Goal: Task Accomplishment & Management: Manage account settings

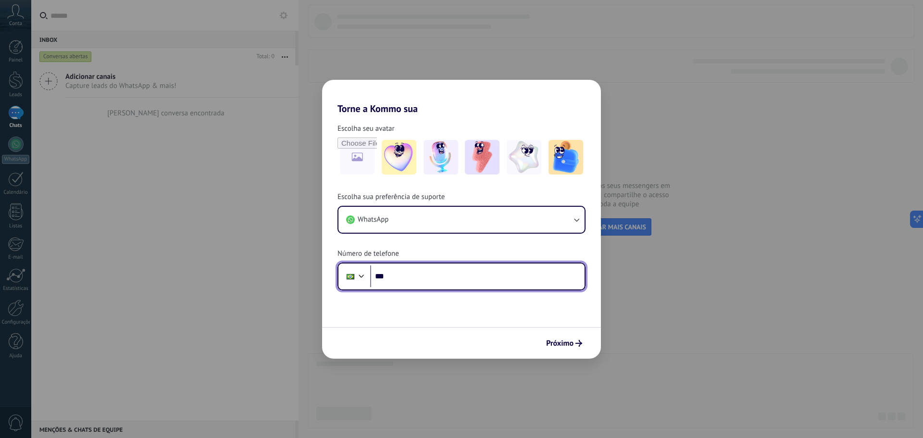
click at [431, 279] on input "***" at bounding box center [477, 276] width 214 height 22
click at [428, 275] on input "***" at bounding box center [477, 276] width 214 height 22
type input "**********"
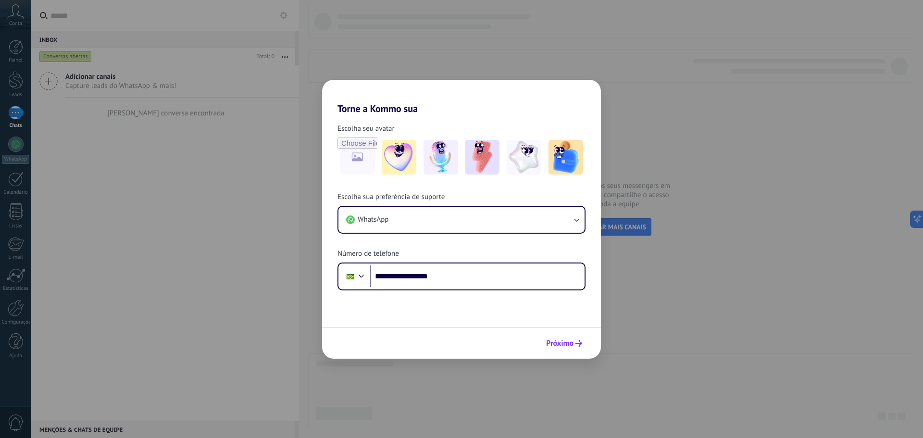
click at [566, 344] on span "Próximo" at bounding box center [559, 343] width 27 height 7
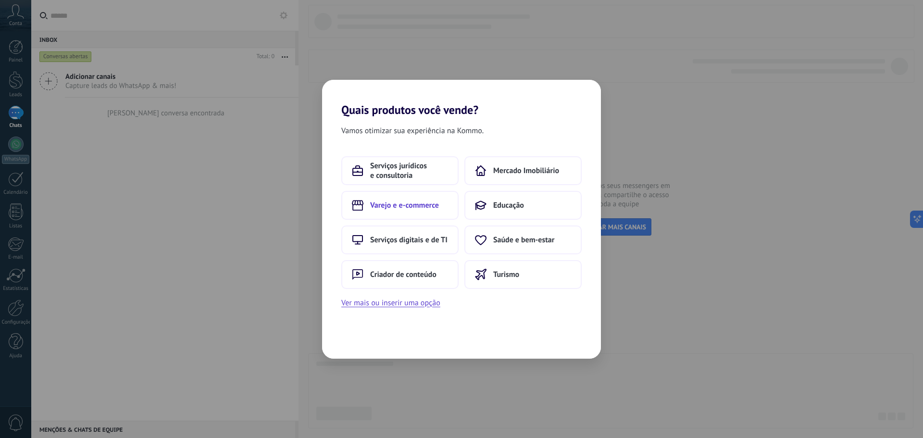
click at [406, 204] on span "Varejo e e-commerce" at bounding box center [404, 205] width 69 height 10
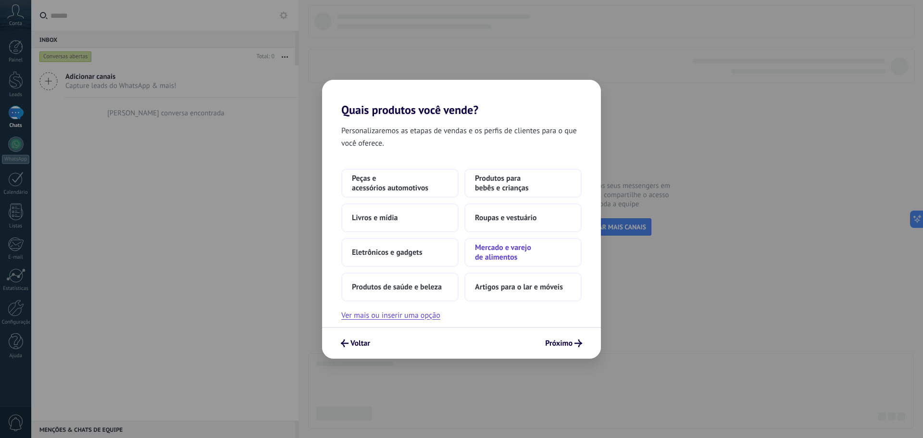
click at [521, 248] on span "Mercado e varejo de alimentos" at bounding box center [523, 252] width 96 height 19
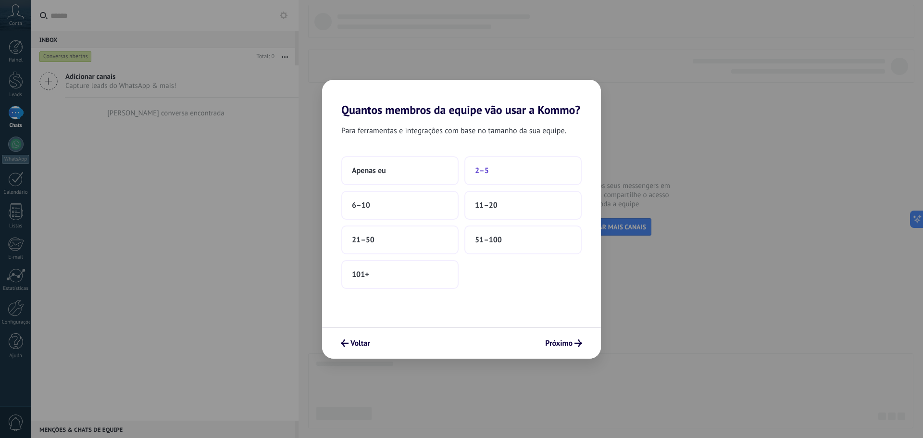
click at [502, 172] on button "2–5" at bounding box center [522, 170] width 117 height 29
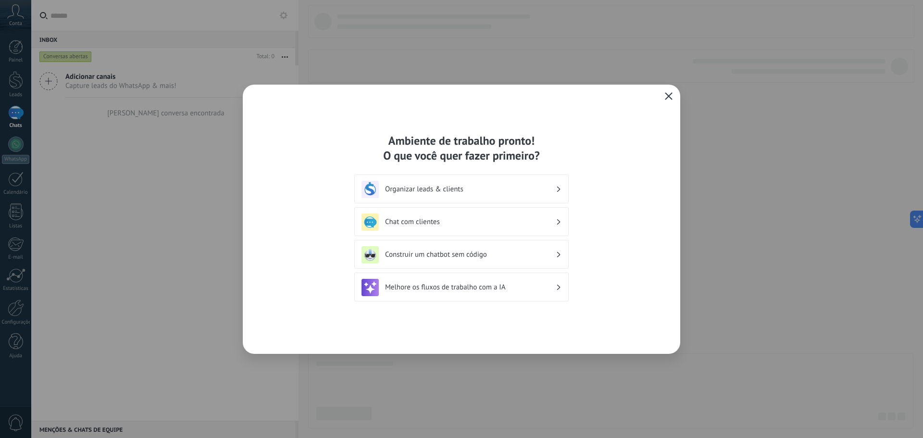
click at [479, 184] on div "Organizar leads & clients" at bounding box center [461, 189] width 200 height 17
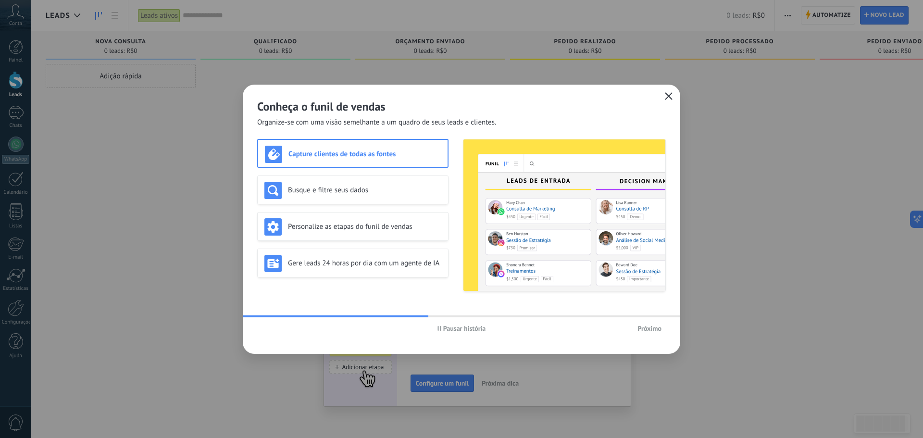
click at [391, 155] on h3 "Capture clientes de todas as fontes" at bounding box center [364, 153] width 152 height 9
click at [384, 190] on h3 "Busque e filtre seus dados" at bounding box center [364, 189] width 153 height 9
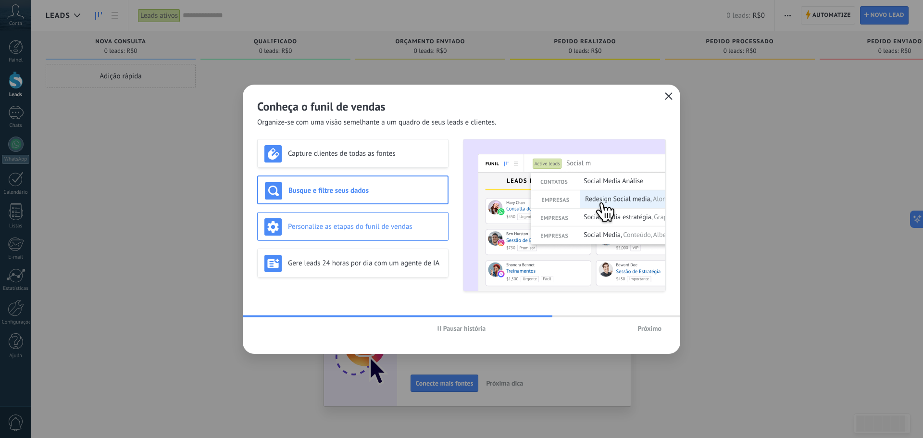
click at [375, 229] on h3 "Personalize as etapas do funil de vendas" at bounding box center [364, 226] width 153 height 9
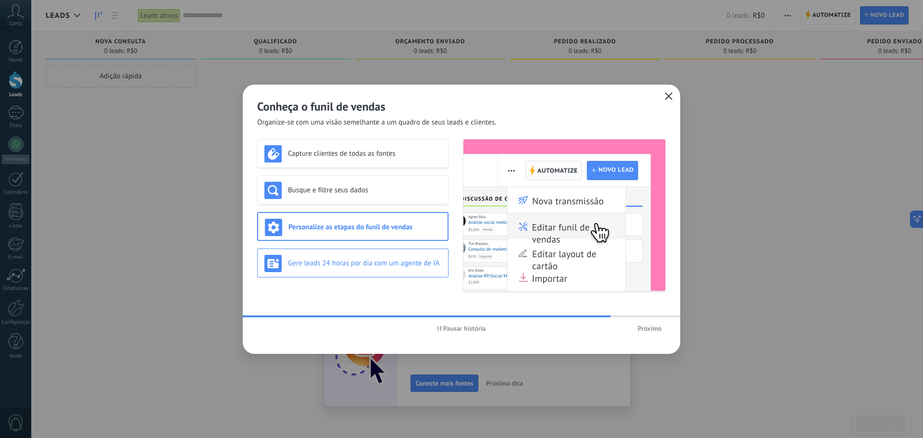
click at [373, 264] on h3 "Gere leads 24 horas por dia com um agente de IA" at bounding box center [364, 263] width 153 height 9
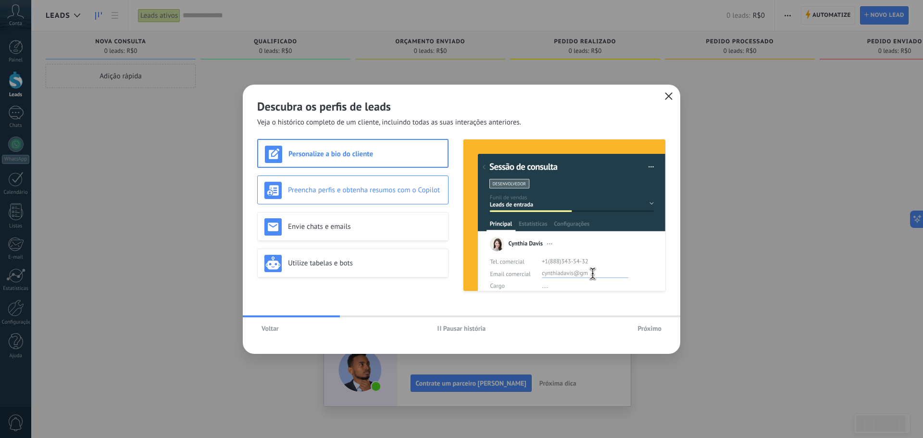
click at [363, 196] on div "Preencha perfis e obtenha resumos com o Copilot" at bounding box center [352, 190] width 177 height 17
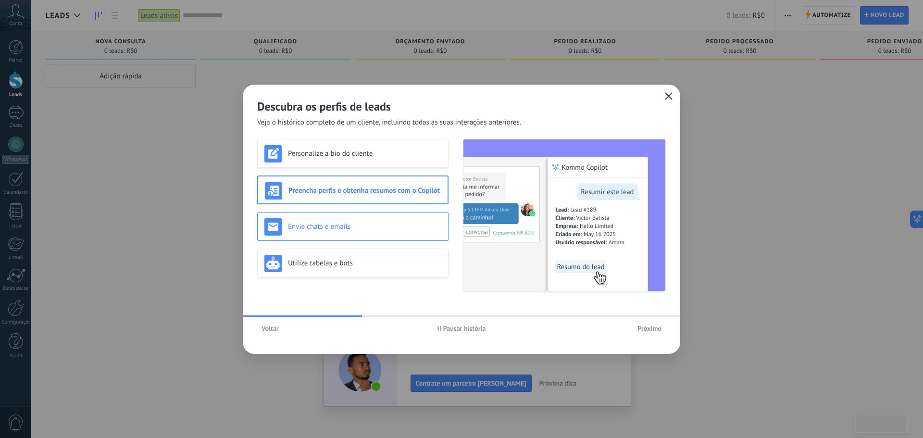
click at [363, 223] on h3 "Envie chats e emails" at bounding box center [364, 226] width 153 height 9
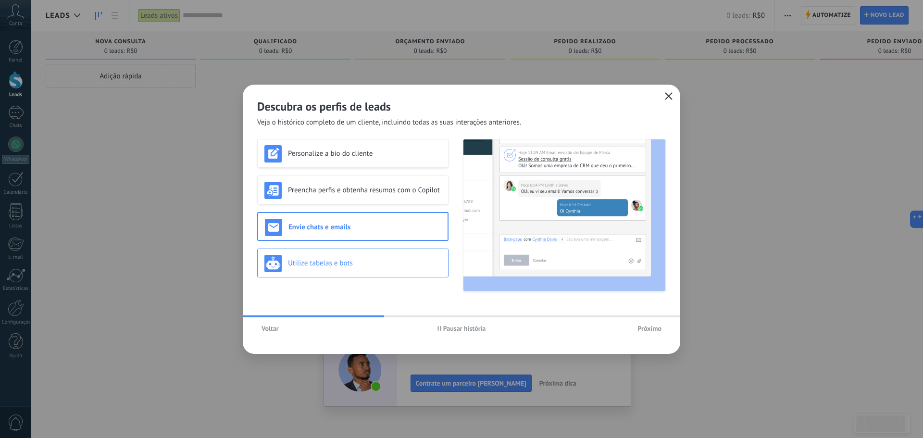
click at [365, 255] on div "Utilize tabelas e bots" at bounding box center [352, 263] width 177 height 17
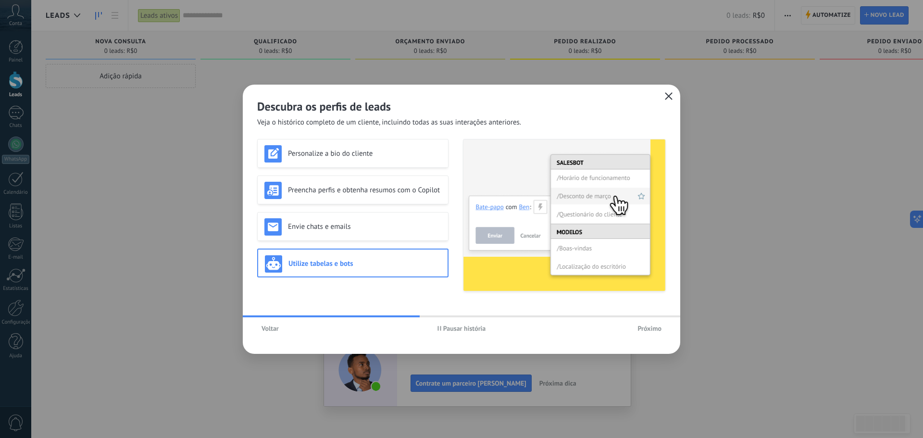
click at [652, 329] on span "Próximo" at bounding box center [649, 328] width 24 height 7
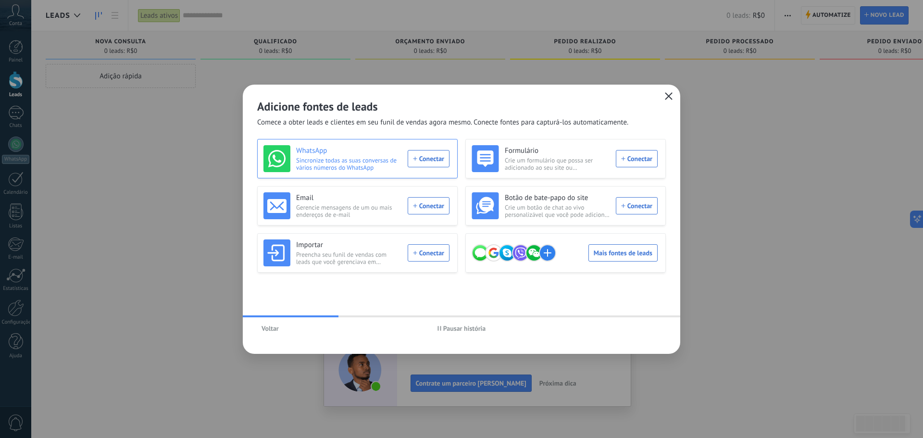
click at [386, 160] on span "Sincronize todas as suas conversas de vários números do WhatsApp" at bounding box center [349, 164] width 106 height 14
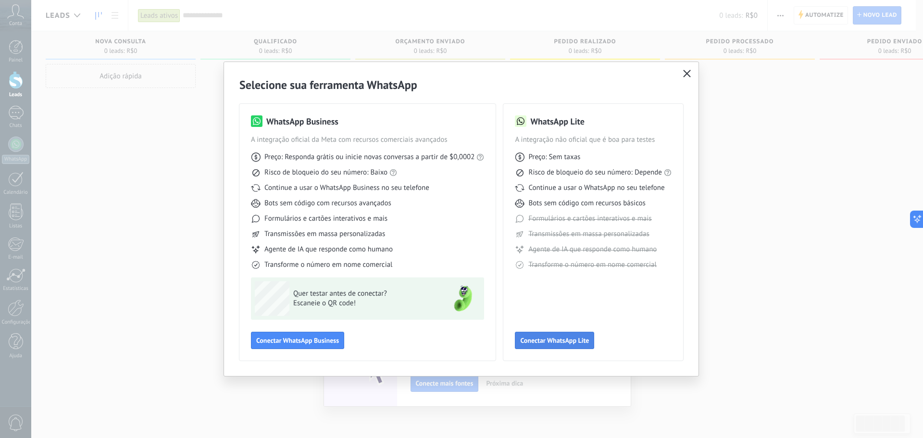
click at [573, 339] on span "Conectar WhatsApp Lite" at bounding box center [554, 340] width 69 height 7
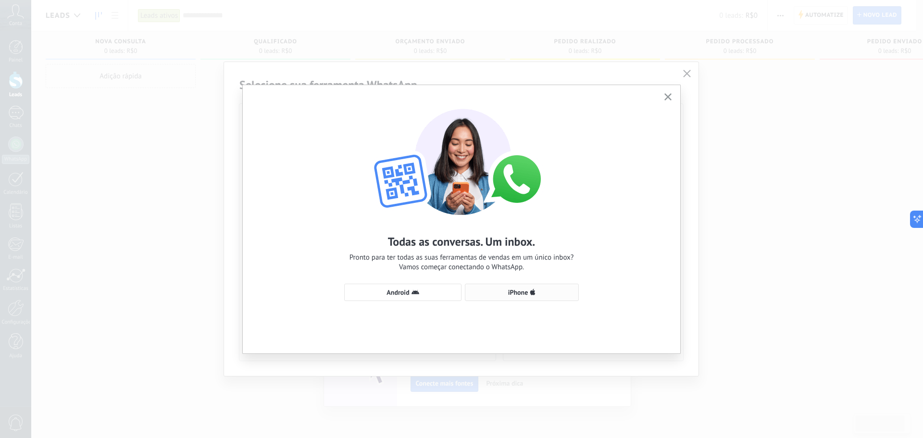
click at [529, 290] on span "iPhone" at bounding box center [521, 292] width 103 height 8
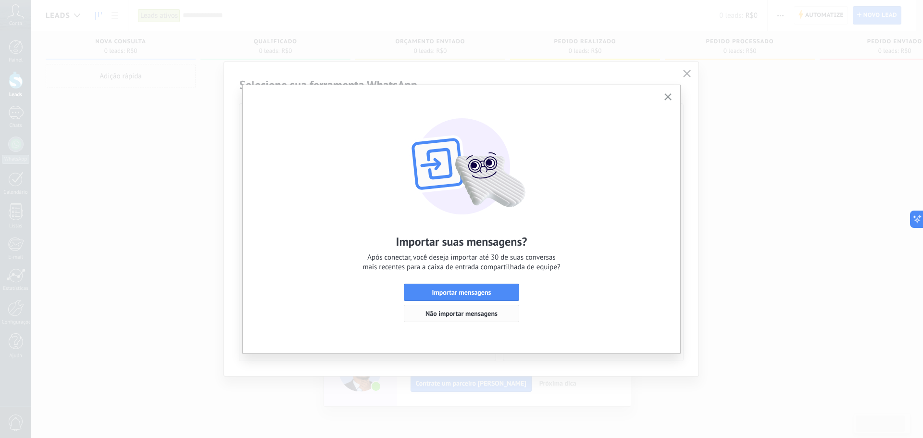
click at [467, 314] on span "Não importar mensagens" at bounding box center [461, 313] width 72 height 7
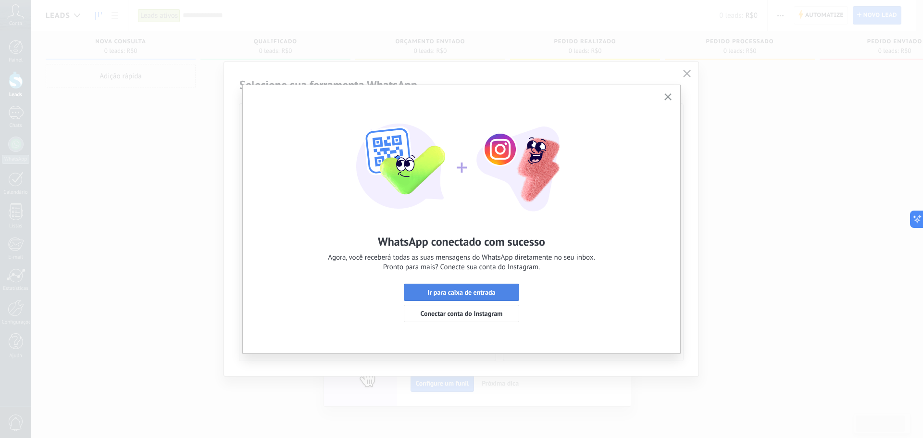
click at [463, 291] on span "Ir para caixa de entrada" at bounding box center [461, 292] width 68 height 7
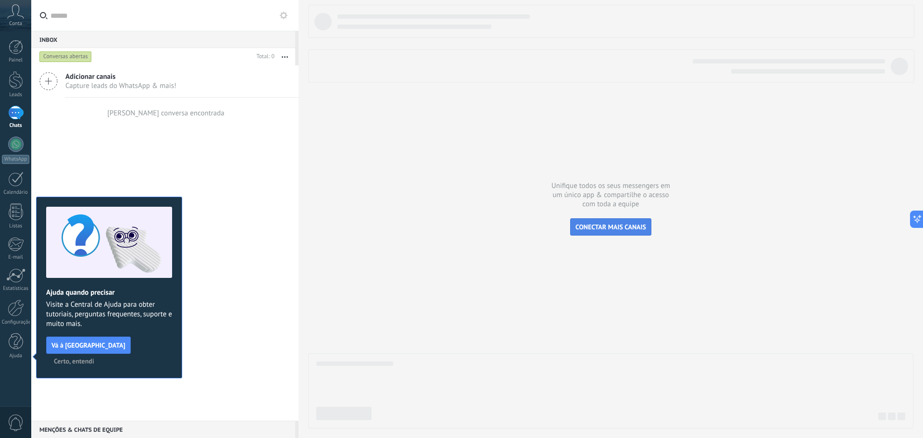
click at [620, 228] on span "CONECTAR MAIS CANAIS" at bounding box center [610, 226] width 71 height 9
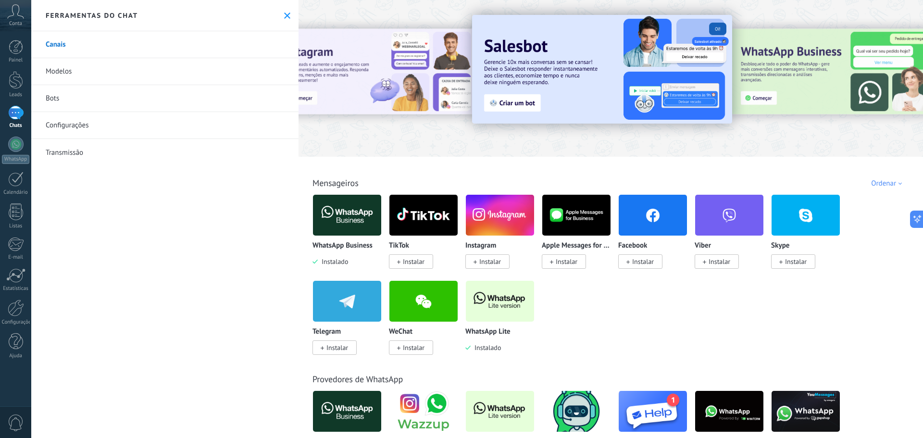
click at [80, 72] on link "Modelos" at bounding box center [164, 71] width 267 height 27
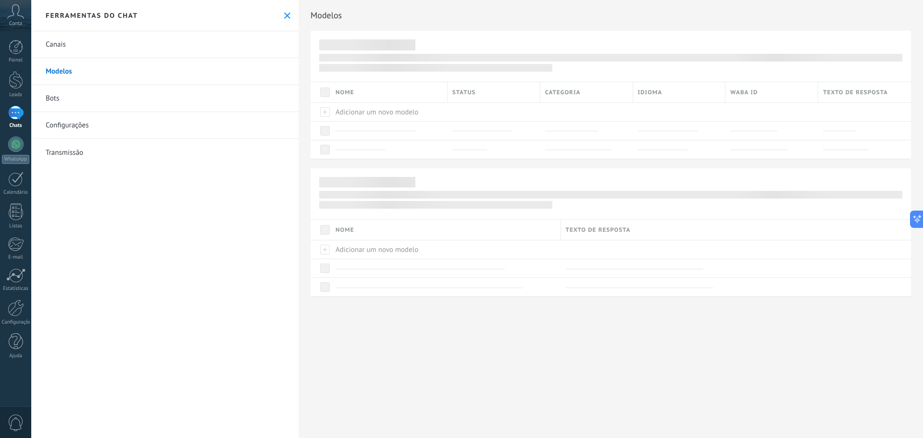
click at [68, 96] on link "Bots" at bounding box center [164, 98] width 267 height 27
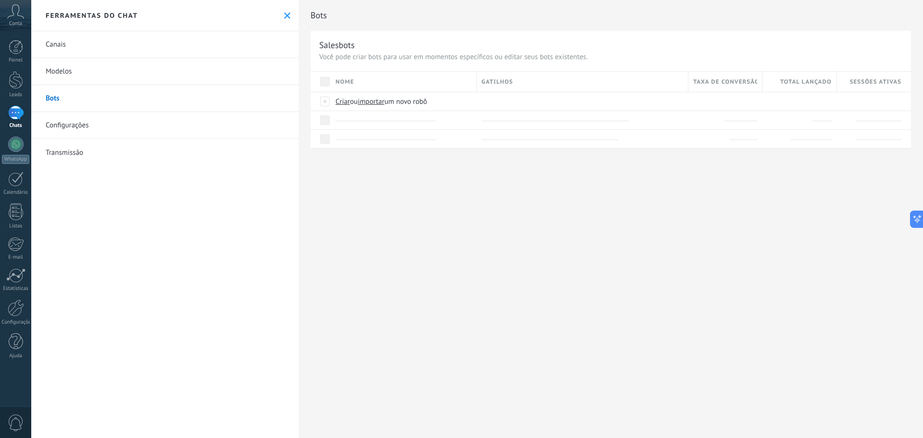
click at [78, 131] on link "Configurações" at bounding box center [164, 125] width 267 height 27
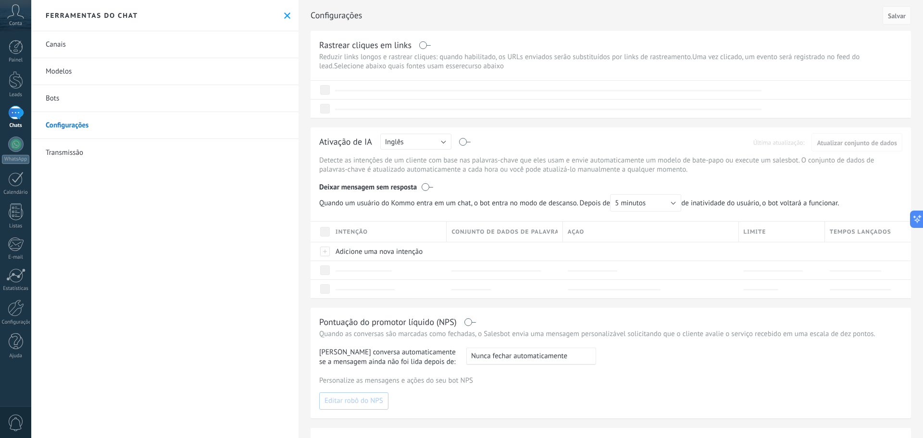
click at [77, 153] on link "Transmissão" at bounding box center [164, 152] width 267 height 27
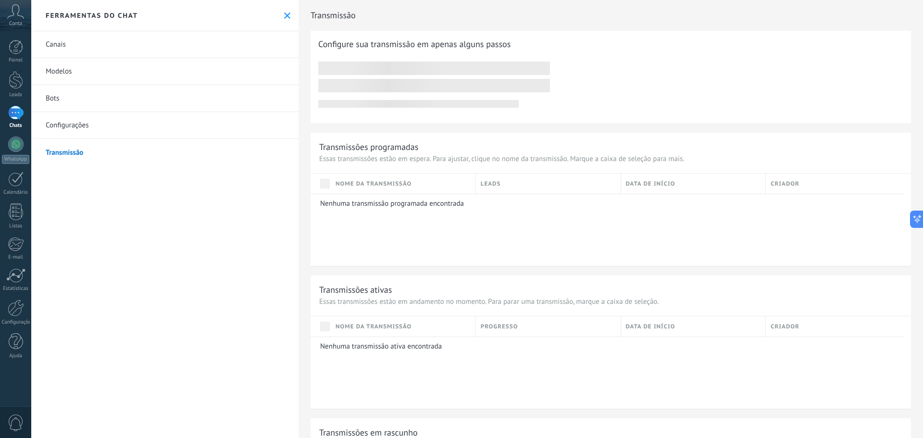
click at [11, 13] on icon at bounding box center [15, 11] width 17 height 14
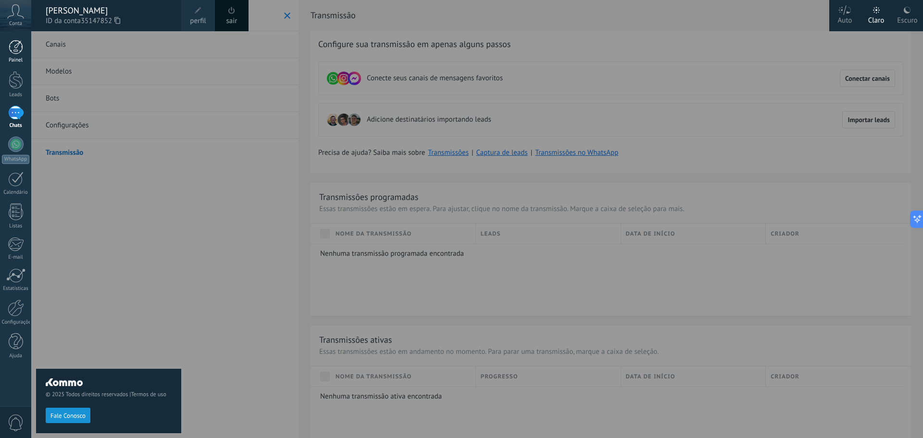
click at [23, 44] on link "Painel" at bounding box center [15, 52] width 31 height 24
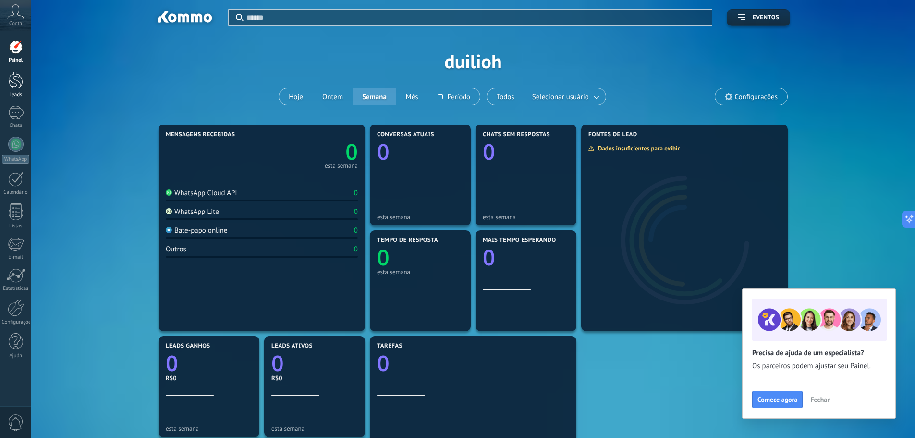
click at [17, 82] on div at bounding box center [16, 80] width 14 height 18
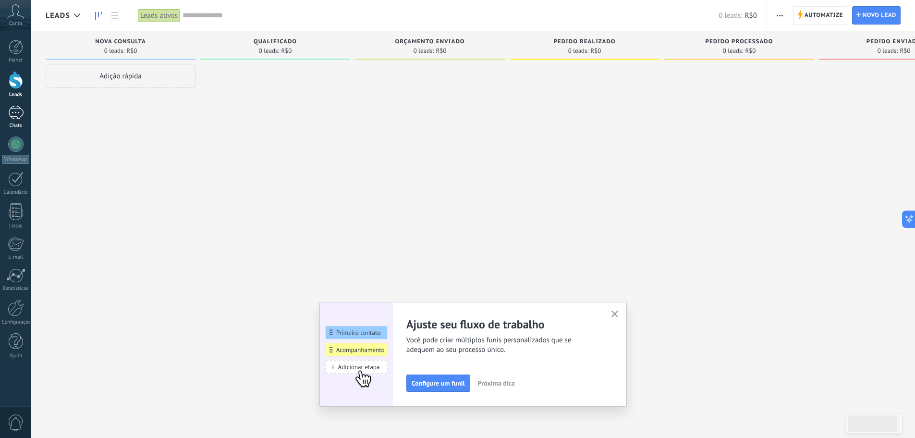
click at [15, 113] on div at bounding box center [15, 113] width 15 height 14
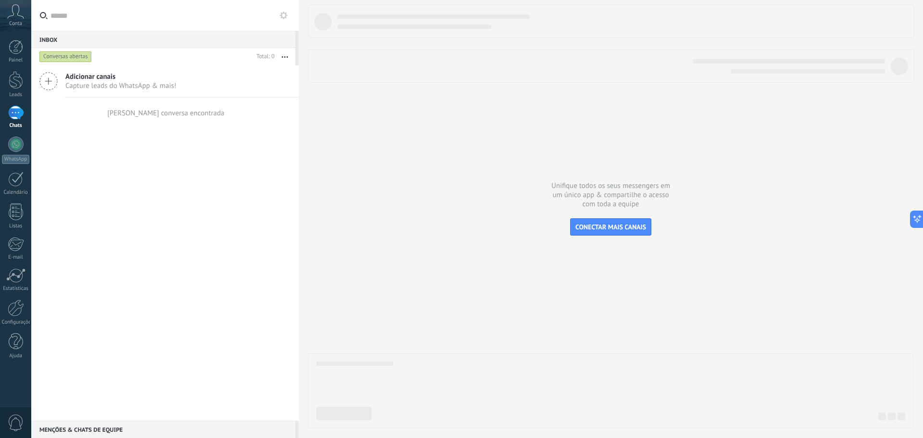
click at [50, 79] on icon at bounding box center [48, 81] width 18 height 18
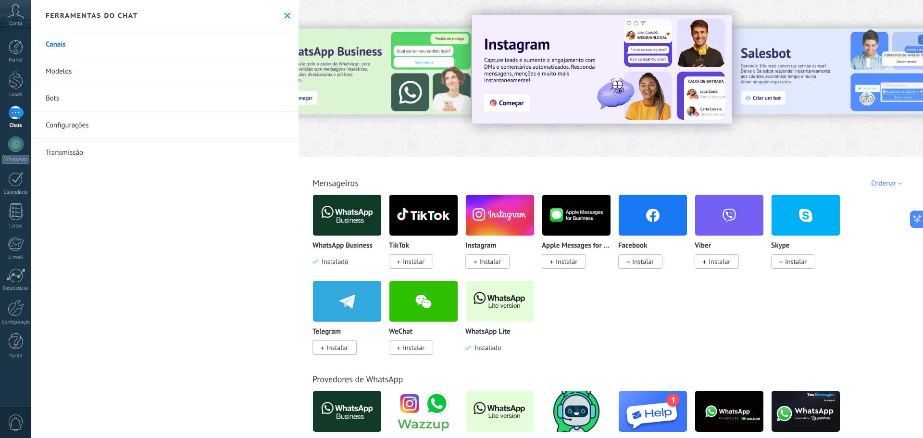
click at [62, 69] on link "Modelos" at bounding box center [164, 71] width 267 height 27
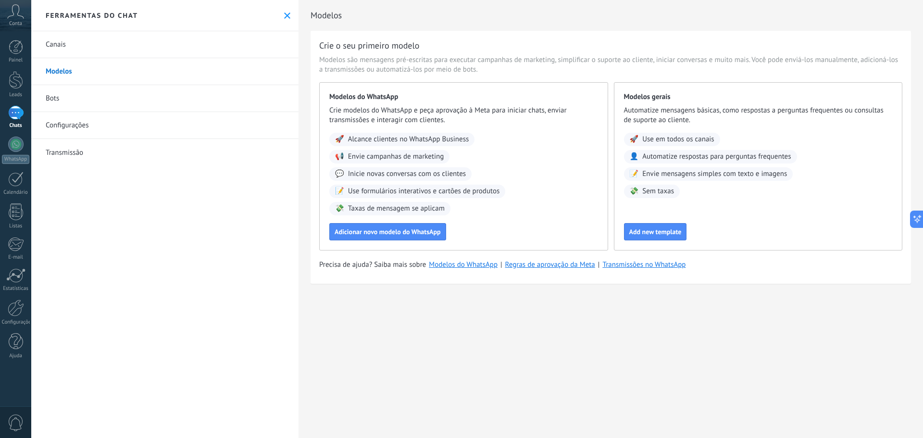
click at [59, 97] on link "Bots" at bounding box center [164, 98] width 267 height 27
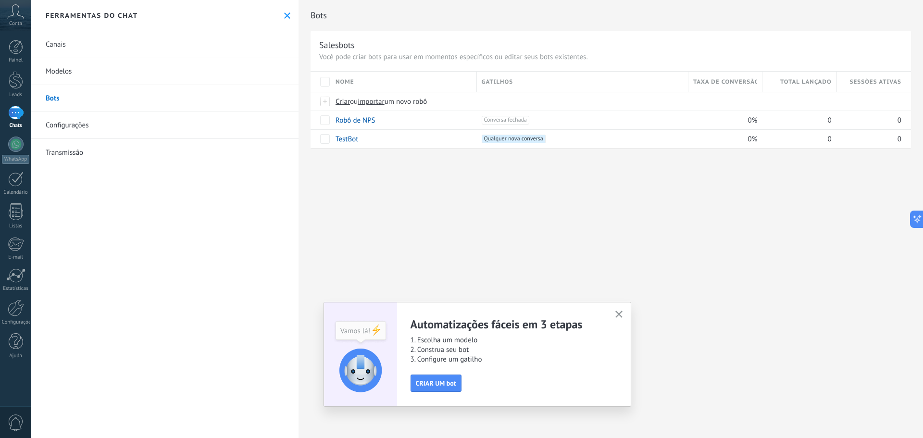
click at [71, 124] on link "Configurações" at bounding box center [164, 125] width 267 height 27
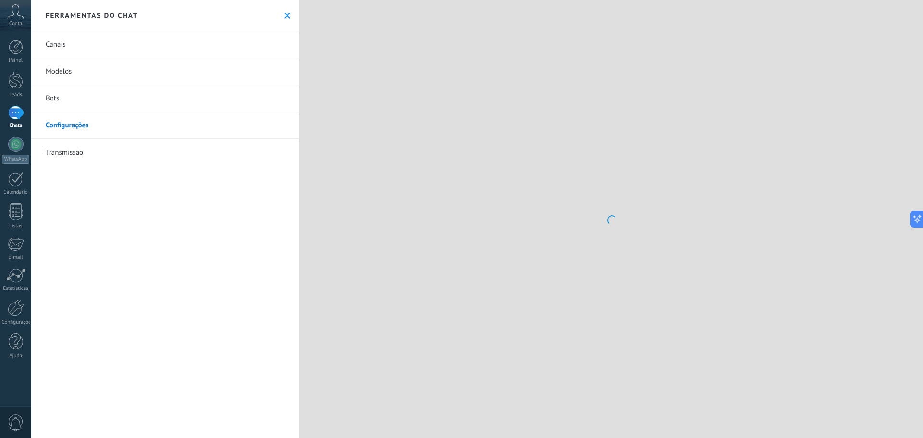
click at [75, 154] on link "Transmissão" at bounding box center [164, 152] width 267 height 27
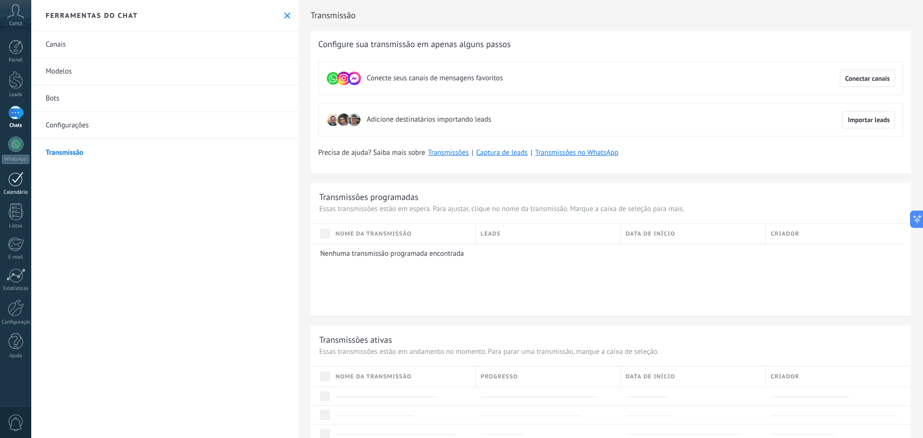
click at [23, 180] on div at bounding box center [15, 179] width 15 height 15
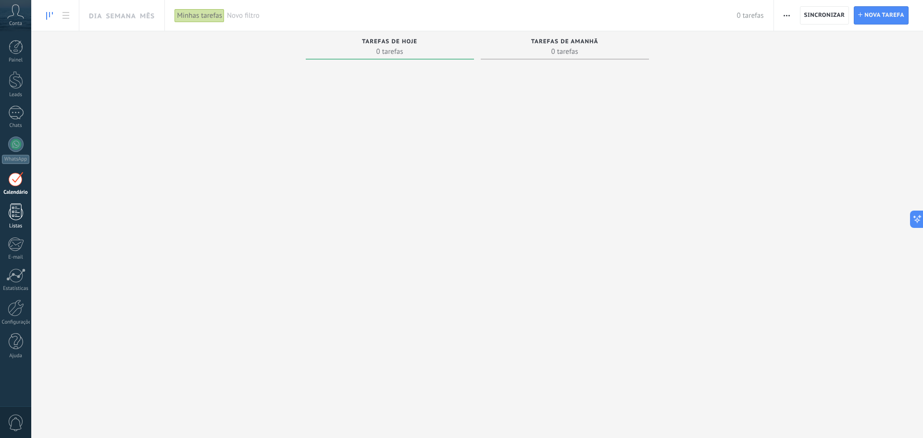
click at [12, 215] on div at bounding box center [16, 211] width 14 height 17
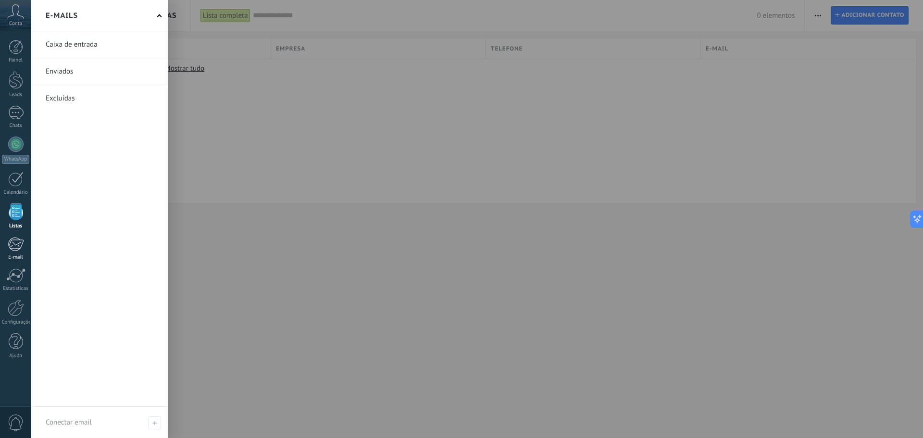
click at [13, 245] on div at bounding box center [16, 244] width 16 height 14
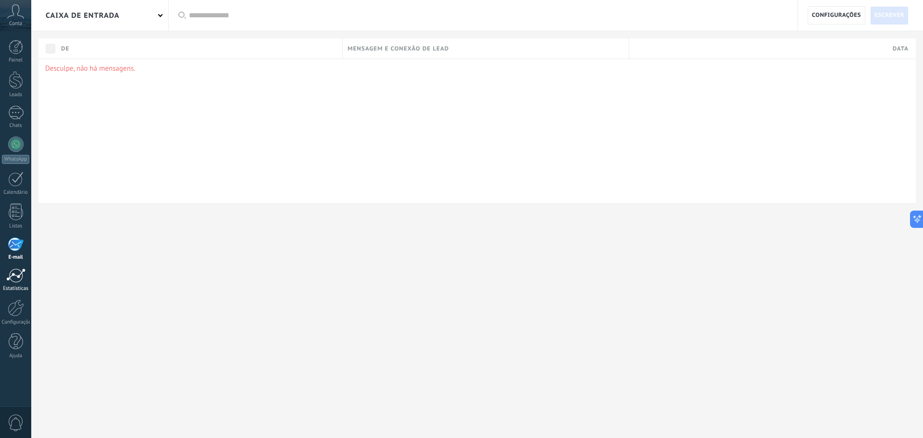
click at [14, 281] on div at bounding box center [15, 275] width 19 height 14
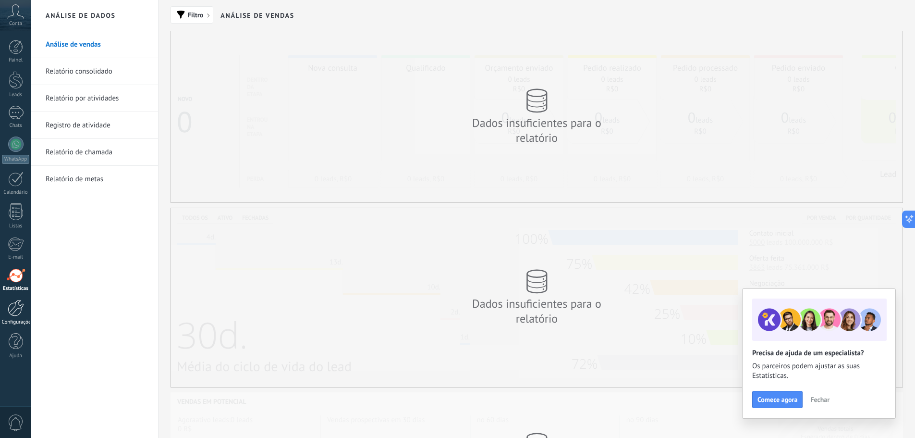
click at [20, 313] on div at bounding box center [16, 307] width 16 height 17
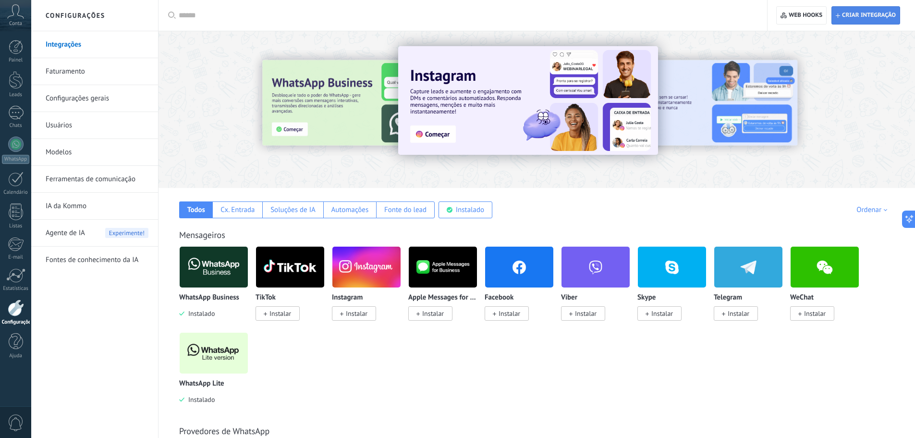
click at [866, 13] on span "Criar integração" at bounding box center [869, 16] width 54 height 8
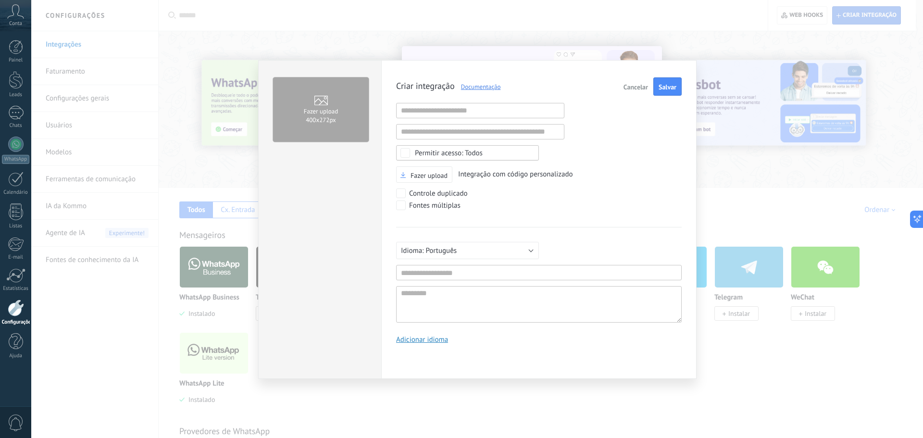
scroll to position [9, 0]
click at [630, 87] on span "Cancelar" at bounding box center [635, 87] width 25 height 7
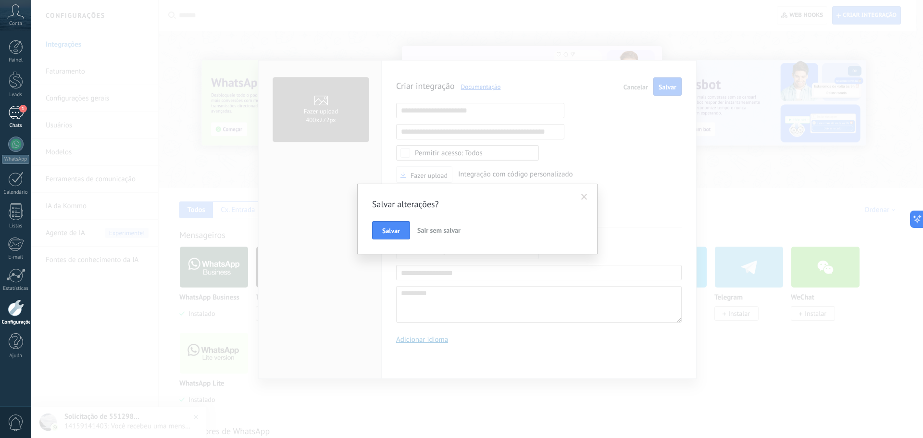
click at [13, 117] on div "1" at bounding box center [15, 113] width 15 height 14
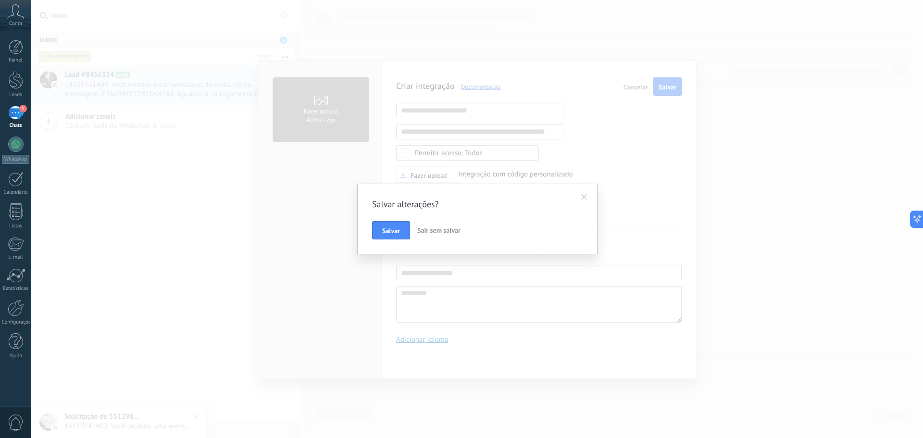
click at [430, 231] on span "Sair sem salvar" at bounding box center [438, 230] width 43 height 9
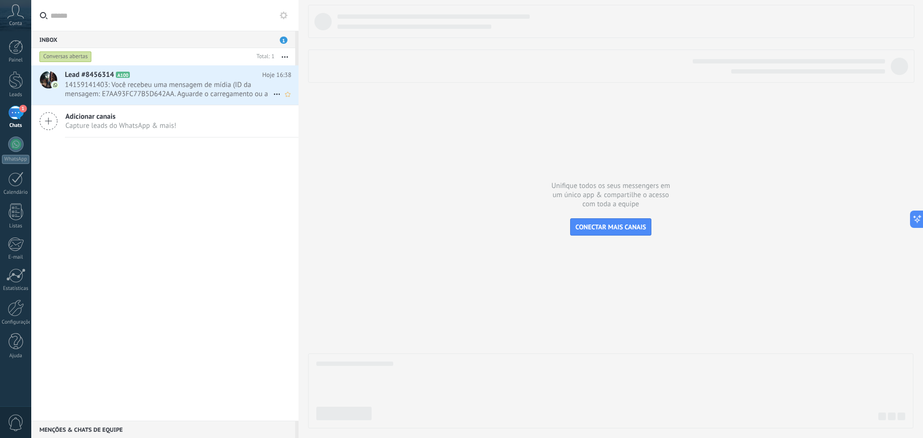
click at [155, 86] on span "14159141403: Você recebeu uma mensagem de mídia (ID da mensagem: E7AA93FC77B5D6…" at bounding box center [169, 89] width 208 height 18
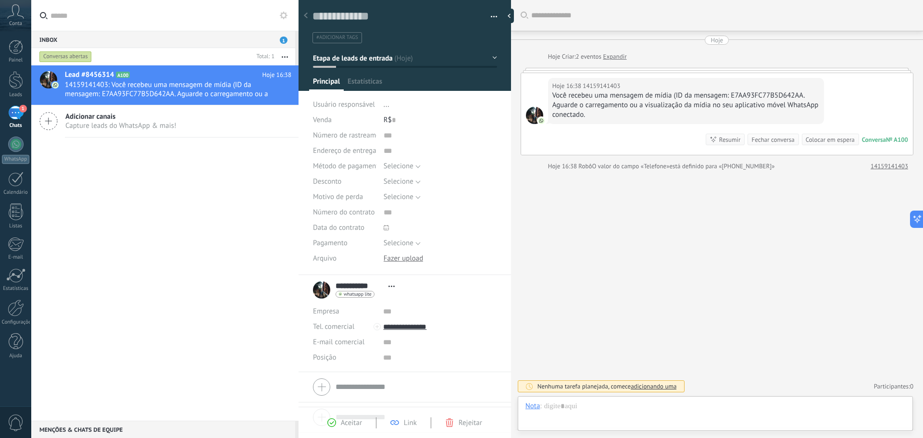
scroll to position [14, 0]
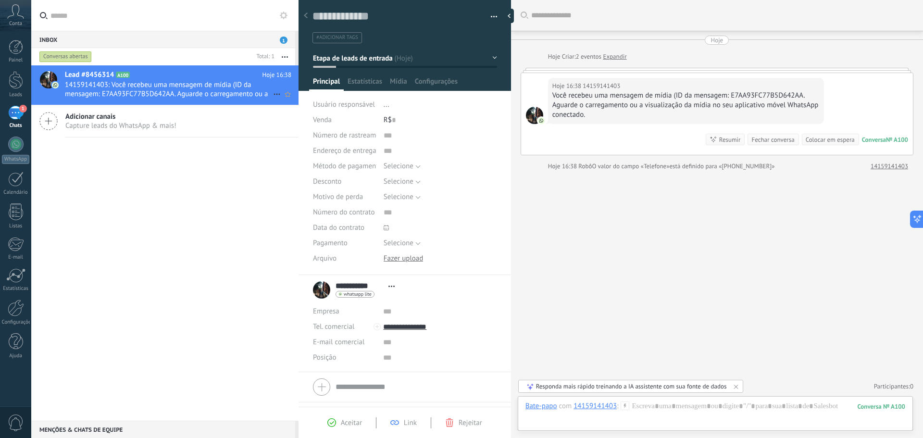
click at [202, 85] on span "14159141403: Você recebeu uma mensagem de mídia (ID da mensagem: E7AA93FC77B5D6…" at bounding box center [169, 89] width 208 height 18
click at [371, 83] on span "Estatísticas" at bounding box center [364, 84] width 35 height 14
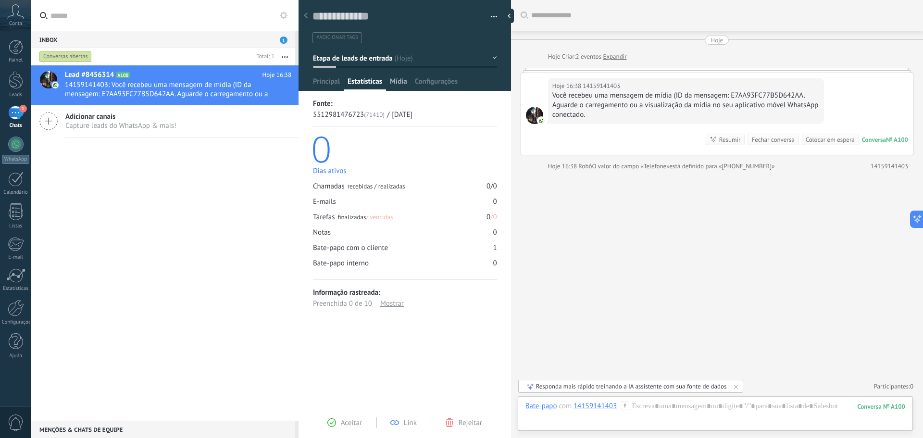
click at [403, 79] on span "Mídia" at bounding box center [398, 84] width 17 height 14
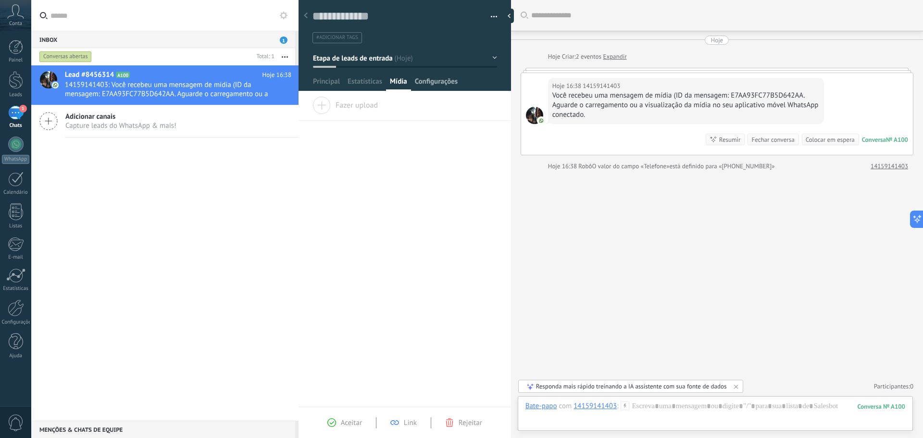
click at [437, 80] on span "Configurações" at bounding box center [436, 84] width 43 height 14
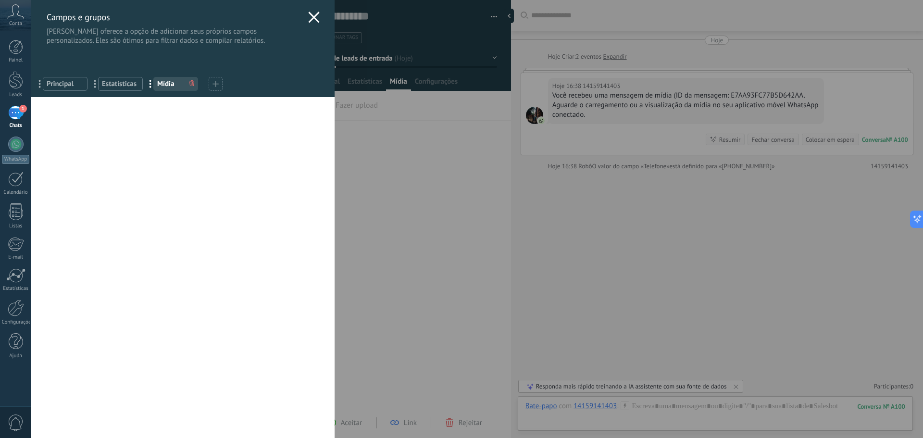
click at [309, 12] on icon at bounding box center [314, 18] width 12 height 12
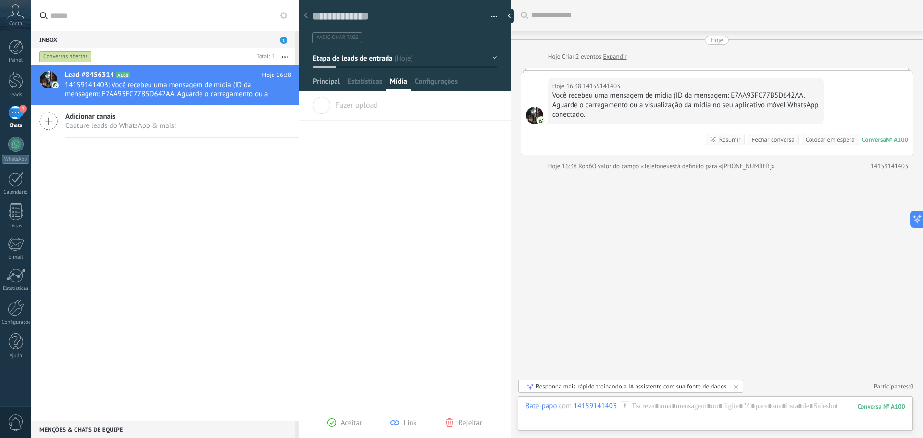
click at [332, 79] on span "Principal" at bounding box center [326, 84] width 27 height 14
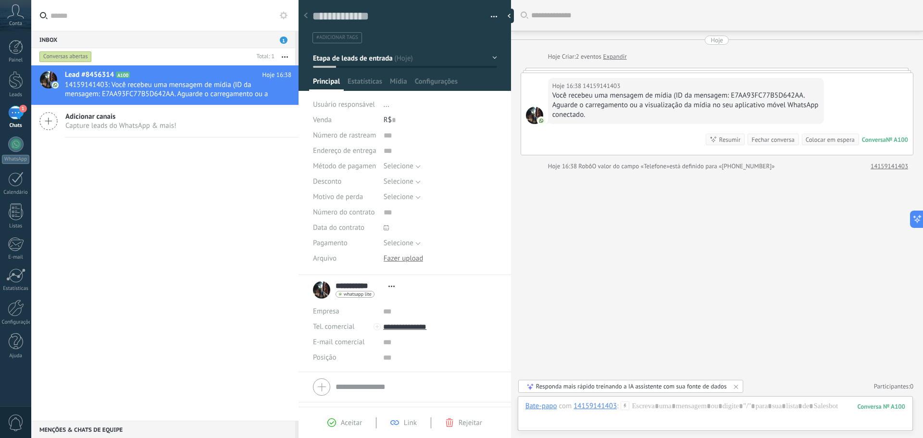
click at [719, 141] on div "Resumir" at bounding box center [730, 139] width 22 height 9
click at [512, 14] on div at bounding box center [511, 16] width 14 height 14
type textarea "*********"
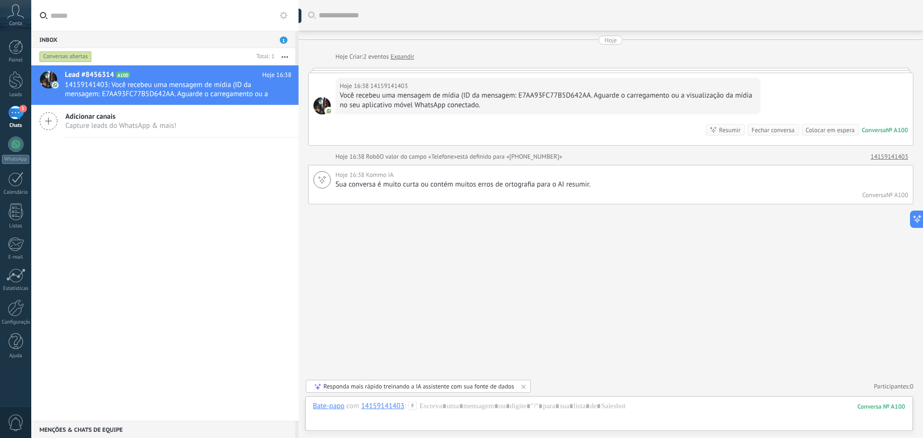
scroll to position [9, 0]
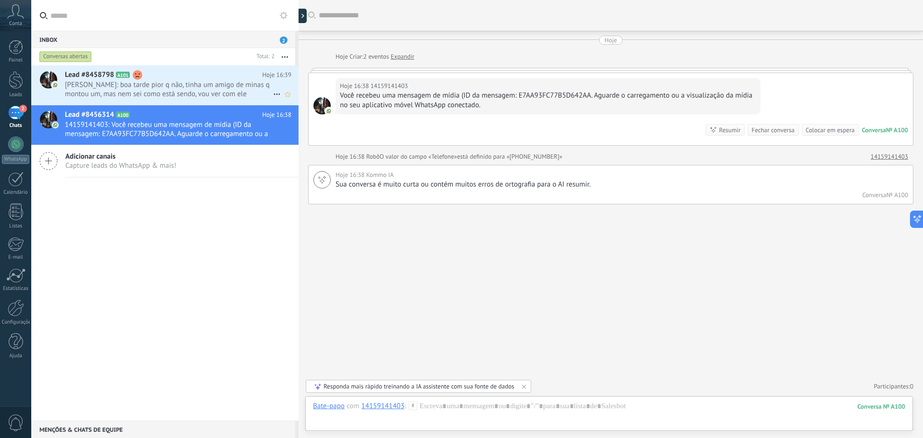
click at [117, 80] on span "[PERSON_NAME]: boa tarde pior q não, tinha um amigo de minas q montou um, mas n…" at bounding box center [169, 89] width 208 height 18
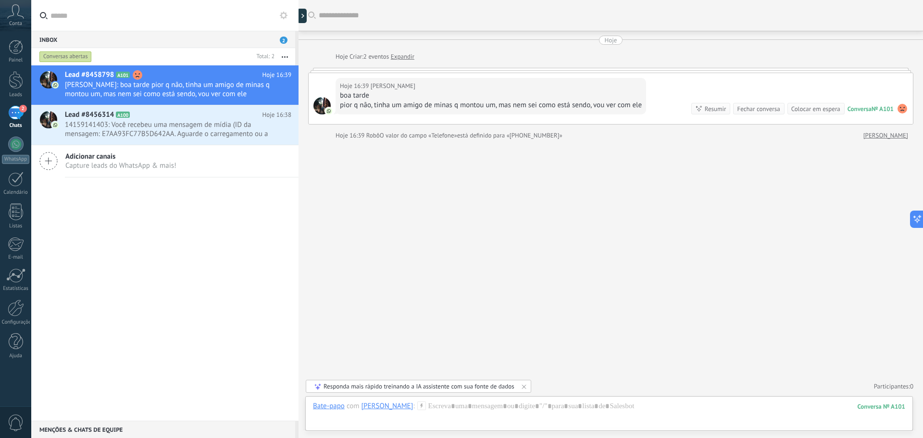
click at [503, 94] on div "boa tarde" at bounding box center [491, 96] width 302 height 10
click at [420, 418] on div at bounding box center [609, 415] width 592 height 29
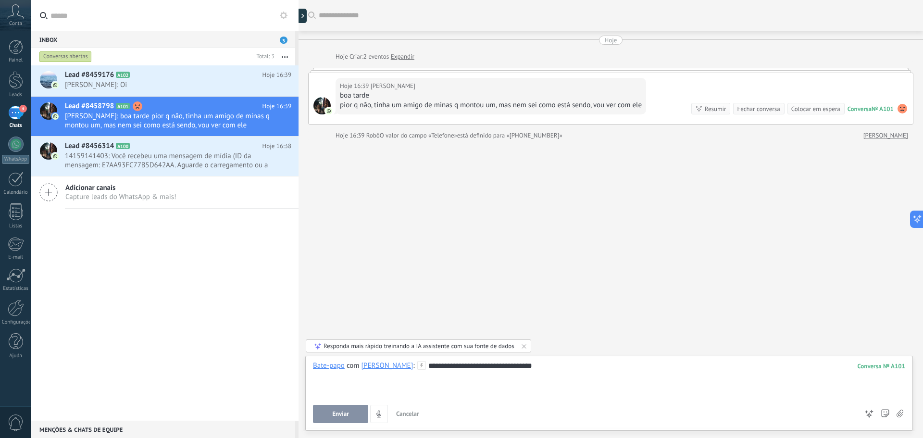
click at [526, 366] on div "**********" at bounding box center [609, 379] width 592 height 37
click at [349, 418] on button "Enviar" at bounding box center [340, 414] width 55 height 18
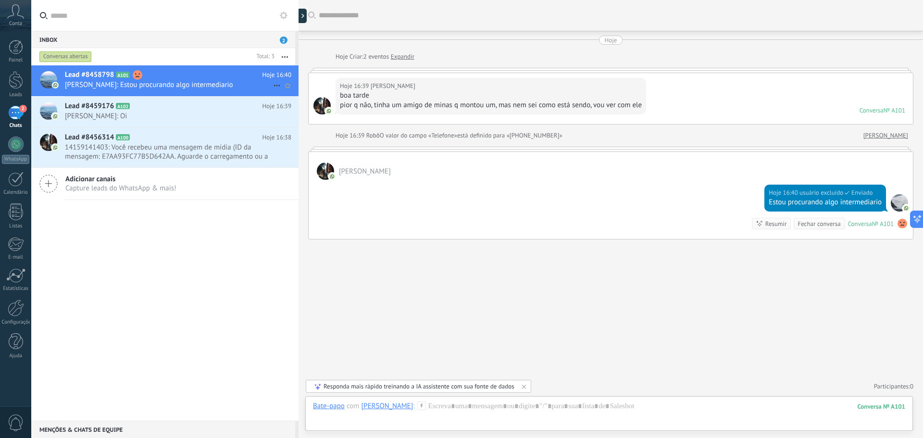
click at [161, 74] on h2 "Lead #8458798 A101" at bounding box center [163, 75] width 197 height 10
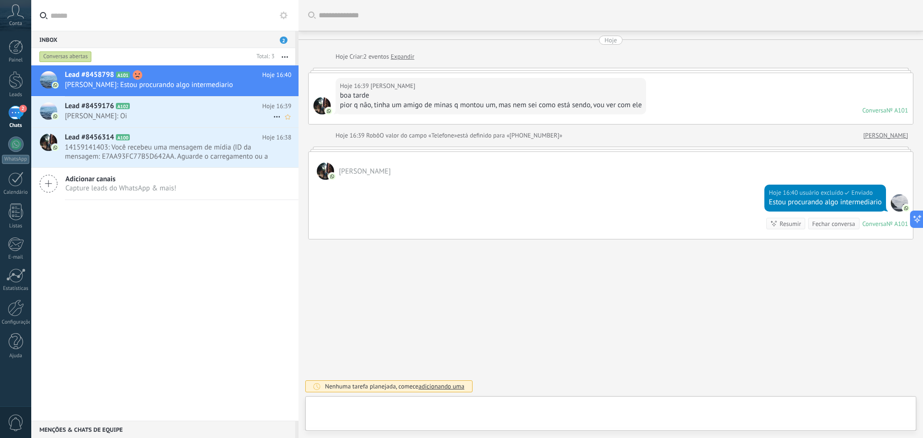
click at [152, 111] on h2 "Lead #8459176 A102" at bounding box center [163, 106] width 197 height 10
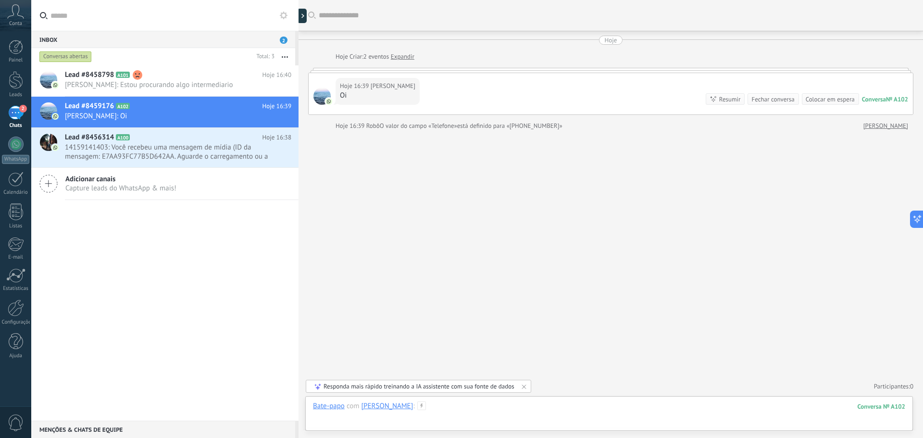
click at [387, 423] on div at bounding box center [609, 415] width 592 height 29
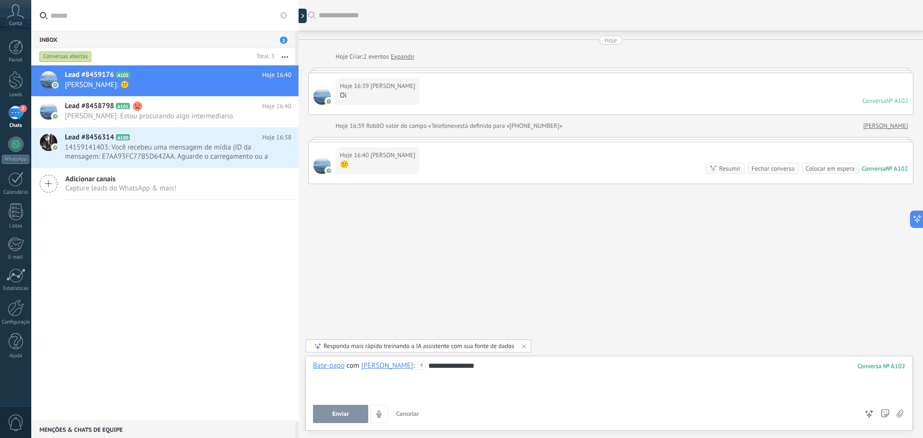
click at [336, 416] on span "Enviar" at bounding box center [340, 413] width 17 height 7
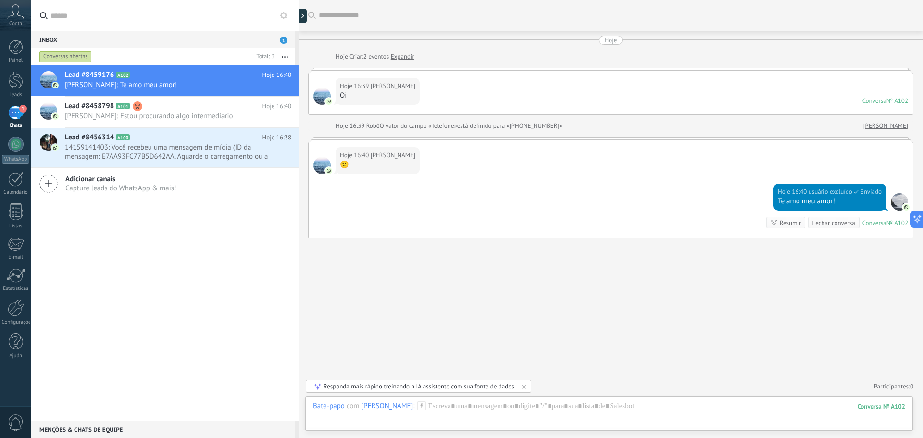
click at [410, 140] on div at bounding box center [610, 139] width 605 height 5
click at [425, 93] on div "Hoje 16:39 [PERSON_NAME] Oi Conversa № A102 Conversa № A102" at bounding box center [610, 93] width 604 height 41
click at [408, 55] on link "Expandir" at bounding box center [403, 57] width 24 height 10
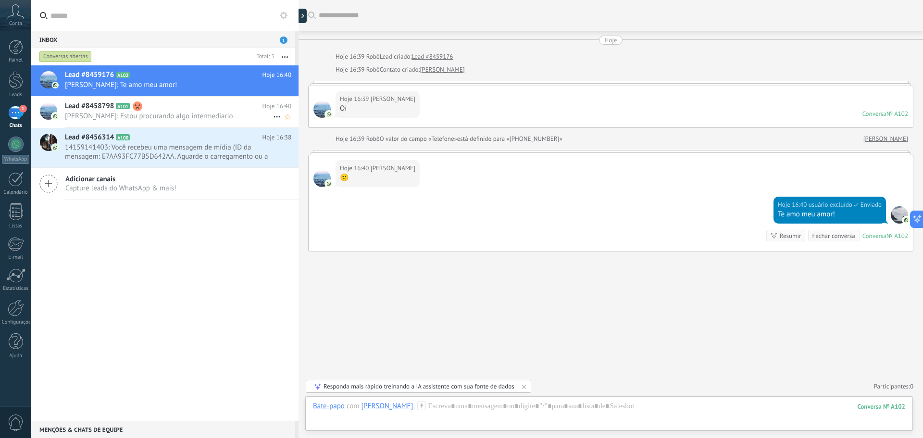
click at [163, 105] on h2 "Lead #8458798 A101" at bounding box center [163, 106] width 197 height 10
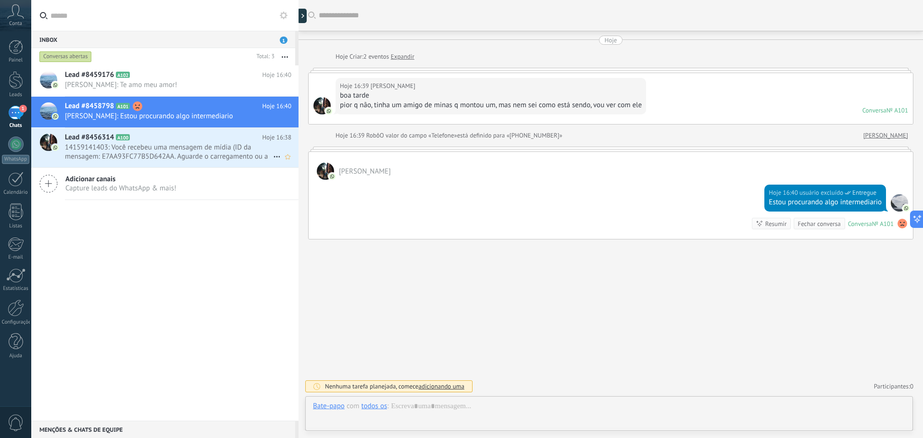
click at [193, 157] on span "14159141403: Você recebeu uma mensagem de mídia (ID da mensagem: E7AA93FC77B5D6…" at bounding box center [169, 152] width 208 height 18
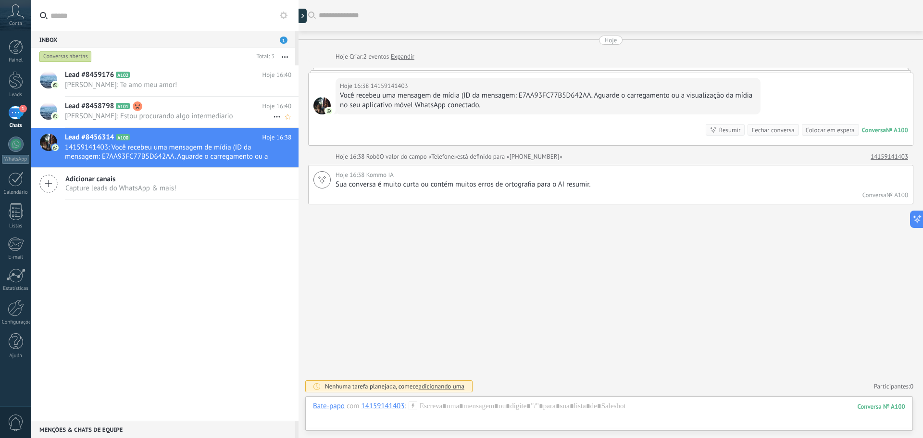
click at [198, 108] on h2 "Lead #8458798 A101" at bounding box center [163, 106] width 197 height 10
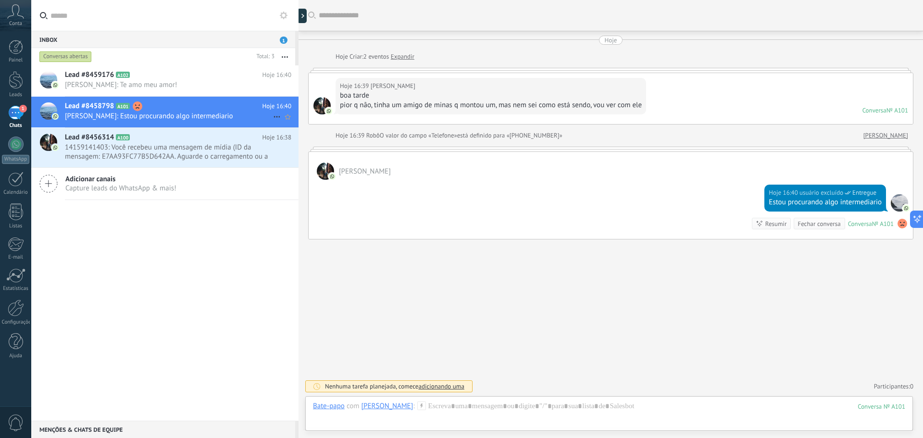
click at [273, 115] on icon at bounding box center [277, 117] width 12 height 12
click at [253, 111] on div at bounding box center [461, 219] width 923 height 438
drag, startPoint x: 253, startPoint y: 111, endPoint x: 681, endPoint y: 281, distance: 460.9
click at [684, 280] on div "Buscar Carregar mais Hoje Hoje Criar: 2 eventos Expandir Hoje 16:39 [PERSON_NAM…" at bounding box center [610, 219] width 624 height 438
click at [183, 83] on span "[PERSON_NAME]: Te amo meu amor!" at bounding box center [169, 84] width 208 height 9
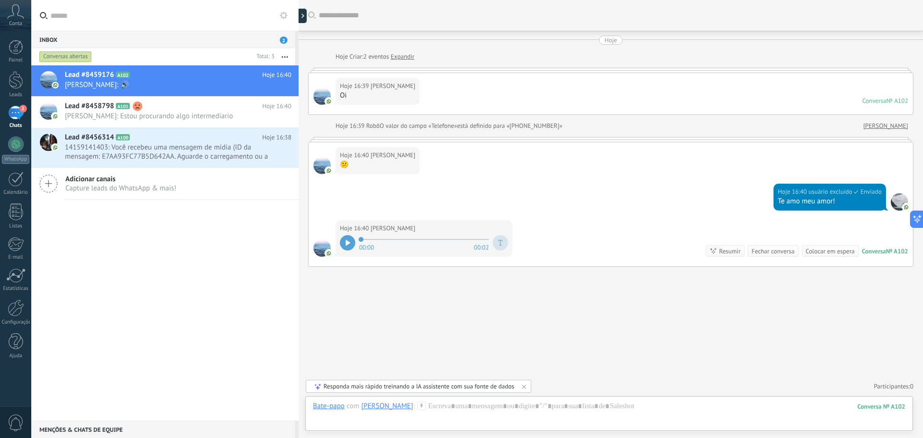
click at [345, 244] on icon at bounding box center [347, 243] width 5 height 6
click at [376, 419] on div at bounding box center [609, 415] width 592 height 29
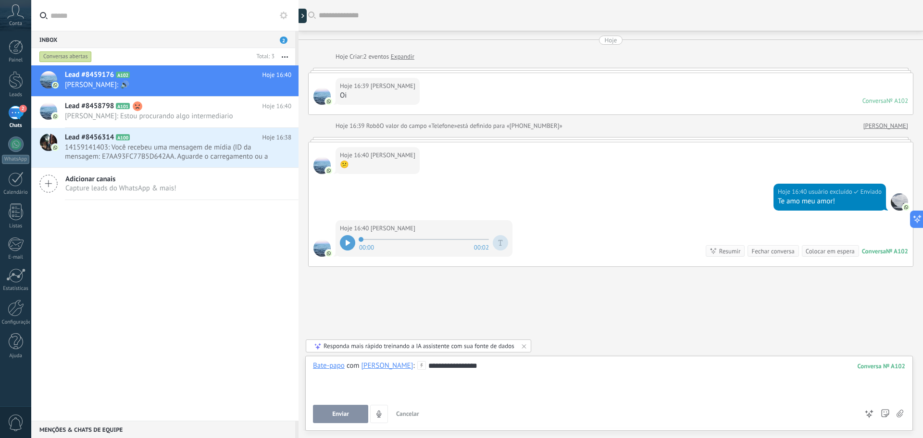
click at [356, 413] on button "Enviar" at bounding box center [340, 414] width 55 height 18
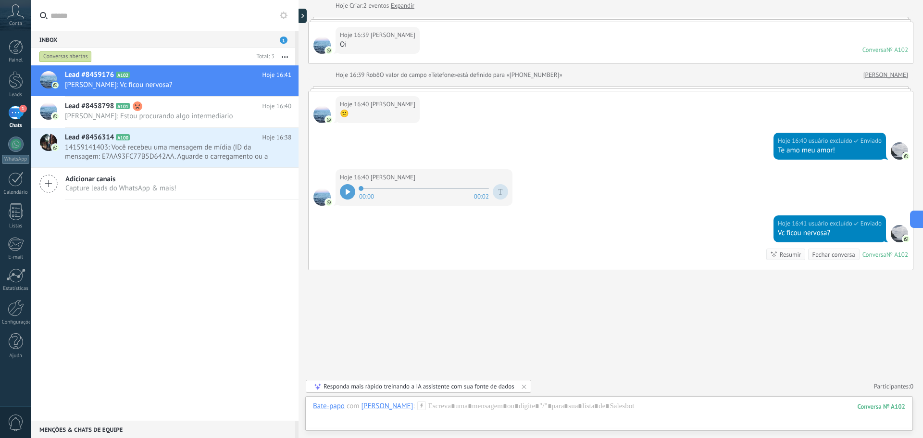
click at [786, 256] on div "Resumir" at bounding box center [790, 254] width 22 height 9
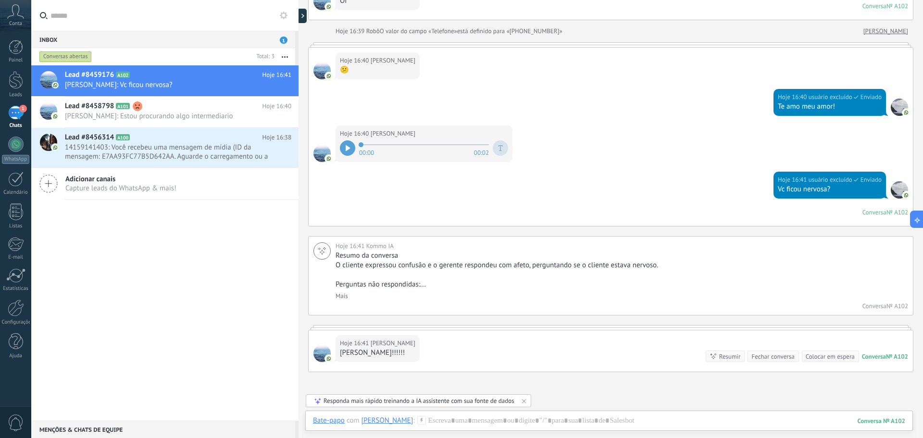
scroll to position [97, 0]
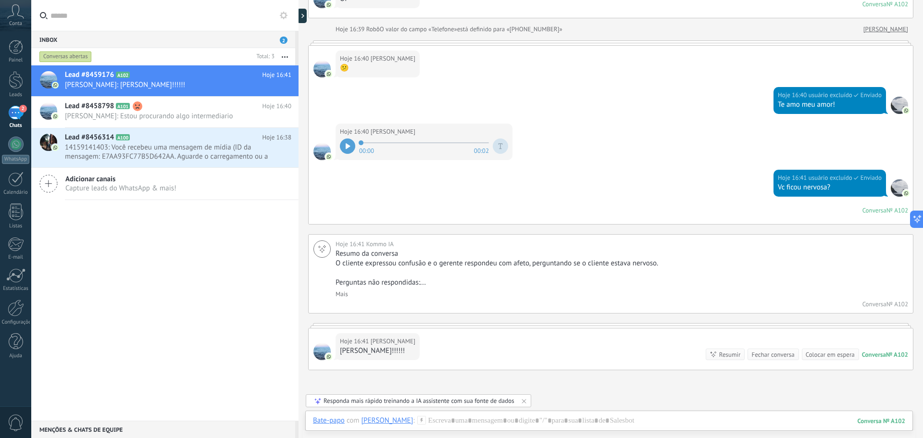
click at [415, 360] on div "Hoje 16:41 [PERSON_NAME] Sim!!!!!! Conversa № A102 Conversa № A102 Resumir Resu…" at bounding box center [610, 348] width 604 height 41
click at [436, 420] on div at bounding box center [609, 430] width 592 height 29
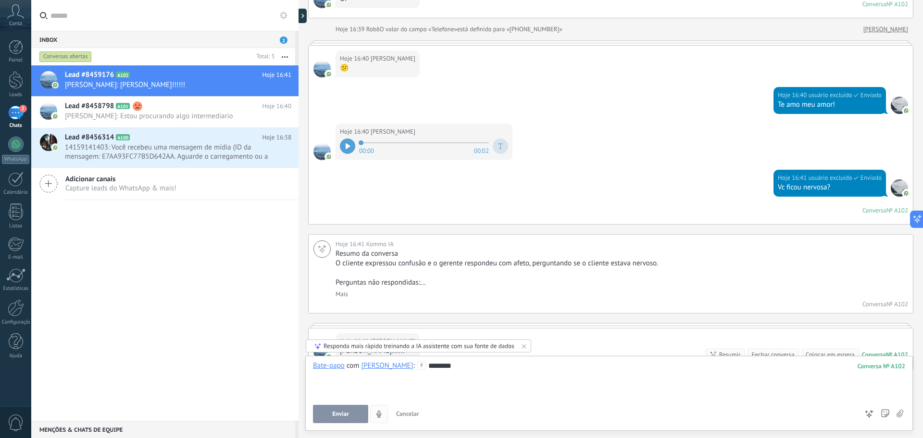
click at [347, 408] on button "Enviar" at bounding box center [340, 414] width 55 height 18
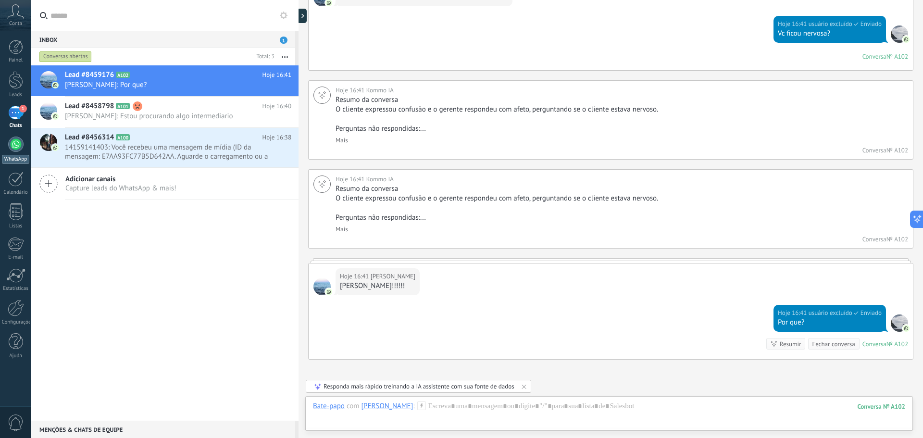
click at [21, 144] on div at bounding box center [15, 143] width 15 height 15
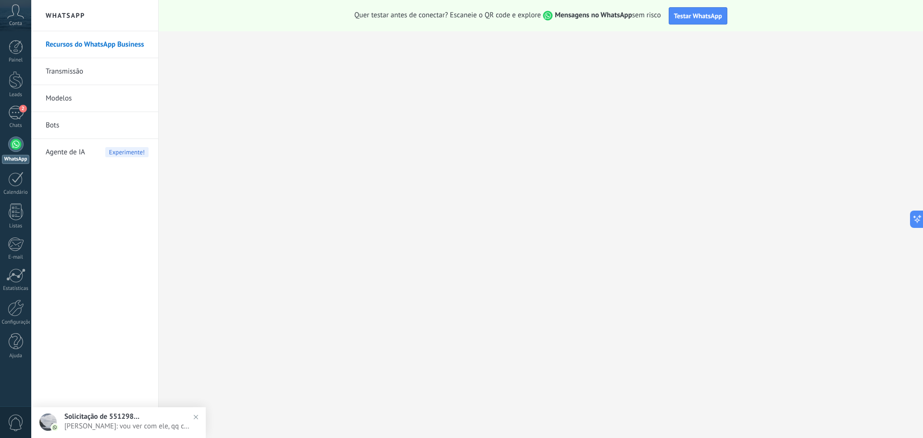
click at [11, 105] on div "Painel Leads 2 Chats WhatsApp Clientes" at bounding box center [15, 204] width 31 height 329
click at [14, 113] on div "2" at bounding box center [15, 113] width 15 height 14
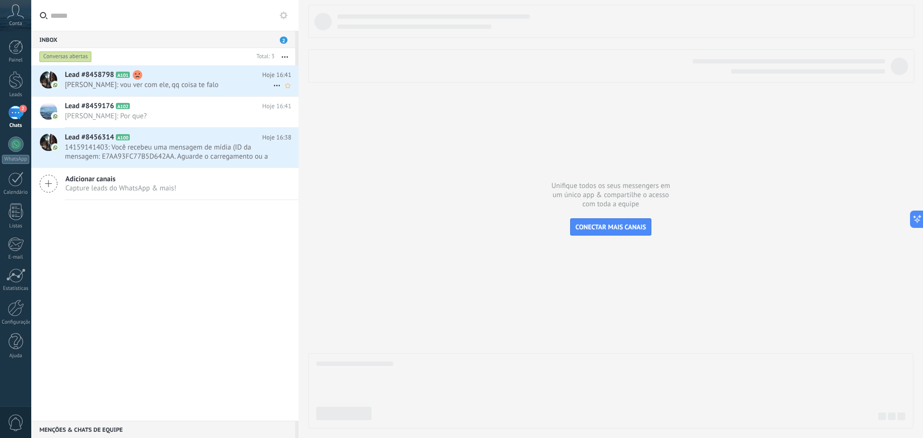
click at [172, 82] on span "[PERSON_NAME]: vou ver com ele, qq coisa te falo" at bounding box center [169, 84] width 208 height 9
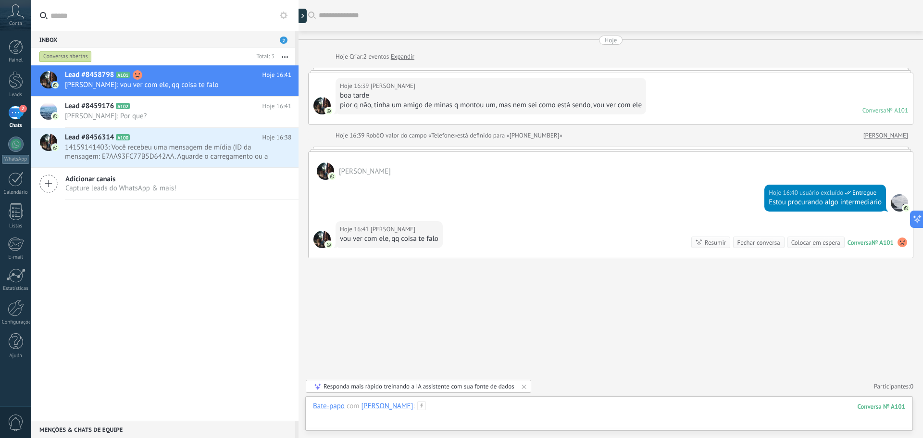
click at [454, 421] on div at bounding box center [609, 415] width 592 height 29
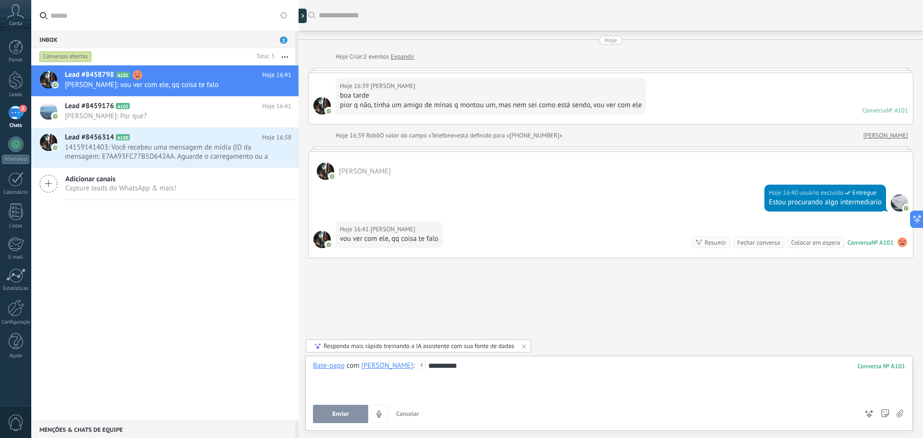
click at [342, 411] on span "Enviar" at bounding box center [340, 413] width 17 height 7
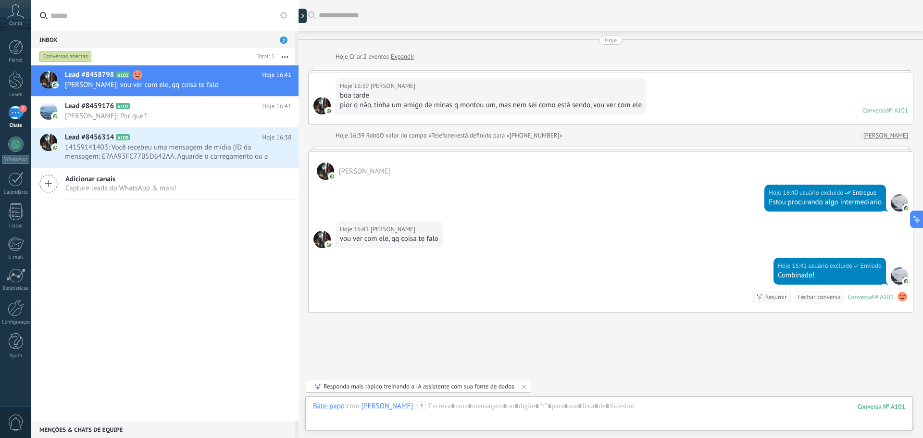
scroll to position [42, 0]
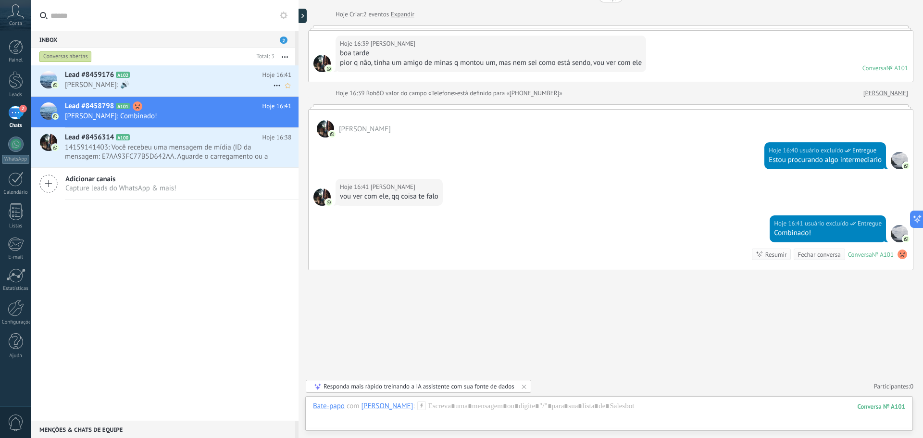
click at [178, 81] on span "[PERSON_NAME]: 🔊" at bounding box center [169, 84] width 208 height 9
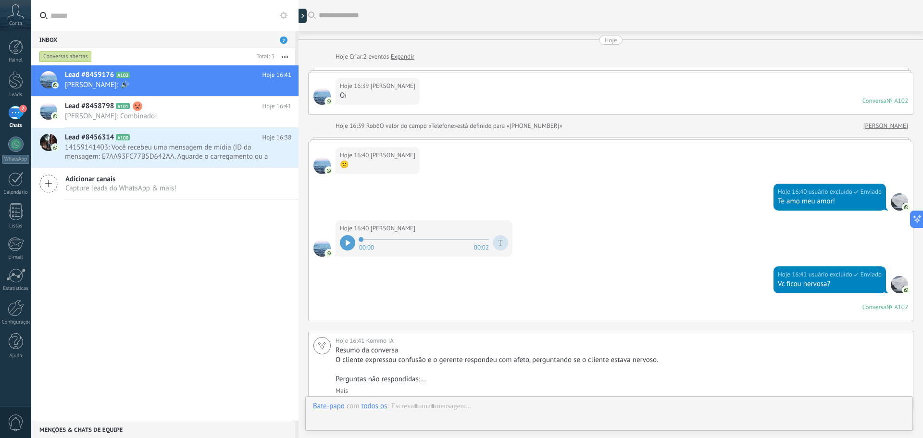
scroll to position [279, 0]
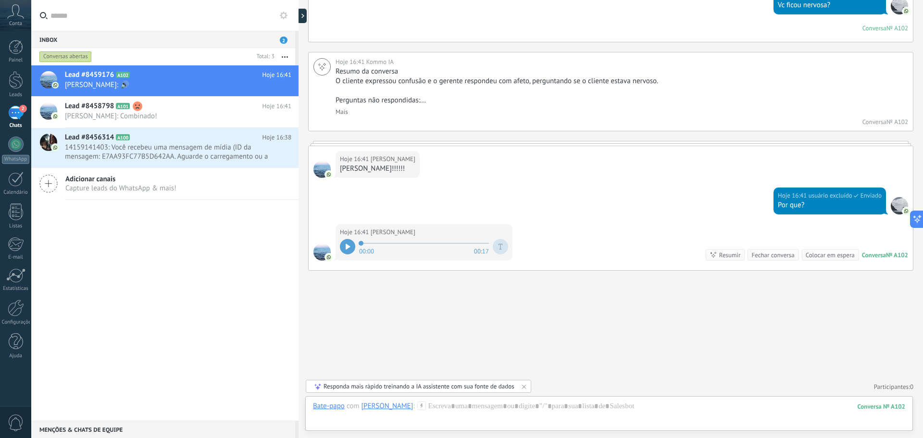
click at [350, 247] on icon at bounding box center [347, 247] width 5 height 6
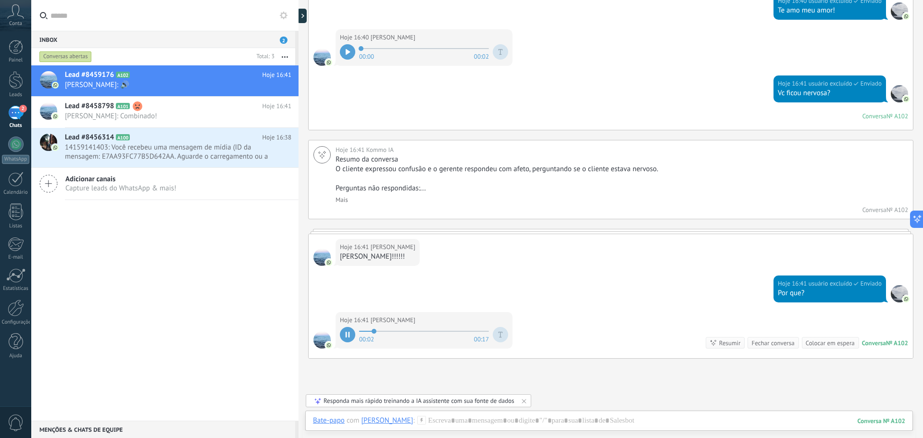
scroll to position [0, 0]
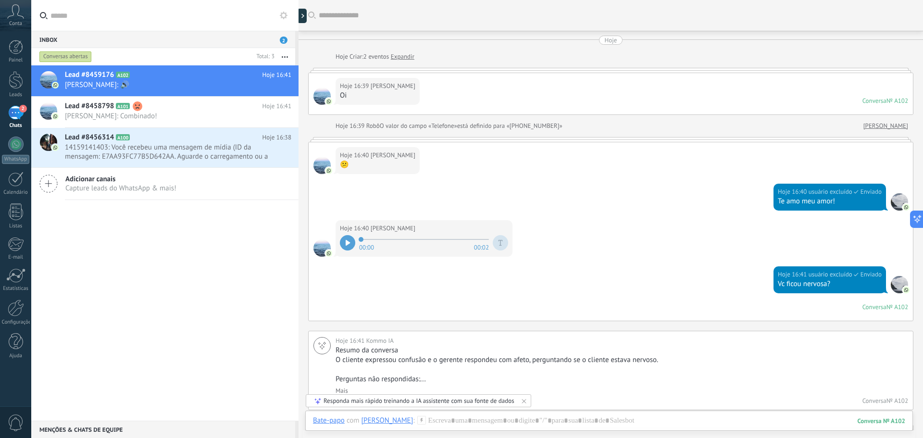
click at [895, 124] on link "[PERSON_NAME]" at bounding box center [885, 126] width 45 height 10
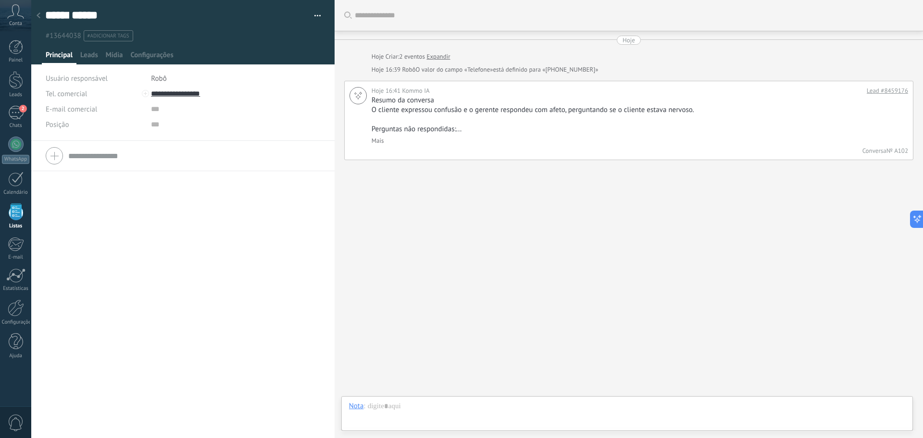
click at [38, 15] on use at bounding box center [39, 15] width 4 height 6
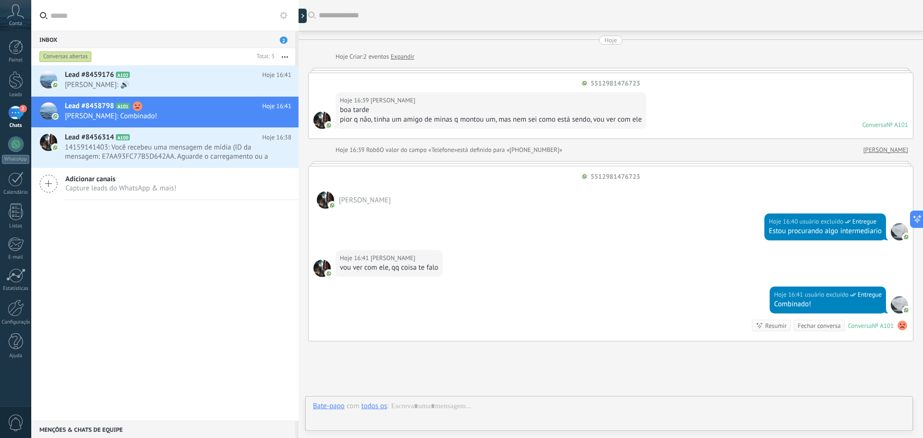
scroll to position [71, 0]
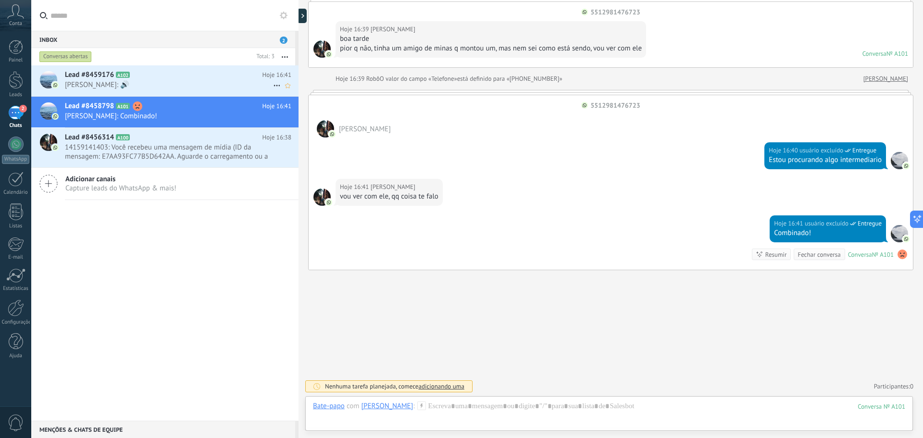
click at [153, 81] on span "[PERSON_NAME]: 🔊" at bounding box center [169, 84] width 208 height 9
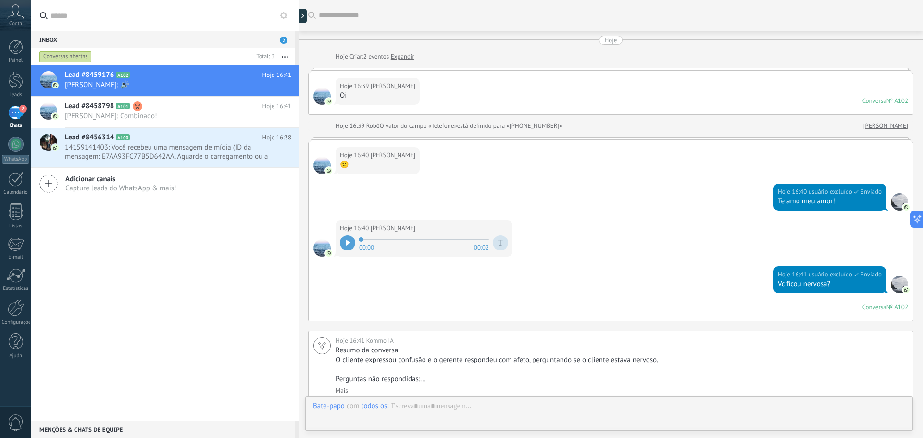
scroll to position [279, 0]
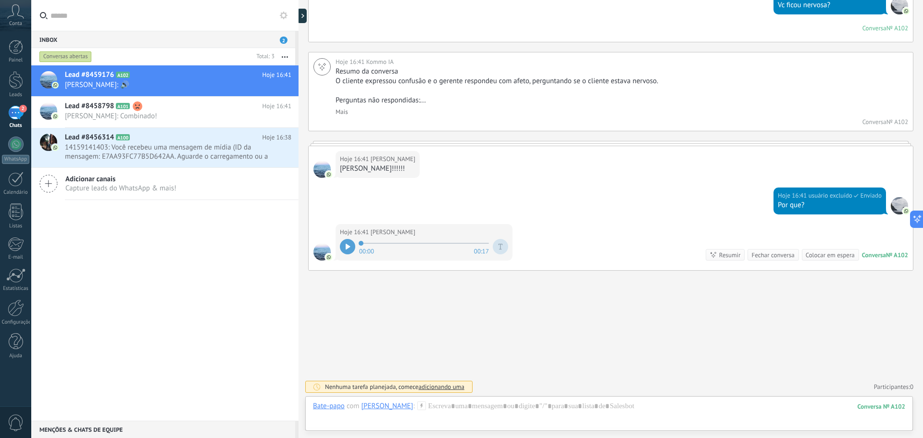
click at [349, 241] on div at bounding box center [347, 246] width 15 height 15
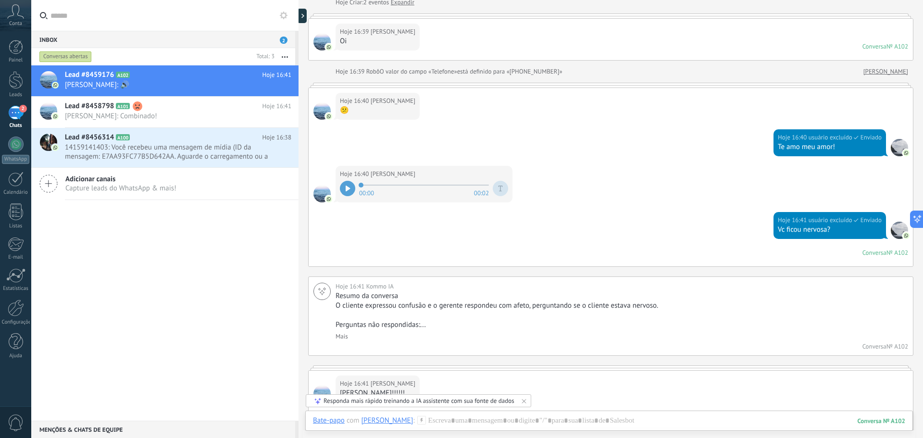
scroll to position [0, 0]
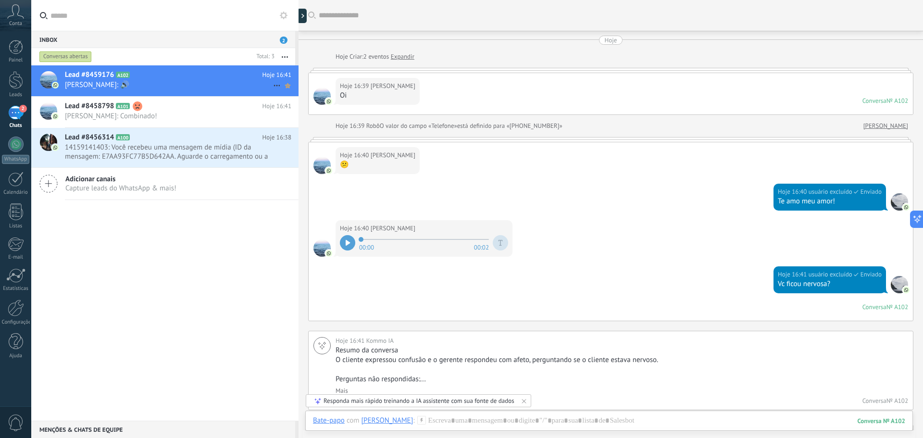
click at [285, 85] on use at bounding box center [287, 85] width 5 height 5
click at [285, 86] on use at bounding box center [287, 85] width 5 height 5
click at [273, 85] on icon at bounding box center [277, 86] width 12 height 12
click at [263, 85] on div at bounding box center [461, 219] width 923 height 438
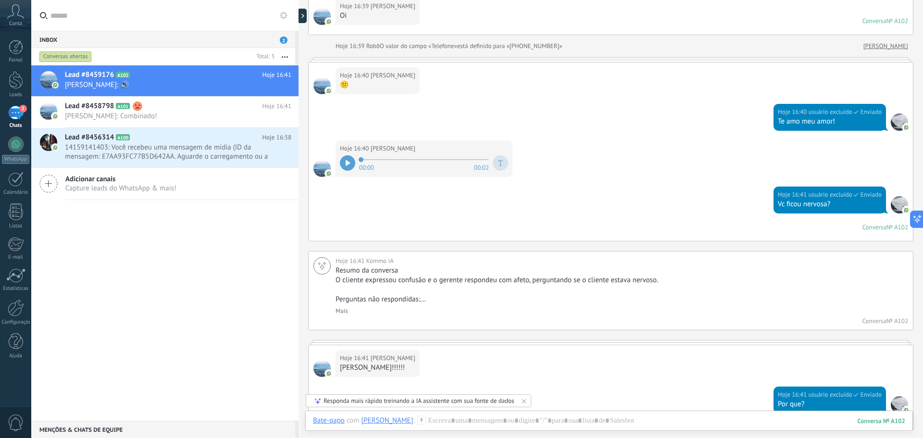
scroll to position [279, 0]
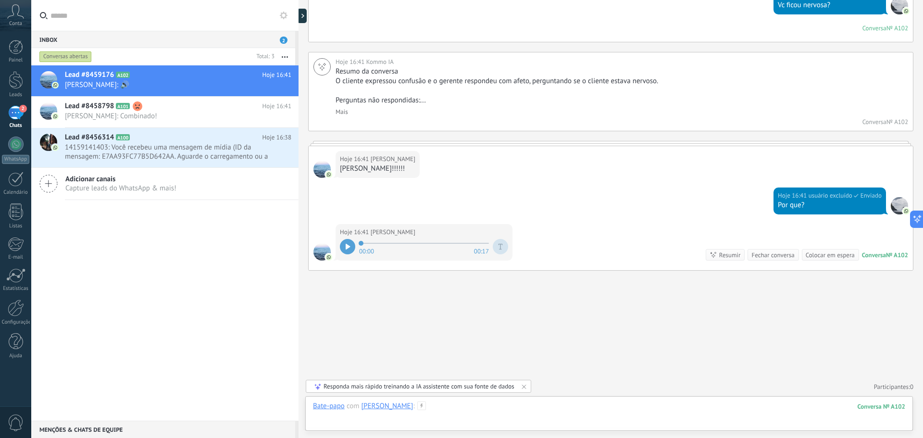
click at [419, 423] on div at bounding box center [609, 415] width 592 height 29
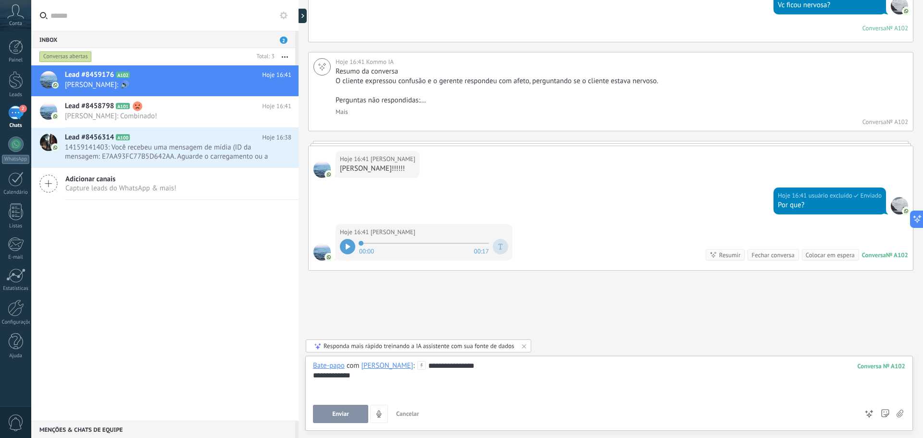
click at [356, 417] on button "Enviar" at bounding box center [340, 414] width 55 height 18
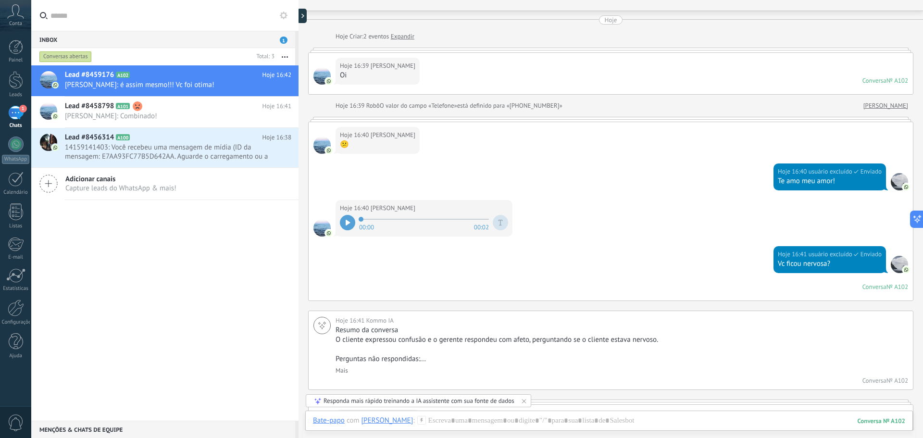
scroll to position [0, 0]
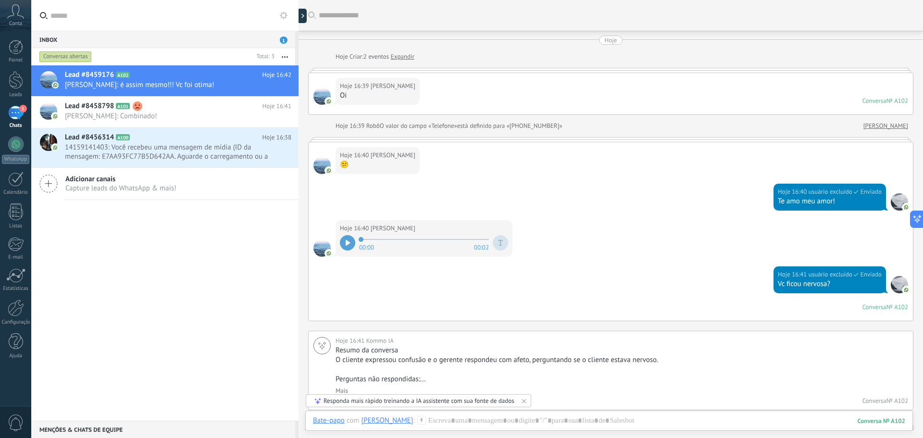
click at [410, 57] on link "Expandir" at bounding box center [403, 57] width 24 height 10
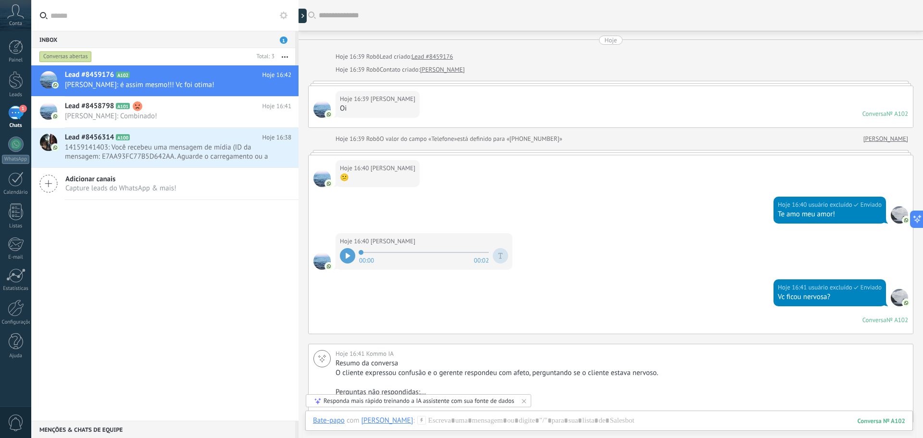
scroll to position [43, 0]
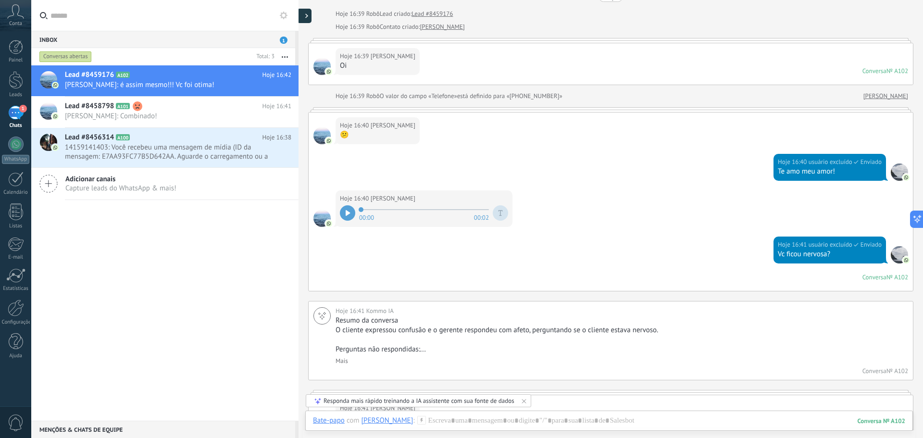
click at [305, 16] on div at bounding box center [304, 16] width 14 height 14
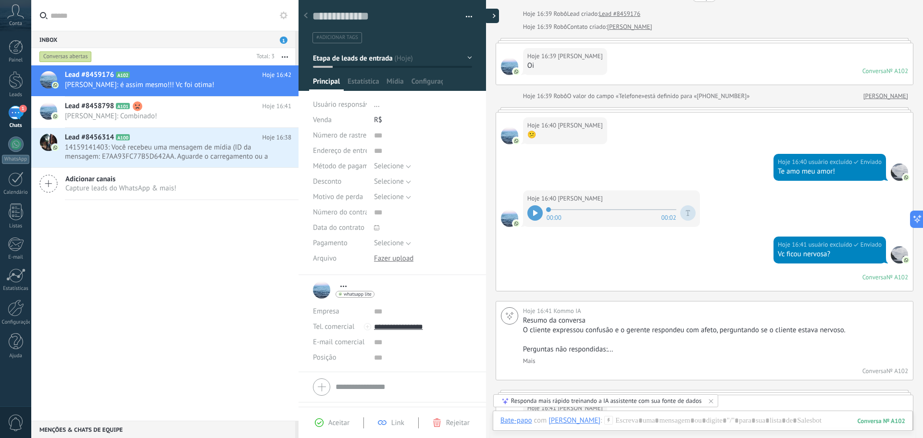
type textarea "**********"
click at [488, 13] on div at bounding box center [486, 16] width 14 height 14
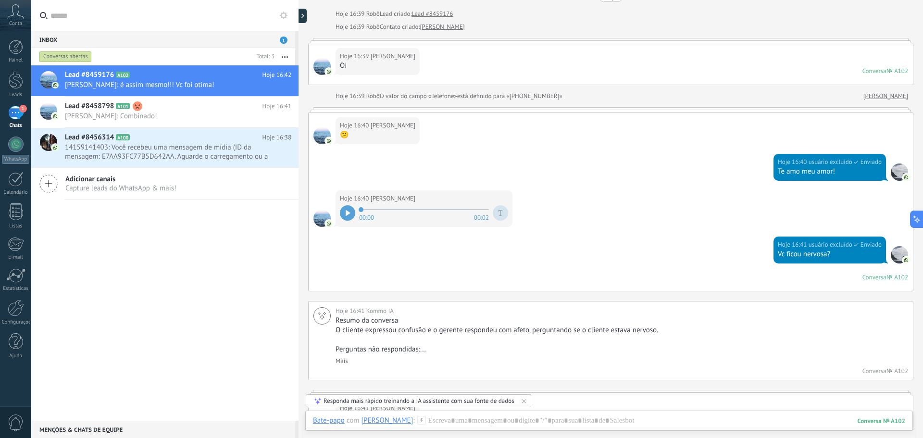
click at [75, 55] on div "Conversas abertas" at bounding box center [65, 57] width 52 height 12
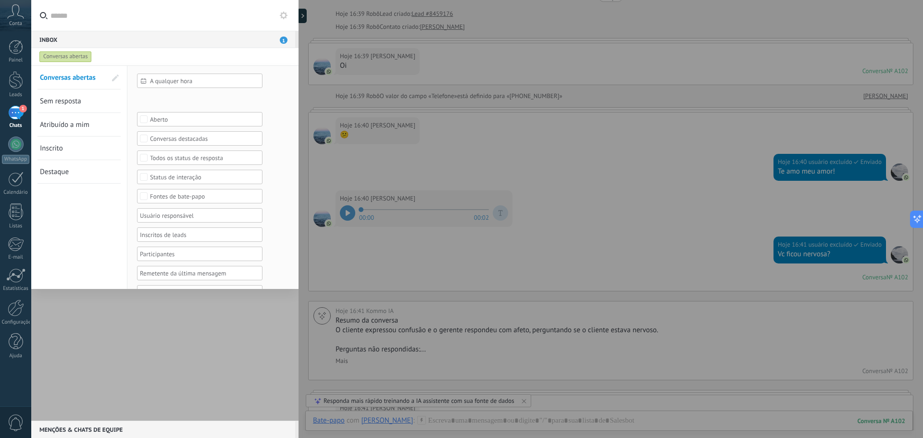
click at [55, 101] on span "Sem resposta" at bounding box center [60, 101] width 41 height 9
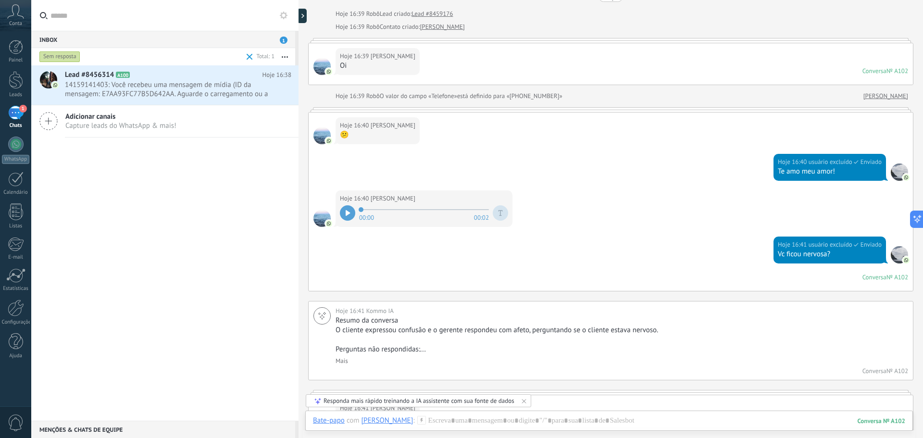
click at [64, 51] on div "Sem resposta" at bounding box center [59, 57] width 41 height 12
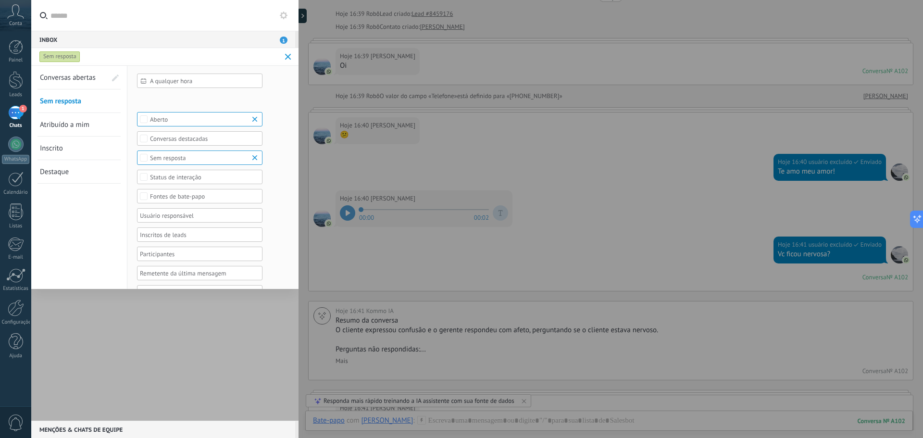
click at [68, 120] on link "Atribuído a mim" at bounding box center [73, 124] width 66 height 23
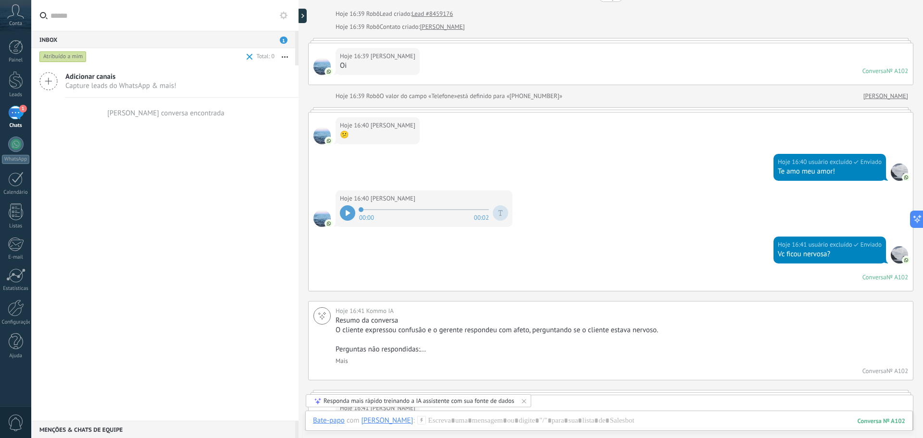
click at [64, 59] on div "Atribuído a mim" at bounding box center [62, 57] width 47 height 12
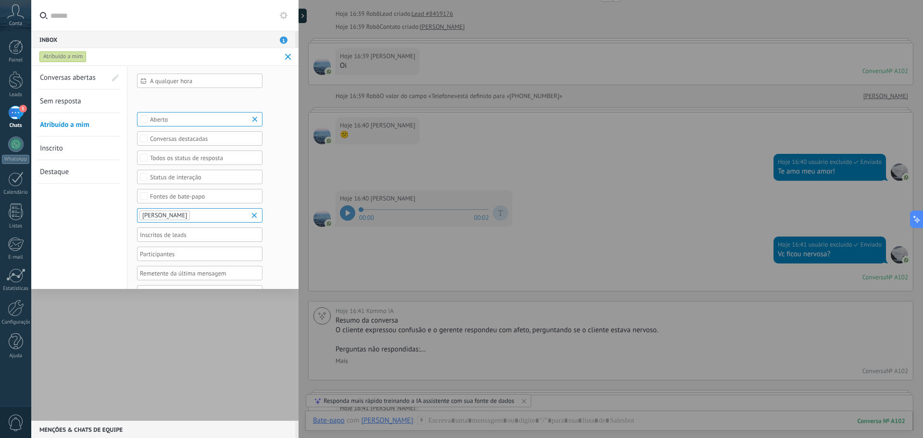
click at [59, 147] on span "Inscrito" at bounding box center [51, 148] width 23 height 9
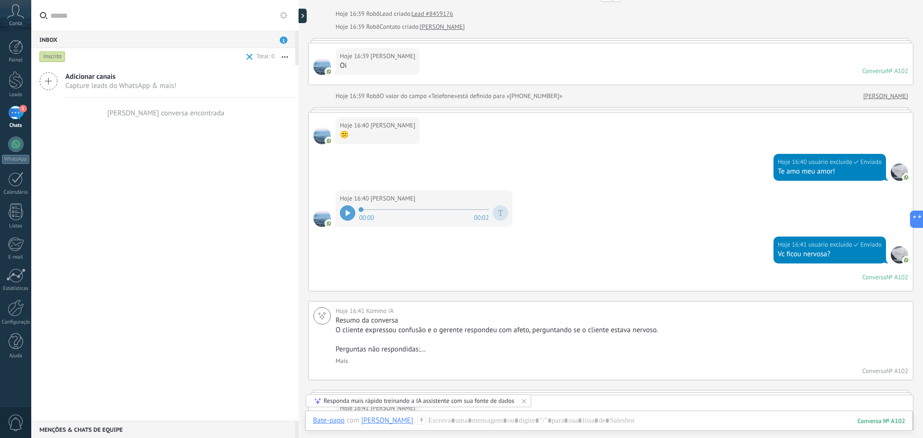
click at [62, 59] on div "Inscrito" at bounding box center [52, 57] width 26 height 12
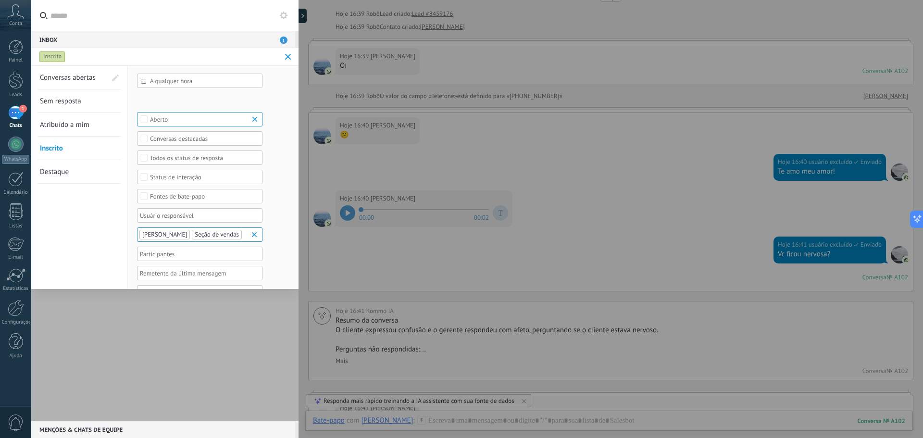
click at [67, 74] on span "Conversas abertas" at bounding box center [68, 77] width 56 height 9
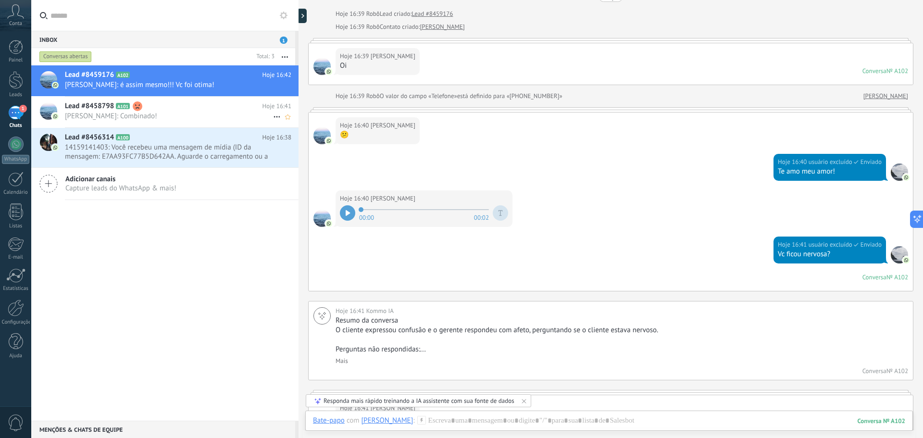
click at [178, 108] on h2 "Lead #8458798 A101" at bounding box center [163, 106] width 197 height 10
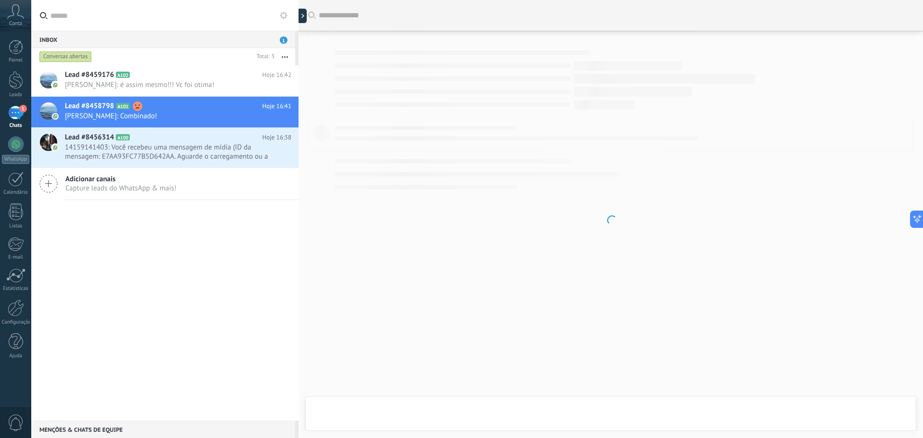
scroll to position [42, 0]
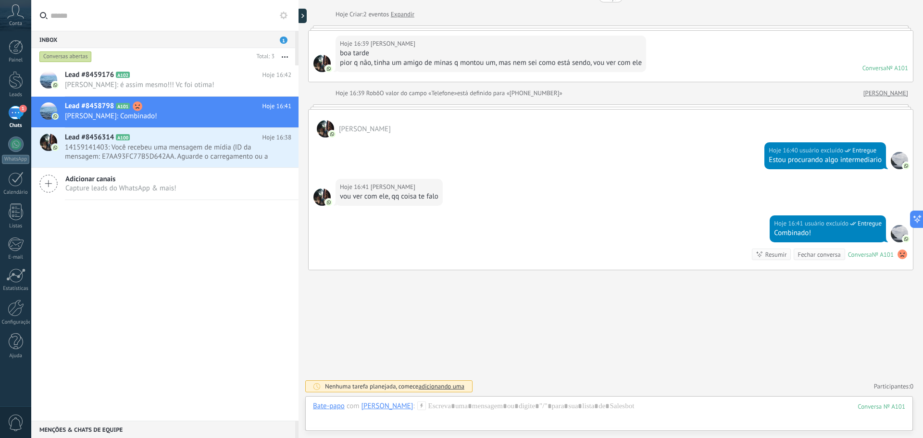
click at [900, 255] on use at bounding box center [902, 254] width 10 height 10
click at [887, 296] on div "Buscar Carregar mais [PERSON_NAME]: 2 eventos Expandir Hoje 16:39 [PERSON_NAME]…" at bounding box center [610, 198] width 624 height 480
click at [172, 79] on h2 "Lead #8459176 A102" at bounding box center [163, 75] width 197 height 10
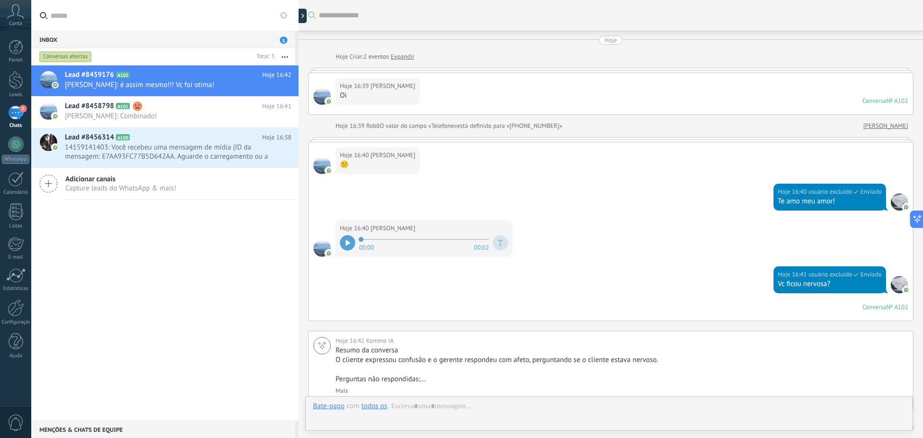
scroll to position [343, 0]
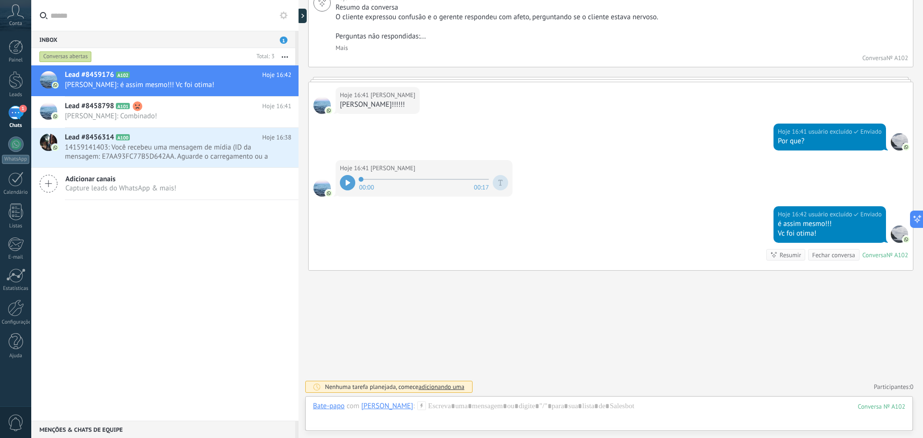
click at [896, 140] on div at bounding box center [898, 141] width 17 height 17
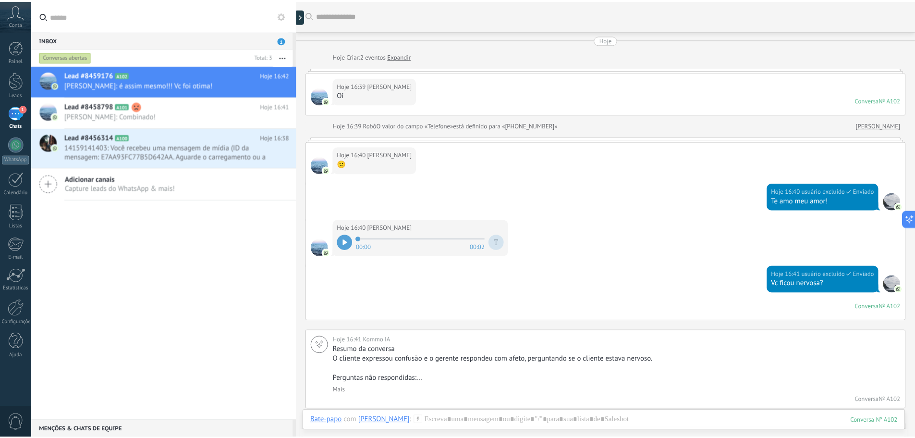
scroll to position [0, 0]
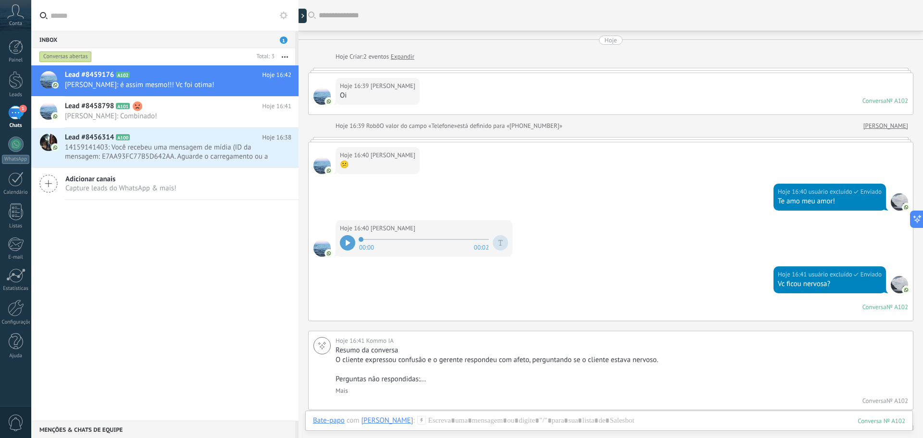
click at [283, 37] on span "1" at bounding box center [284, 40] width 8 height 7
click at [267, 57] on div at bounding box center [264, 57] width 22 height 10
click at [286, 56] on icon "button" at bounding box center [285, 56] width 6 height 1
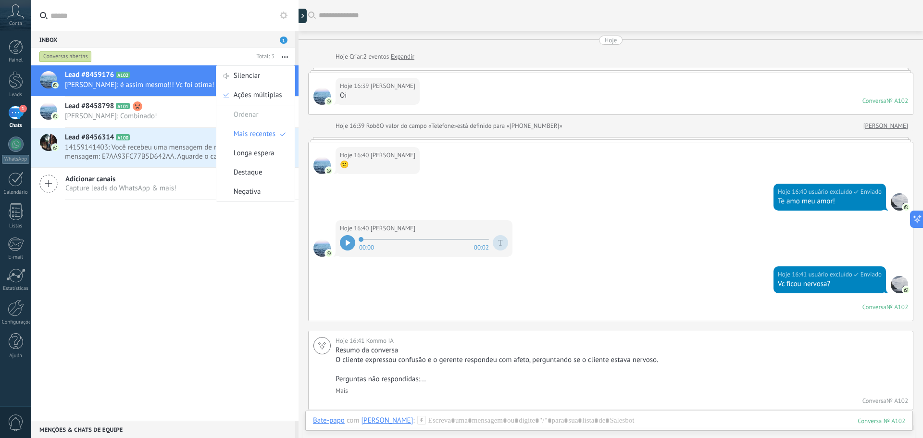
click at [189, 48] on div "Inbox 1" at bounding box center [163, 39] width 264 height 17
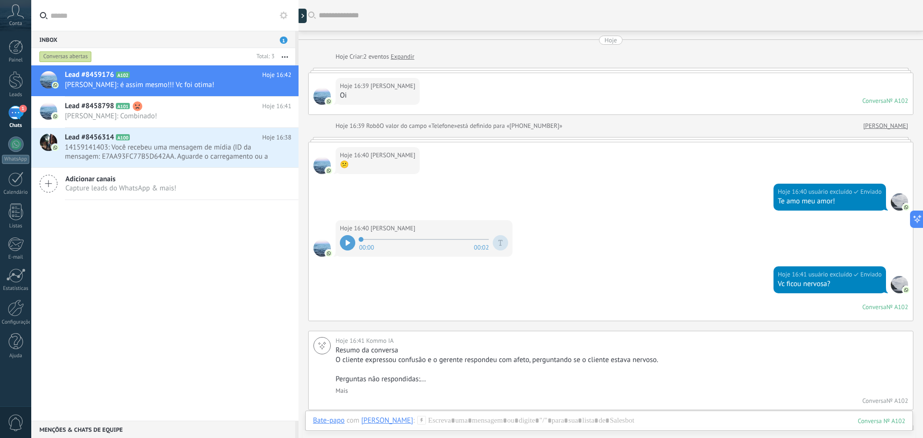
click at [20, 115] on div "1" at bounding box center [15, 113] width 15 height 14
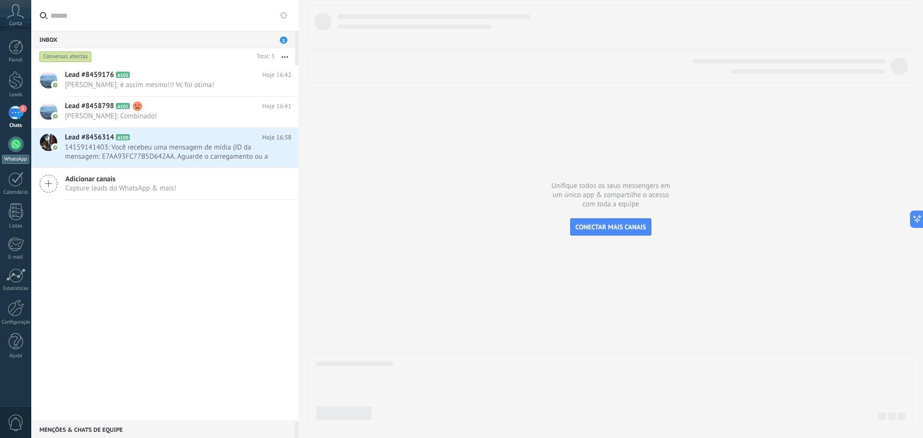
click at [20, 144] on div at bounding box center [15, 143] width 15 height 15
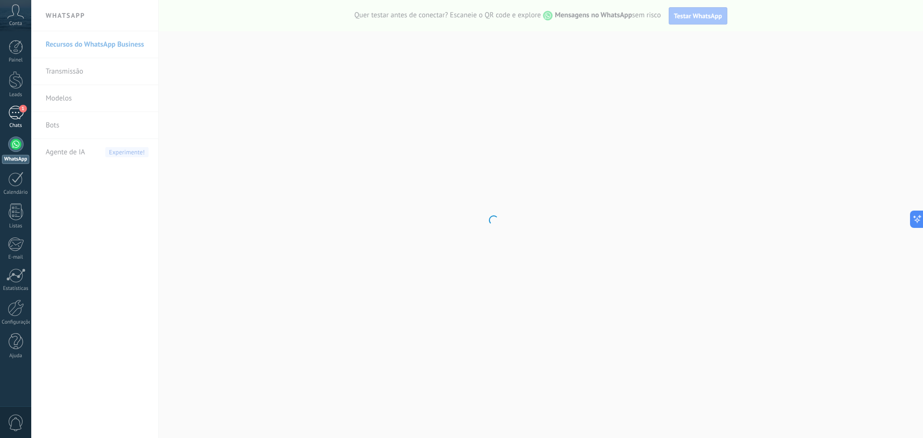
click at [17, 115] on div "1" at bounding box center [15, 113] width 15 height 14
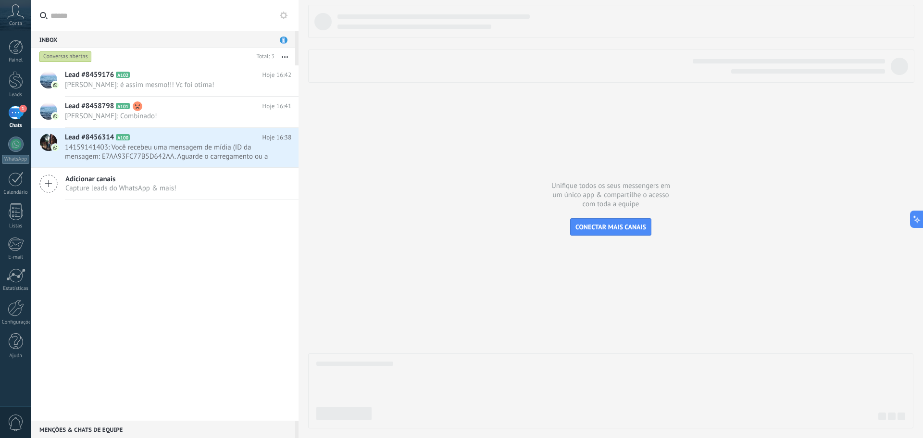
click at [283, 38] on span "1" at bounding box center [284, 40] width 8 height 7
click at [20, 13] on icon at bounding box center [15, 11] width 17 height 14
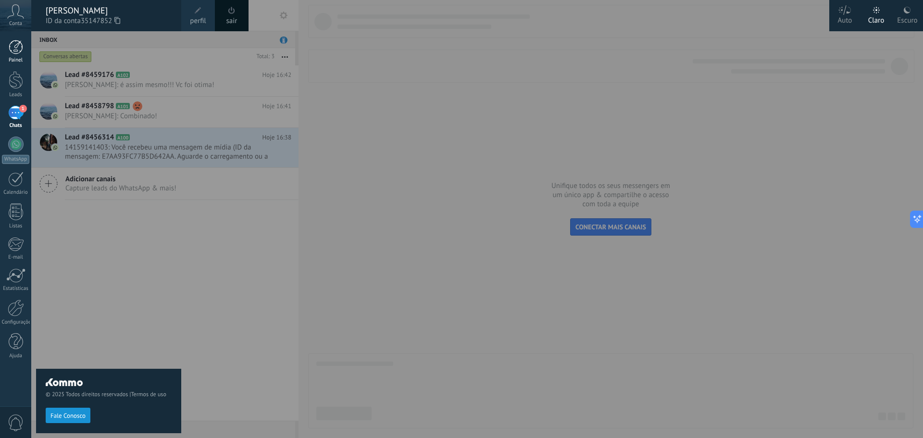
click at [12, 40] on div at bounding box center [16, 47] width 14 height 14
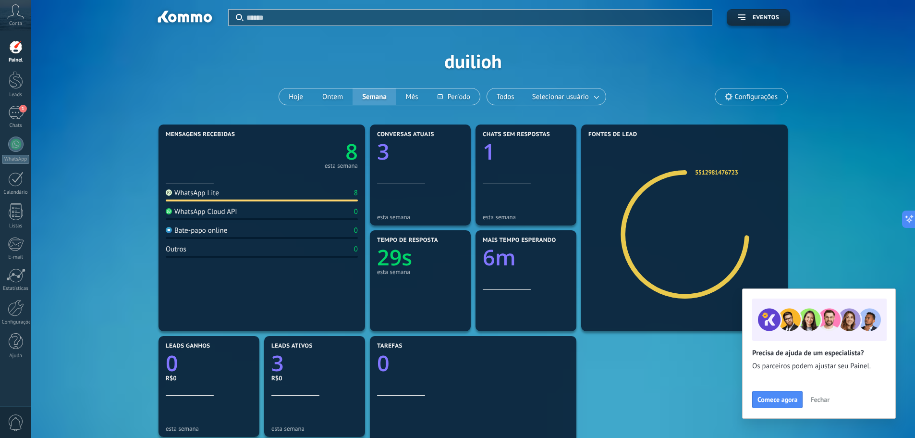
click at [824, 398] on span "Fechar" at bounding box center [820, 399] width 19 height 7
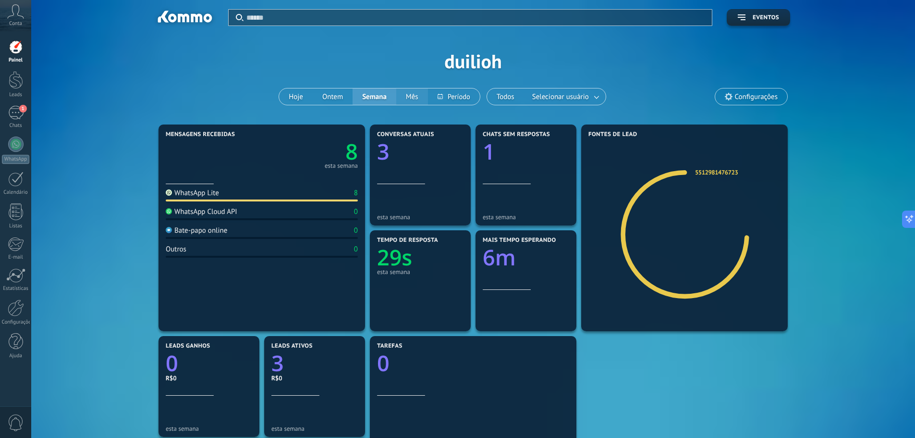
click at [407, 94] on button "Mês" at bounding box center [412, 96] width 32 height 16
click at [457, 96] on button at bounding box center [454, 96] width 52 height 16
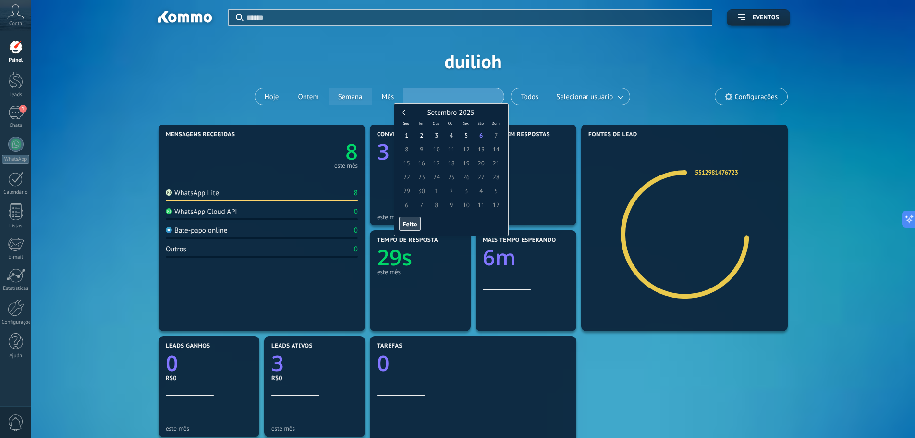
click at [347, 96] on div "Hoje Ontem Semana Mês" at bounding box center [380, 96] width 250 height 17
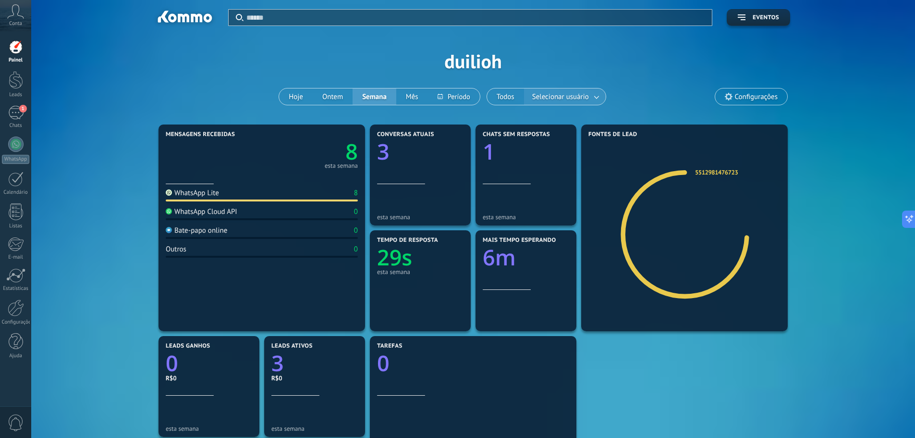
click at [579, 93] on span "Selecionar usuário" at bounding box center [560, 96] width 61 height 13
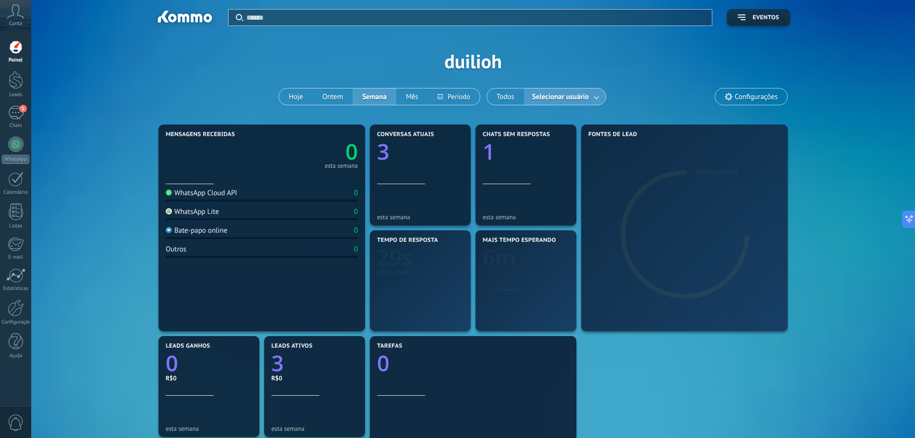
click at [596, 95] on link at bounding box center [597, 97] width 17 height 16
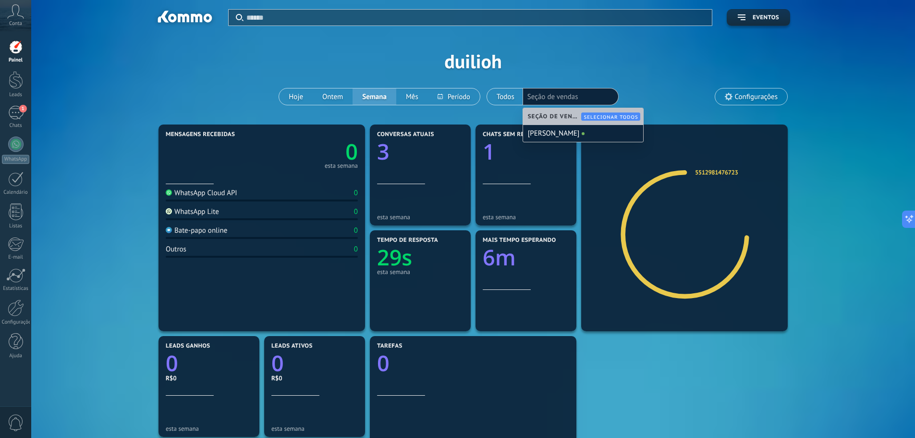
click at [645, 61] on div "Aplicar Eventos duilioh Hoje Ontem Semana Mês Todos Selecionar usuário Seção de…" at bounding box center [473, 61] width 855 height 122
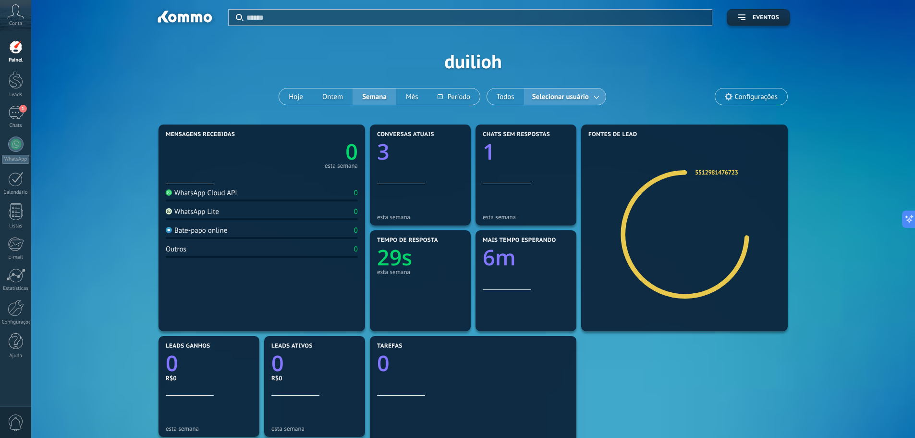
click at [755, 95] on span "Configurações" at bounding box center [756, 97] width 43 height 8
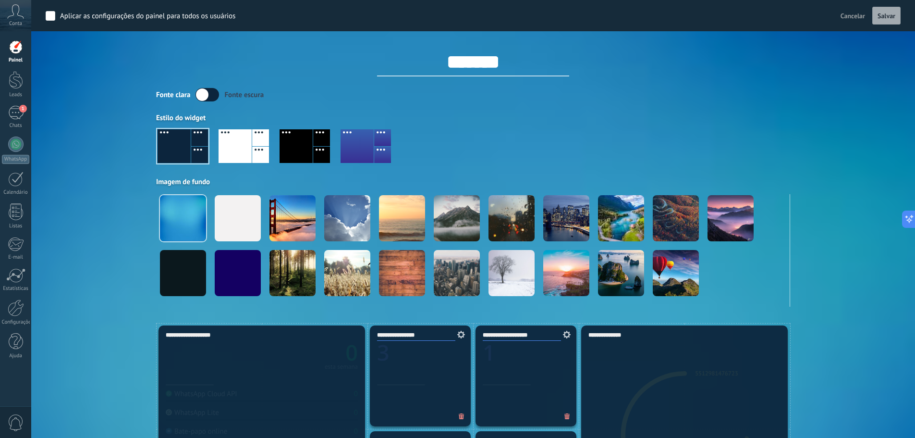
click at [214, 92] on label at bounding box center [208, 94] width 24 height 13
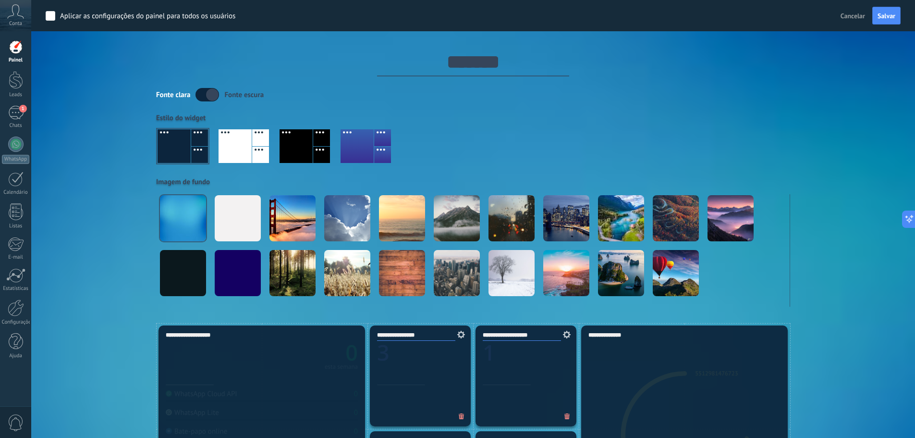
click at [202, 93] on label at bounding box center [208, 94] width 24 height 13
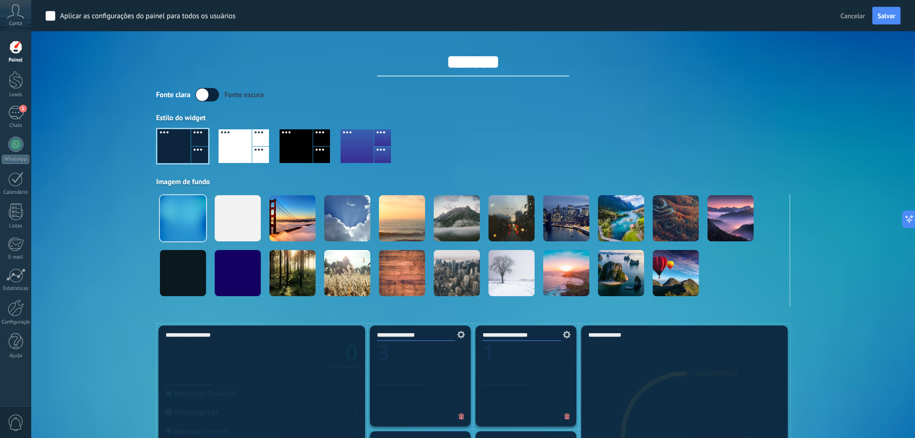
click at [112, 179] on div "Aplicar Eventos duilioh Hoje Ontem Semana Mês Todos Selecionar usuário Configur…" at bounding box center [473, 161] width 855 height 323
click at [13, 181] on div at bounding box center [15, 179] width 15 height 15
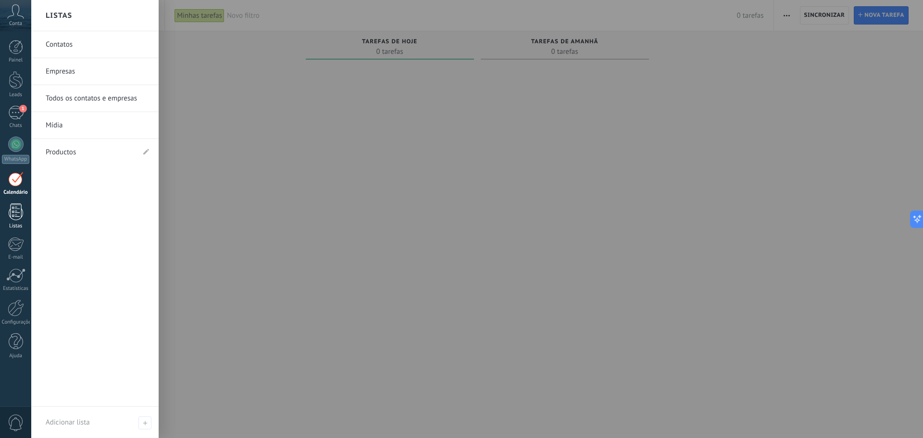
click at [21, 213] on div at bounding box center [16, 211] width 14 height 17
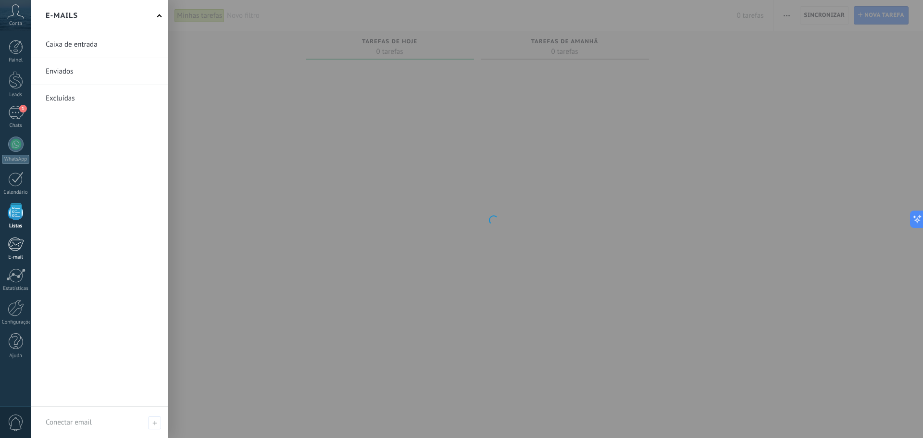
click at [18, 250] on div at bounding box center [16, 244] width 16 height 14
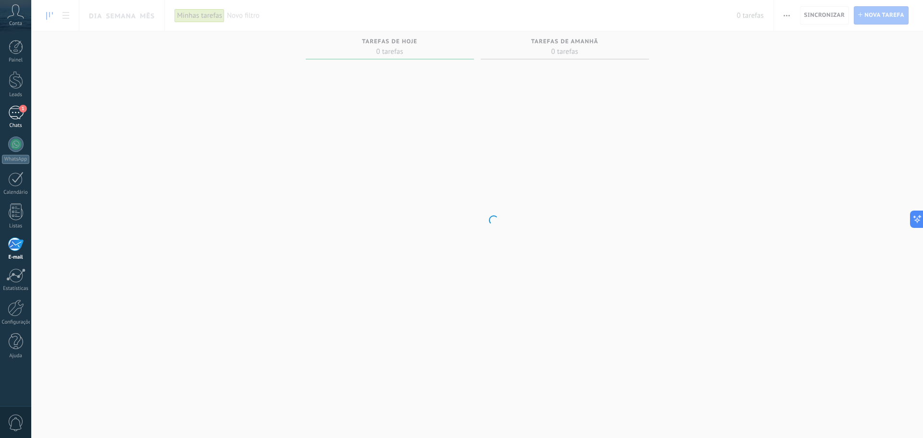
click at [20, 112] on div "1" at bounding box center [15, 113] width 15 height 14
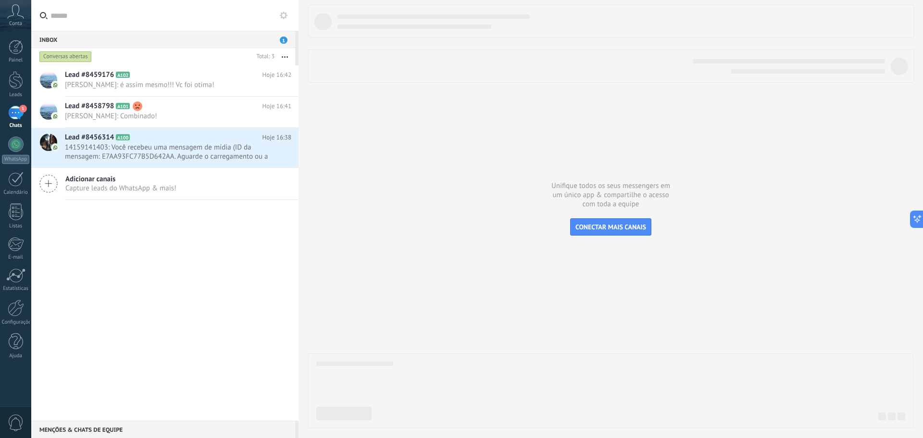
click at [15, 7] on icon at bounding box center [15, 11] width 17 height 14
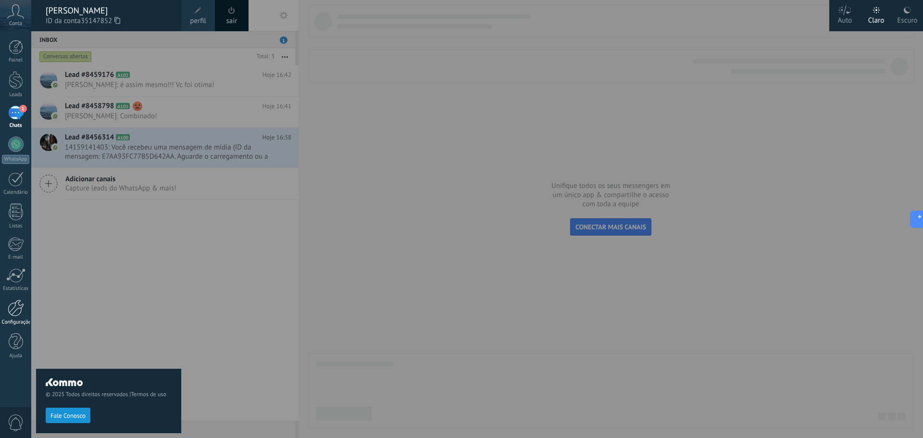
click at [14, 307] on div at bounding box center [16, 307] width 16 height 17
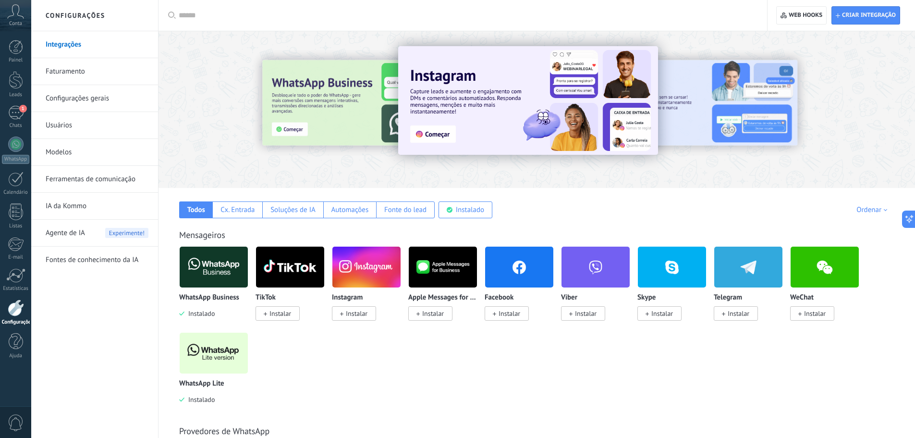
click at [71, 75] on link "Faturamento" at bounding box center [97, 71] width 103 height 27
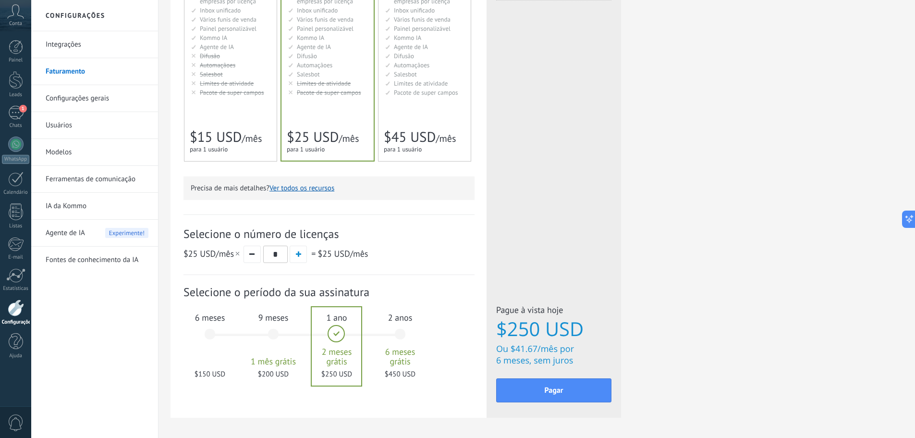
scroll to position [213, 0]
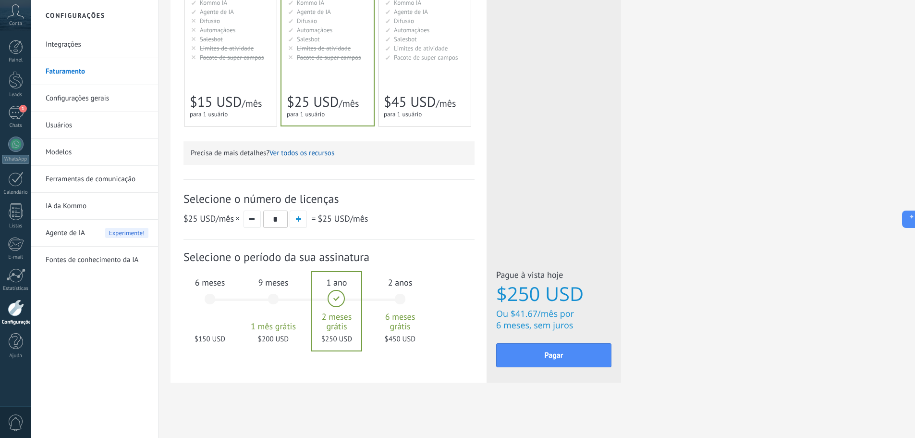
click at [104, 258] on link "Fontes de conhecimento da IA" at bounding box center [97, 259] width 103 height 27
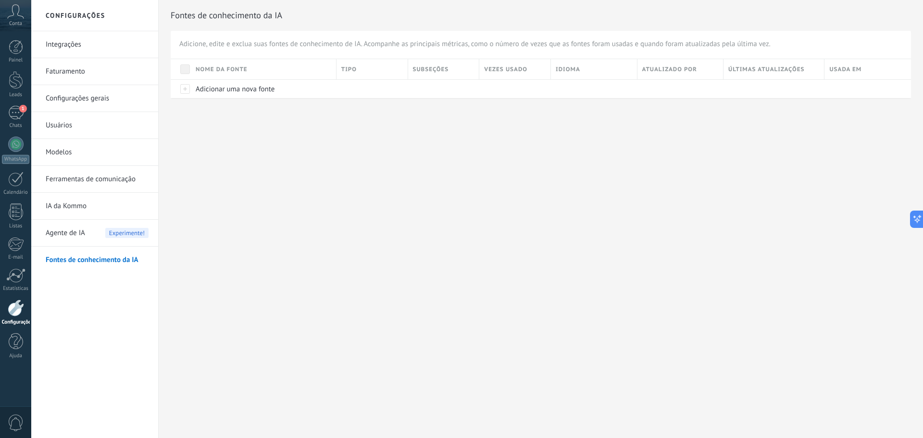
click at [75, 233] on span "Agente de IA" at bounding box center [65, 233] width 39 height 27
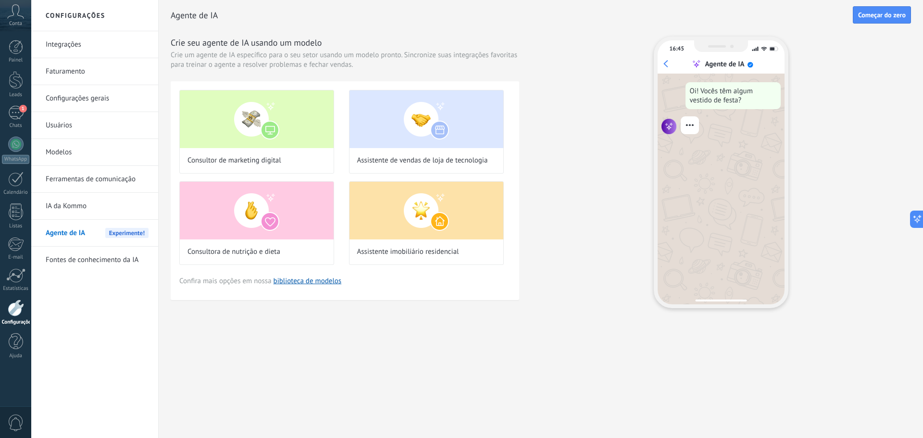
click at [65, 204] on link "IA da Kommo" at bounding box center [97, 206] width 103 height 27
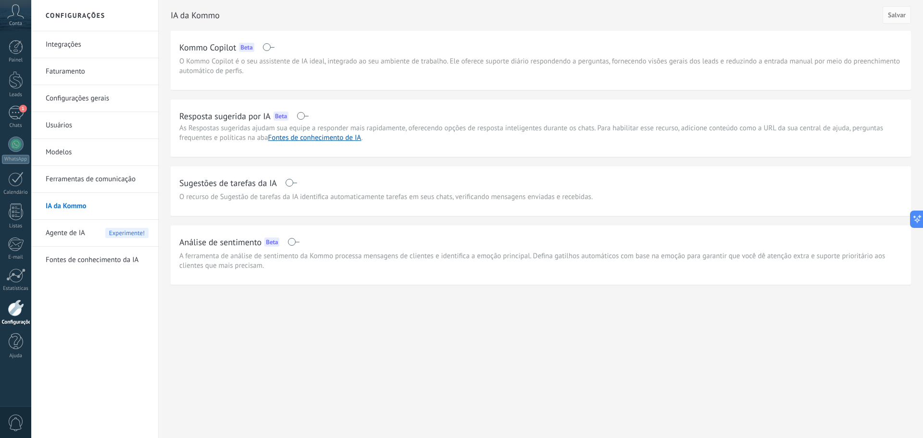
click at [86, 178] on link "Ferramentas de comunicação" at bounding box center [97, 179] width 103 height 27
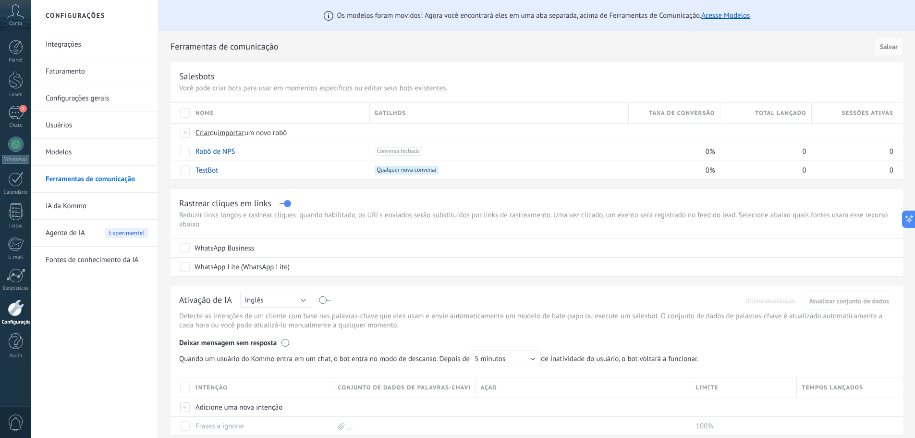
click at [65, 150] on link "Modelos" at bounding box center [97, 152] width 103 height 27
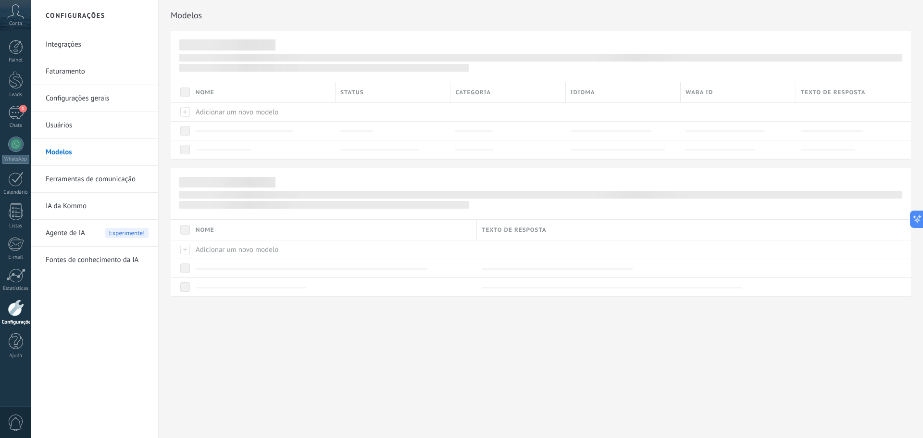
click at [65, 125] on link "Usuários" at bounding box center [97, 125] width 103 height 27
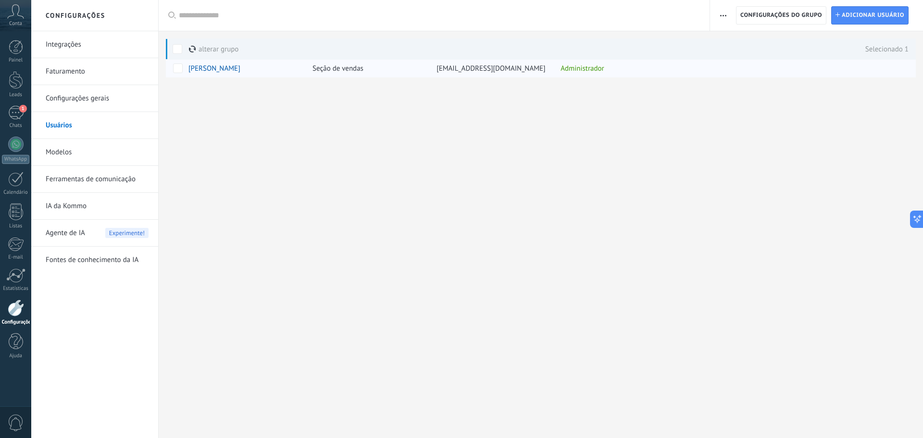
click at [222, 70] on span "[PERSON_NAME]" at bounding box center [214, 68] width 52 height 9
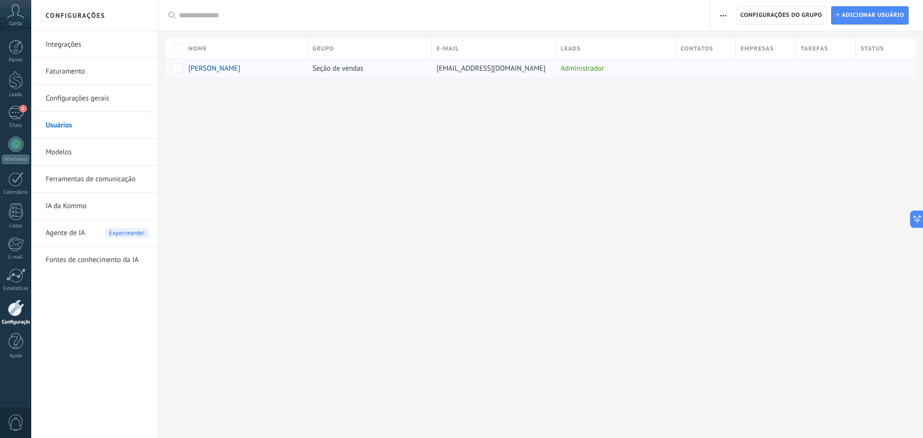
click at [385, 70] on div "Seção de vendas" at bounding box center [367, 68] width 119 height 18
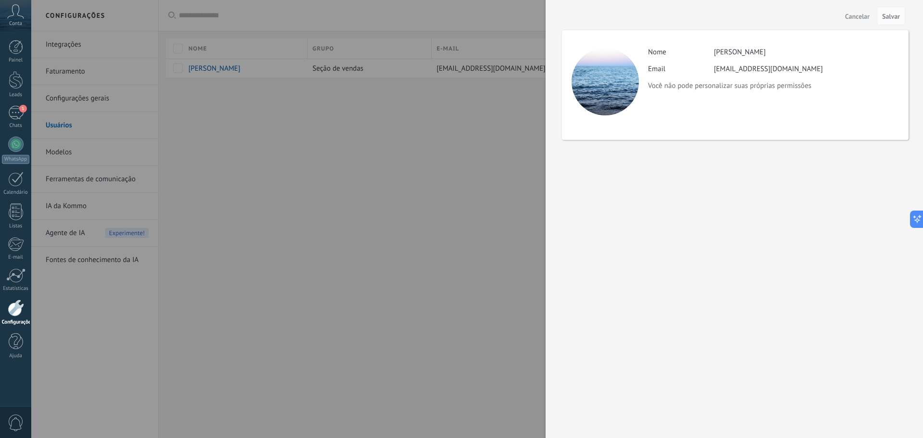
click at [854, 12] on button "Cancelar" at bounding box center [857, 15] width 32 height 15
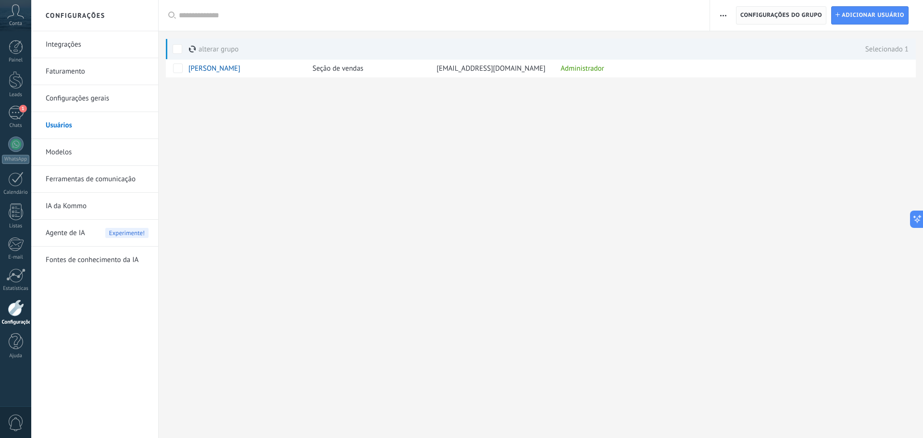
click at [794, 12] on span "Configurações do grupo" at bounding box center [781, 15] width 82 height 17
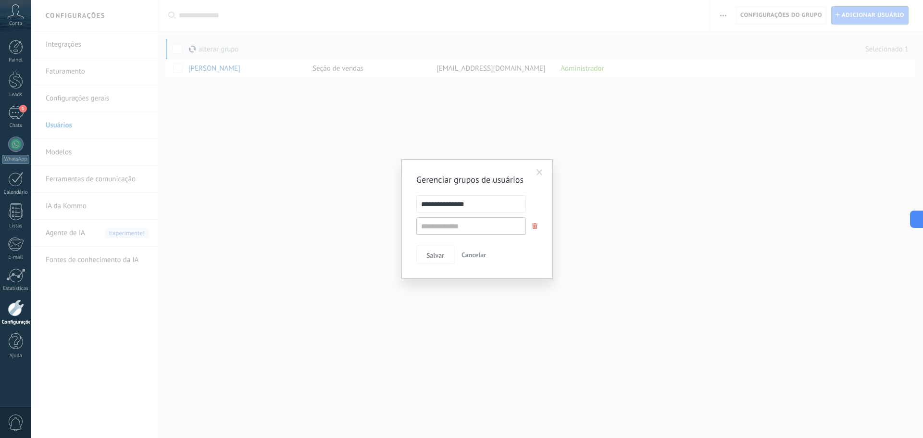
click at [539, 168] on span at bounding box center [539, 172] width 16 height 16
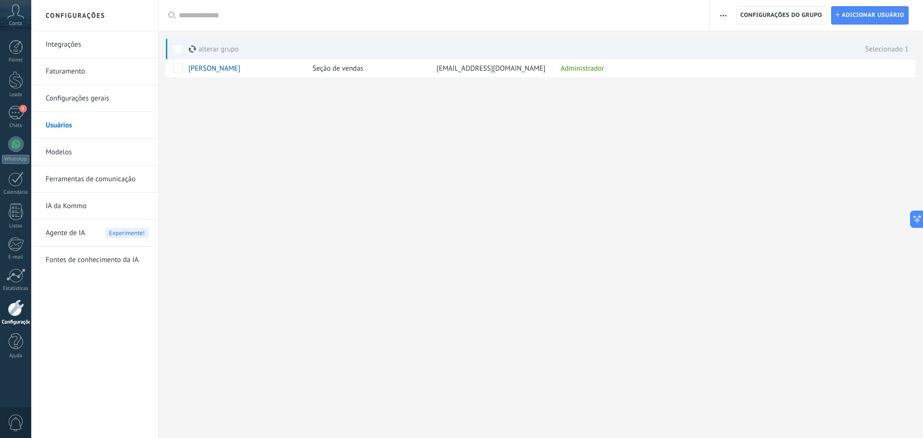
click at [17, 18] on icon at bounding box center [15, 11] width 17 height 14
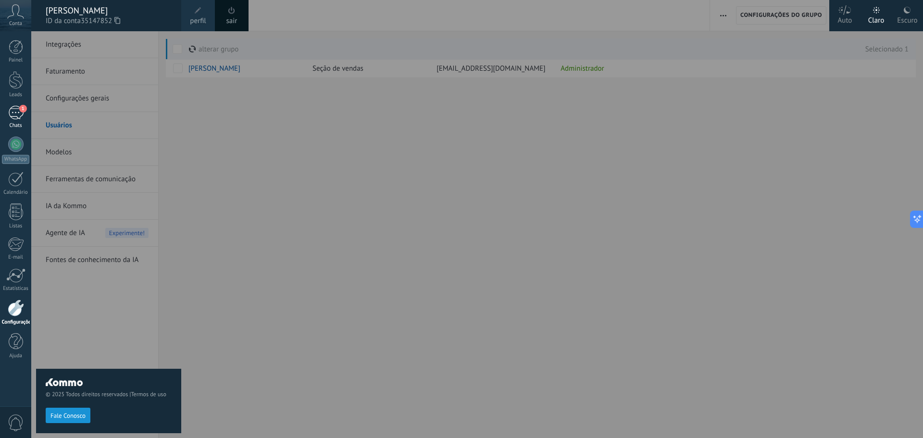
click at [16, 117] on div "1" at bounding box center [15, 113] width 15 height 14
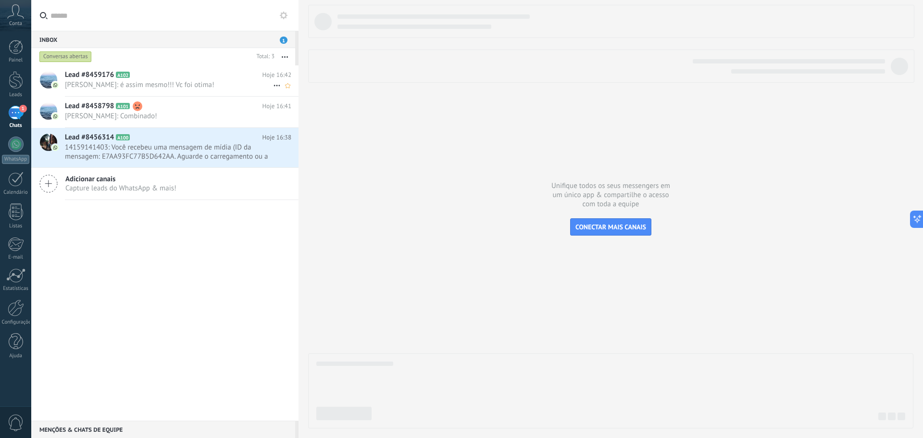
click at [115, 74] on h2 "Lead #8459176 A102" at bounding box center [163, 75] width 197 height 10
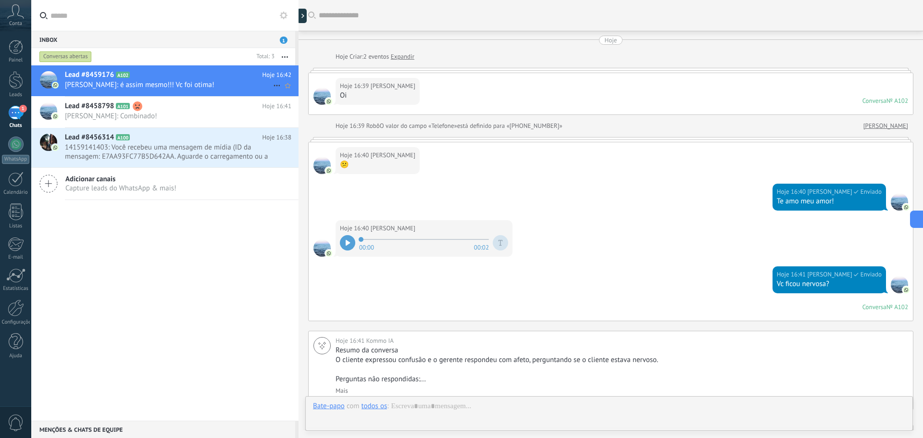
scroll to position [343, 0]
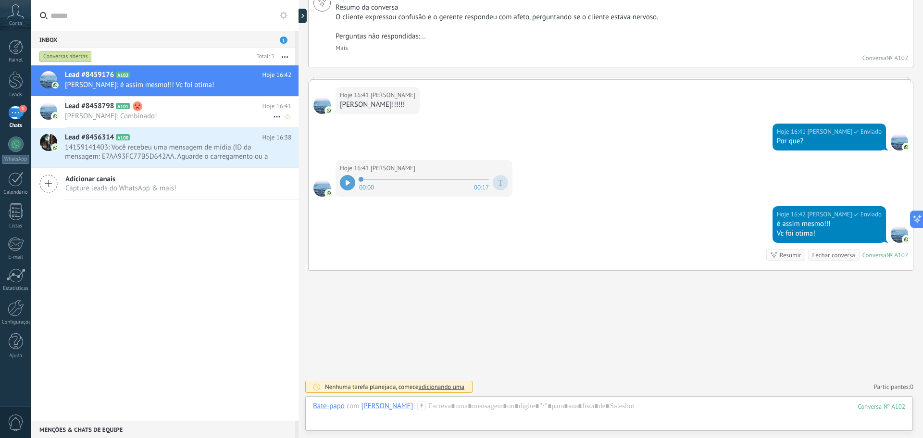
click at [200, 111] on div "Lead #8458798 A101 Hoje 16:41 [PERSON_NAME]: Combinado!" at bounding box center [182, 112] width 234 height 30
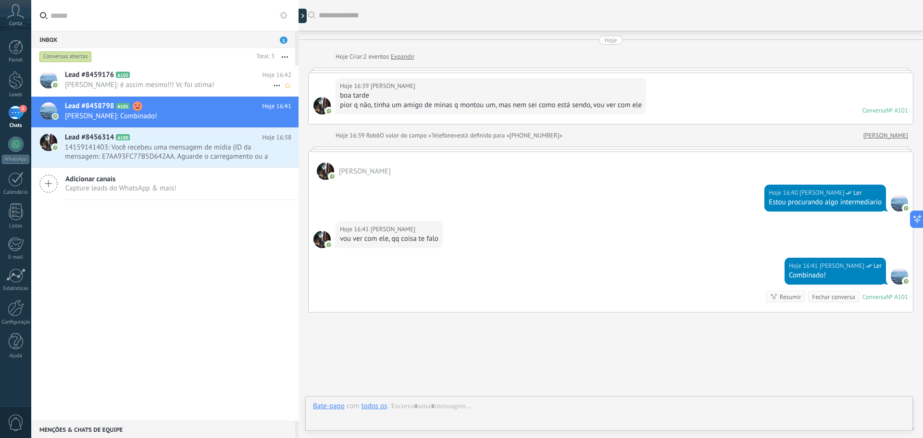
scroll to position [42, 0]
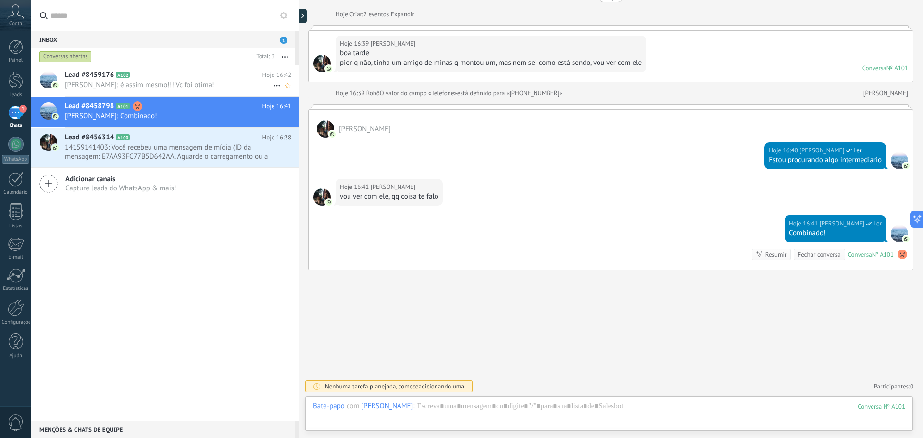
click at [183, 76] on h2 "Lead #8459176 A102" at bounding box center [163, 75] width 197 height 10
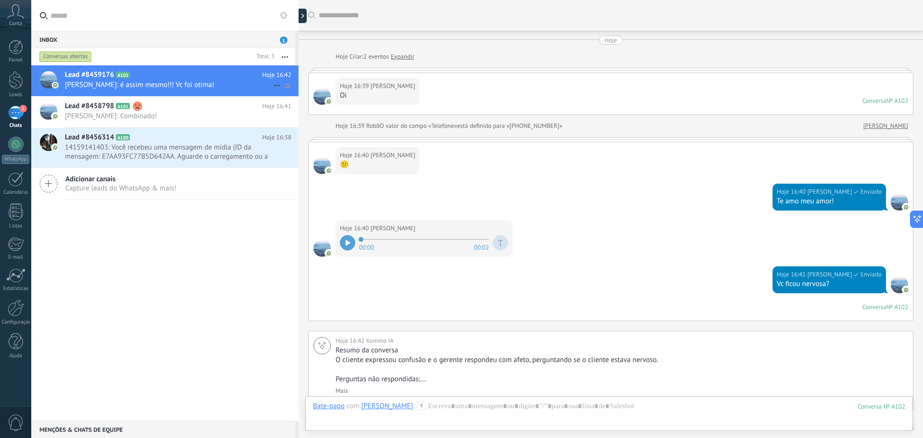
scroll to position [343, 0]
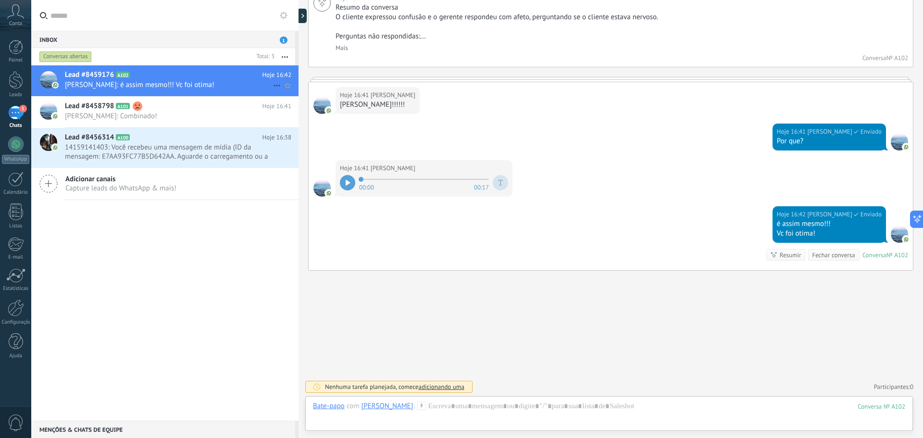
click at [272, 83] on icon at bounding box center [277, 86] width 12 height 12
click at [217, 86] on div at bounding box center [461, 219] width 923 height 438
click at [208, 111] on h2 "Lead #8458798 A101" at bounding box center [163, 106] width 197 height 10
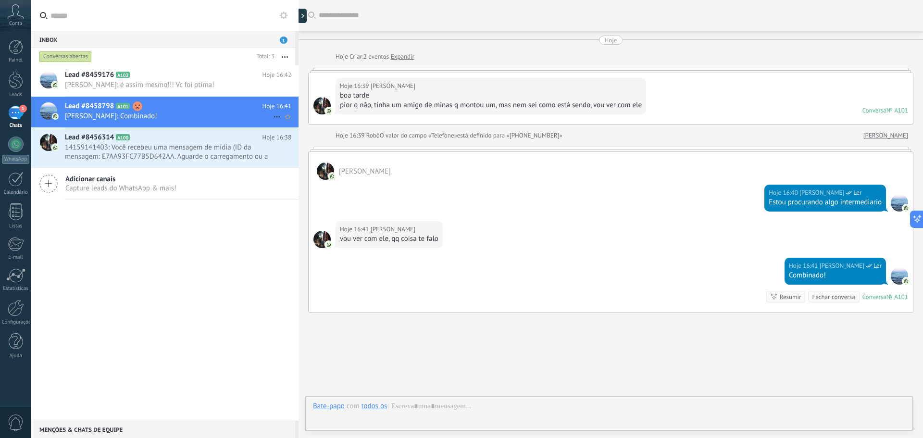
scroll to position [42, 0]
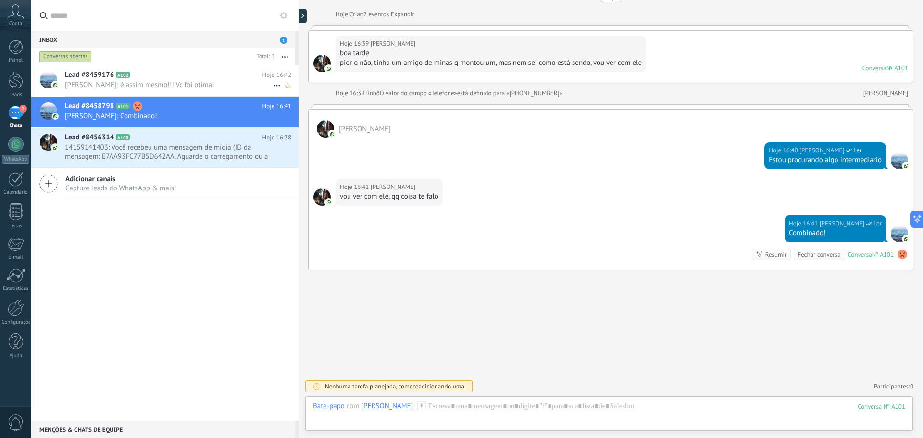
click at [191, 83] on span "[PERSON_NAME]: é assim mesmo!!! Vc foi otima!" at bounding box center [169, 84] width 208 height 9
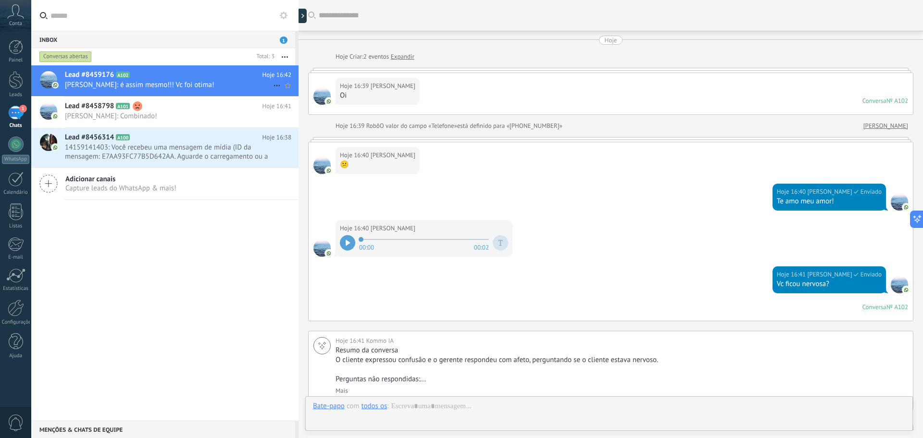
scroll to position [343, 0]
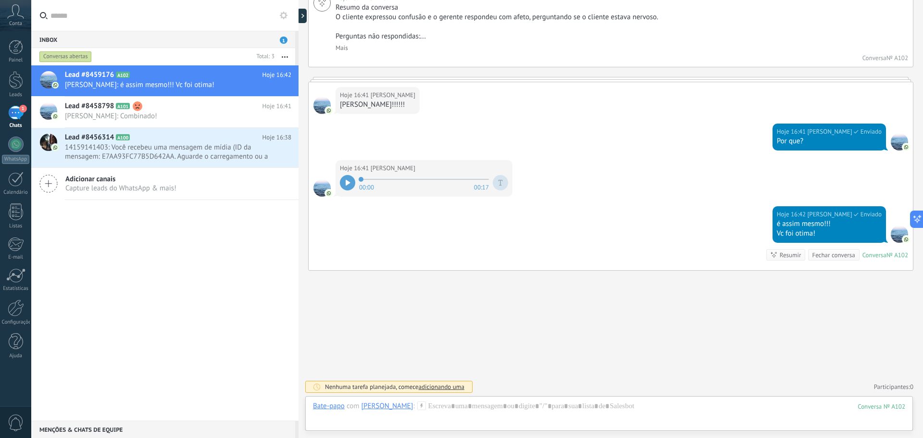
drag, startPoint x: 191, startPoint y: 83, endPoint x: 440, endPoint y: 295, distance: 326.6
click at [440, 295] on div "Buscar Carregar mais Hoje Hoje Criar: 2 eventos Expandir Hoje 16:39 Lilian Dari…" at bounding box center [610, 47] width 624 height 781
click at [455, 382] on span "adicionando uma" at bounding box center [441, 386] width 46 height 8
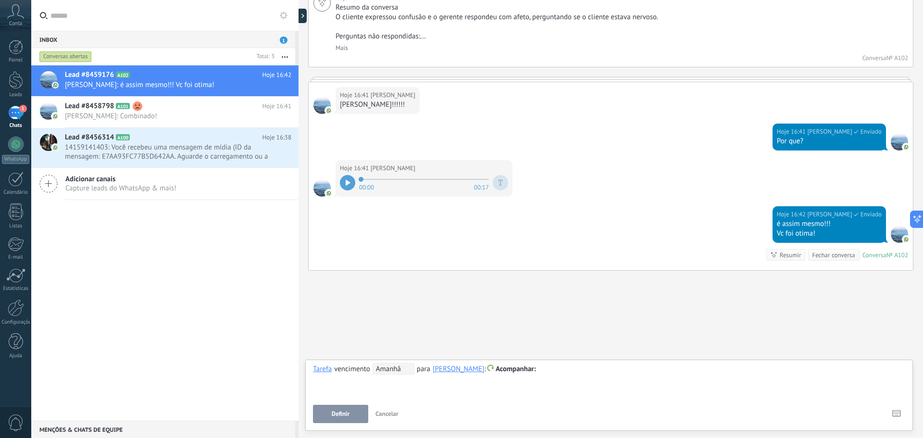
click at [383, 416] on span "Cancelar" at bounding box center [386, 413] width 23 height 8
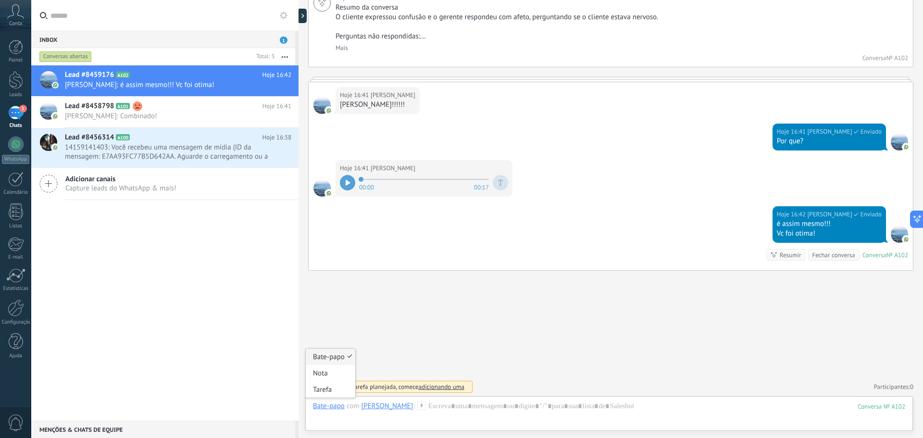
click at [327, 408] on div "Bate-papo" at bounding box center [329, 405] width 32 height 9
click at [323, 372] on div "Nota" at bounding box center [330, 373] width 49 height 16
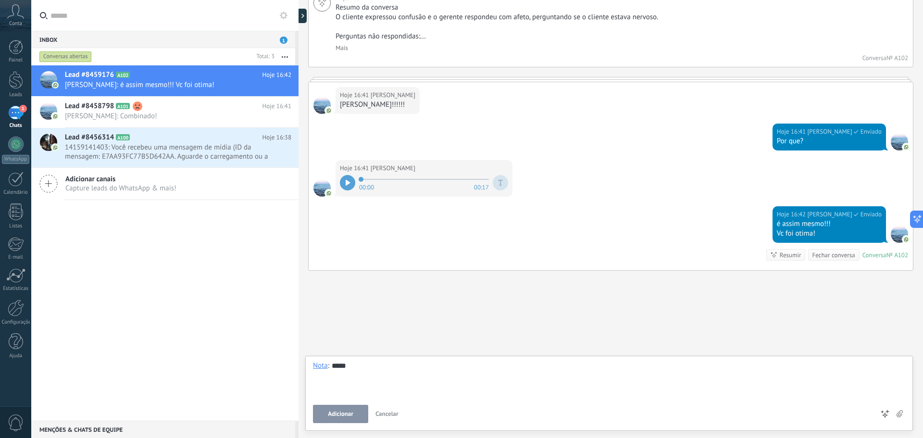
click at [342, 414] on span "Adicionar" at bounding box center [340, 413] width 25 height 7
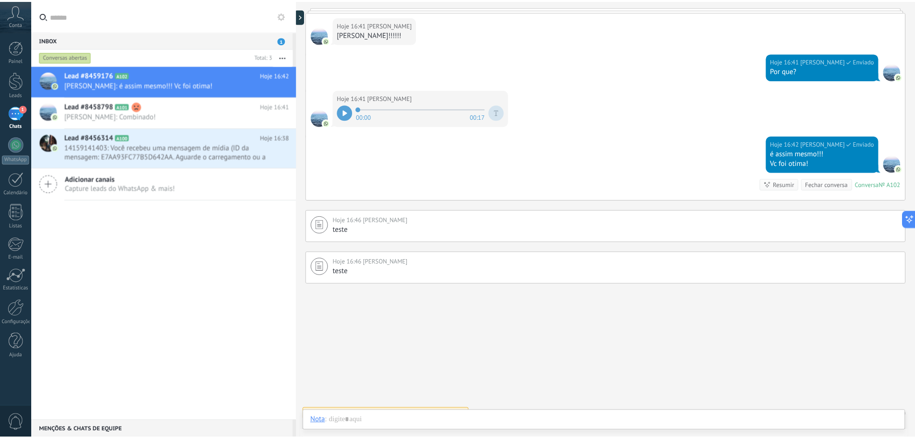
scroll to position [426, 0]
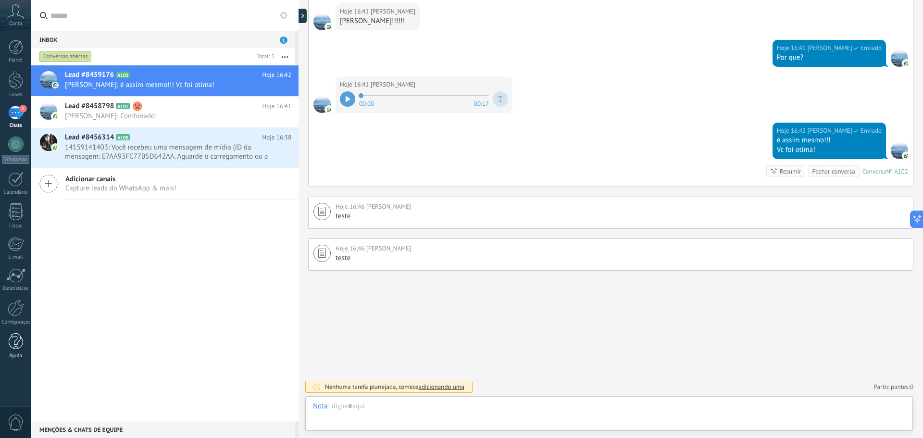
click at [15, 336] on div at bounding box center [16, 341] width 14 height 17
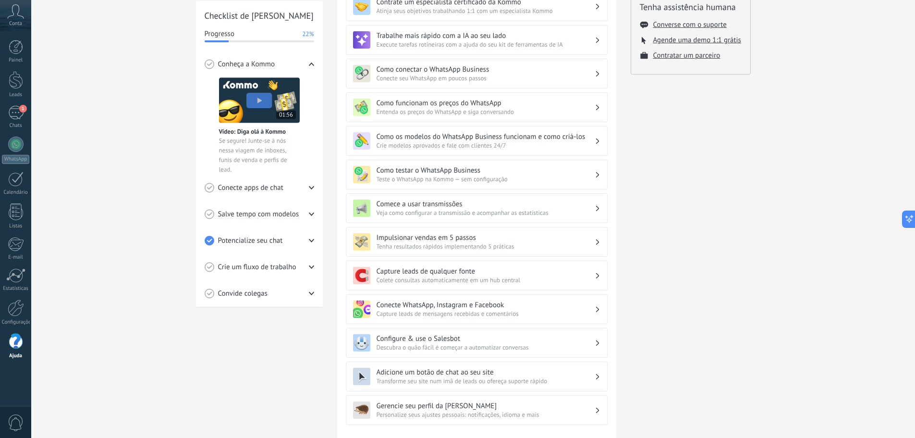
scroll to position [144, 0]
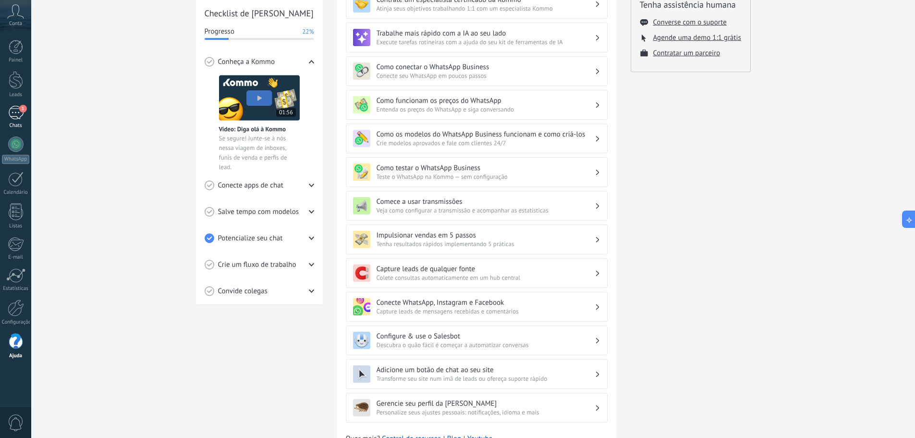
click at [11, 116] on div "1" at bounding box center [15, 113] width 15 height 14
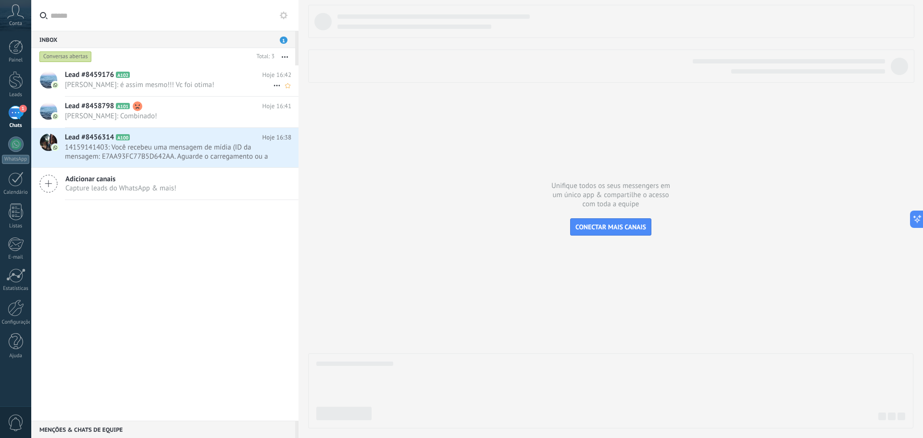
click at [195, 78] on h2 "Lead #8459176 A102" at bounding box center [163, 75] width 197 height 10
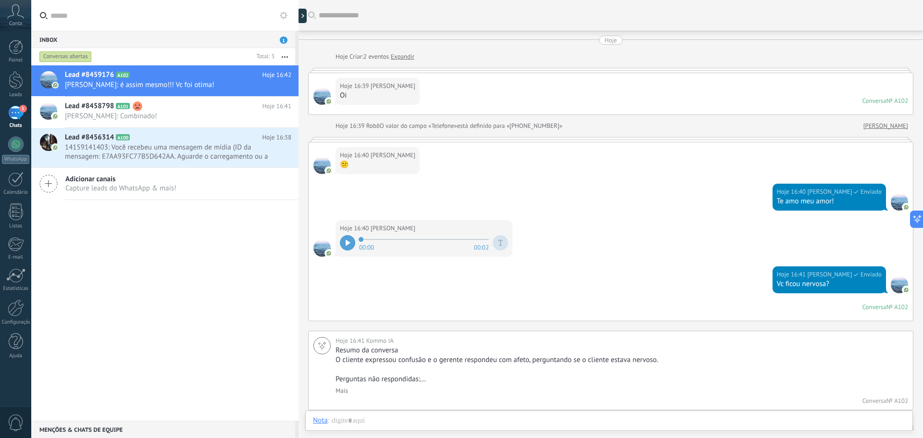
scroll to position [361, 0]
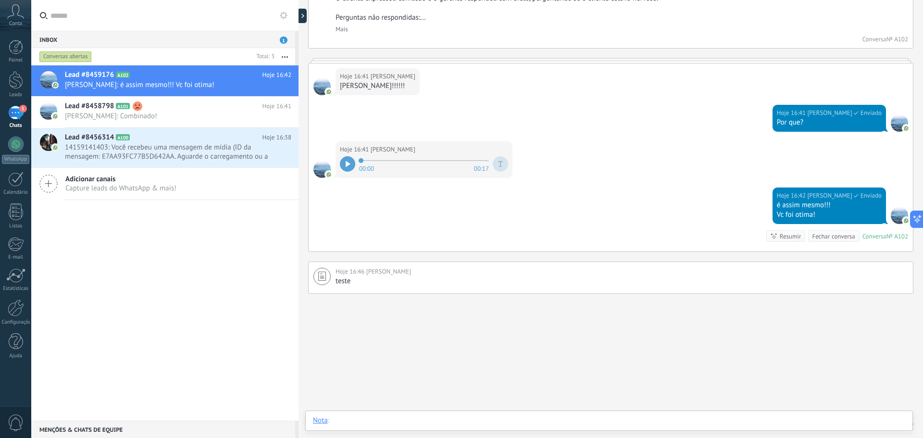
click at [373, 421] on div at bounding box center [609, 430] width 592 height 29
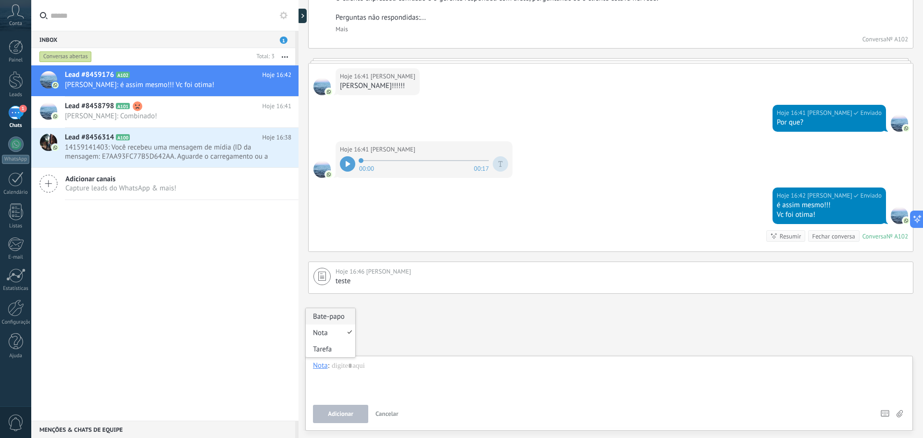
click at [329, 312] on div "Bate-papo" at bounding box center [330, 316] width 49 height 16
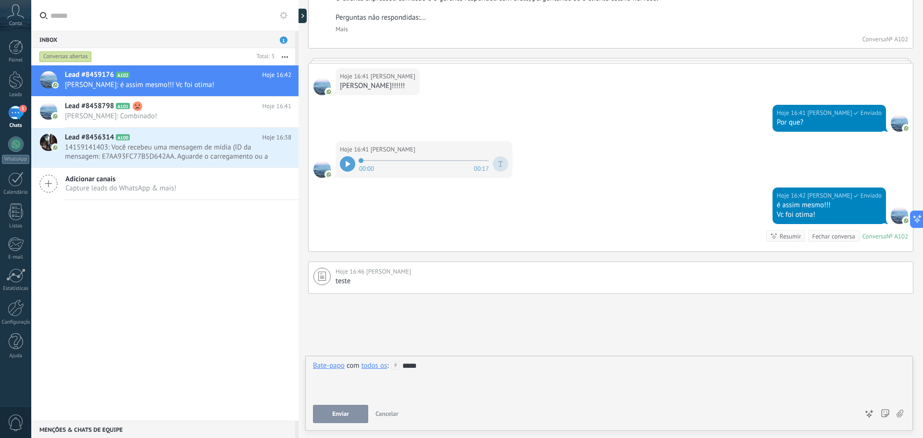
click at [338, 420] on button "Enviar" at bounding box center [340, 414] width 55 height 18
